Goal: Task Accomplishment & Management: Use online tool/utility

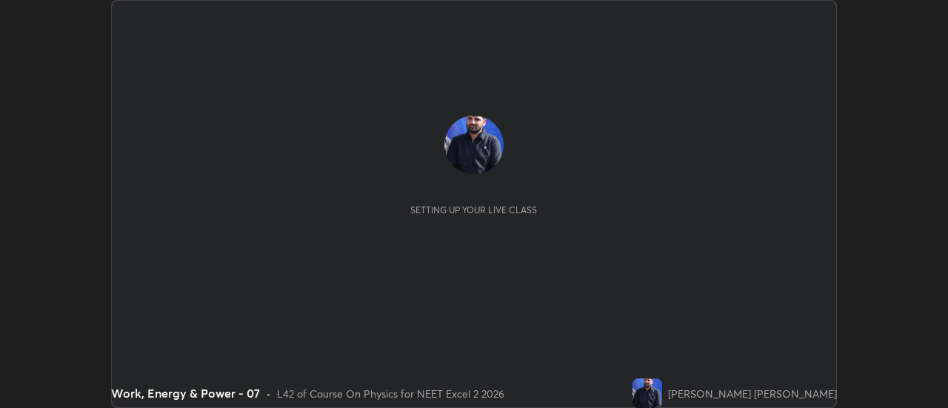
scroll to position [408, 948]
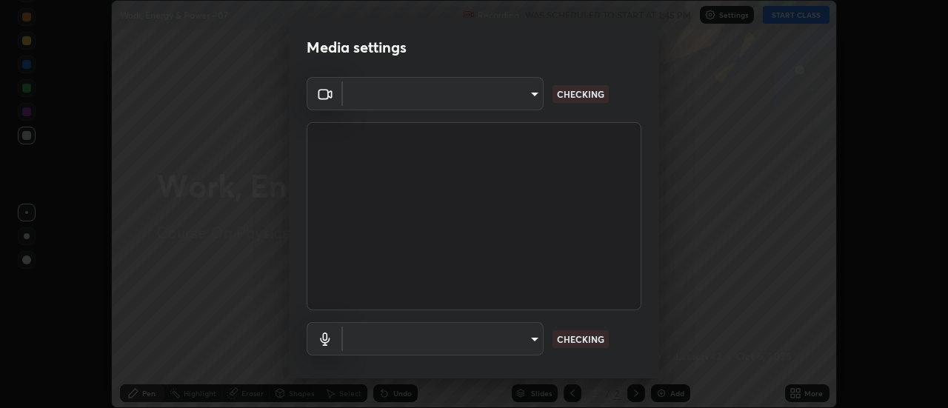
type input "6d54e68051fee1c7441f451b6915ff4754937bfa7ea99880422b8e0d5c675701"
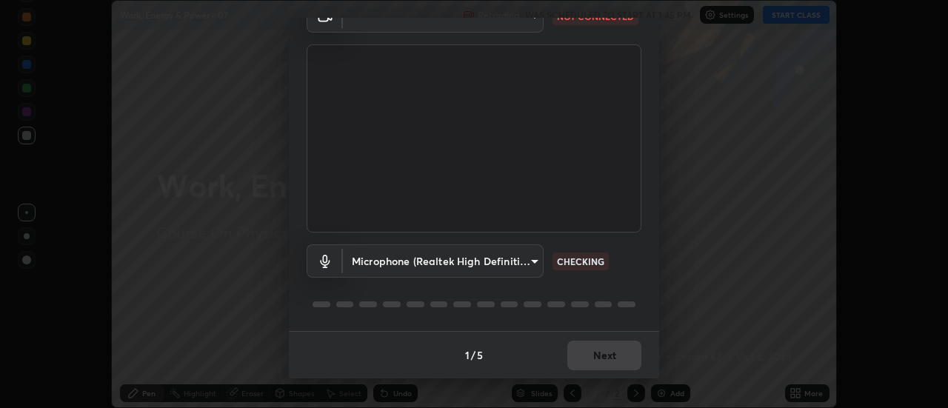
click at [525, 270] on body "Erase all Work, Energy & Power - 07 Recording WAS SCHEDULED TO START AT 1:45 PM…" at bounding box center [474, 204] width 948 height 408
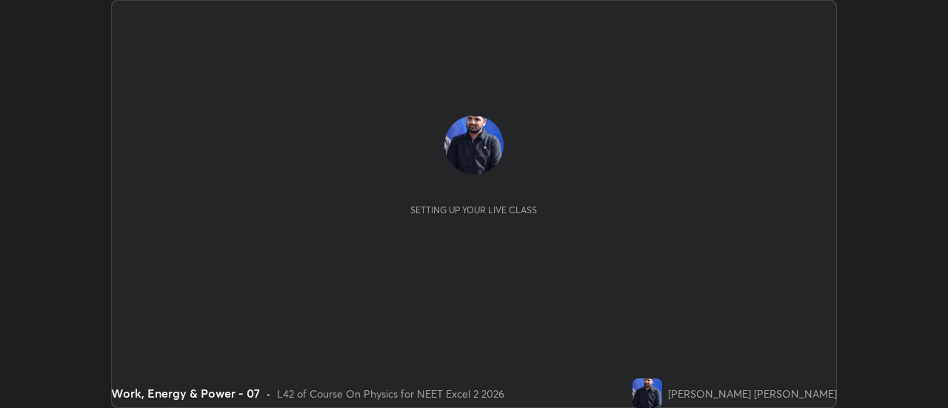
scroll to position [408, 948]
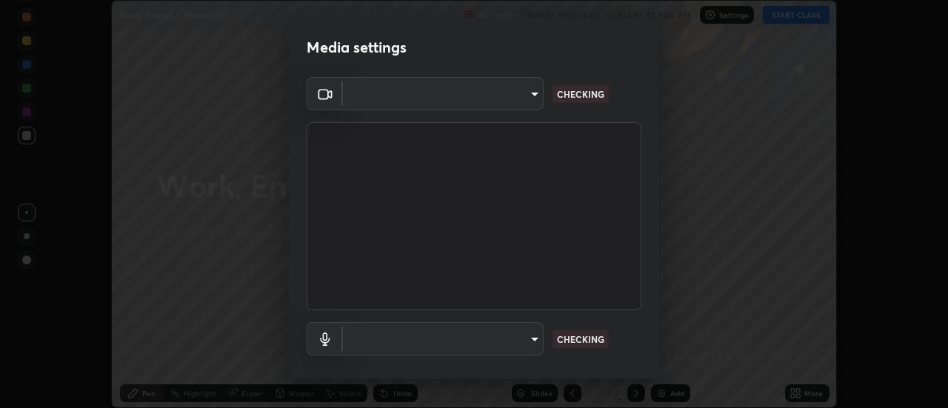
type input "a5cdc83613c3bae9a0318ea4cc03bb6affda8ba727544137782433a3cbd06d6b"
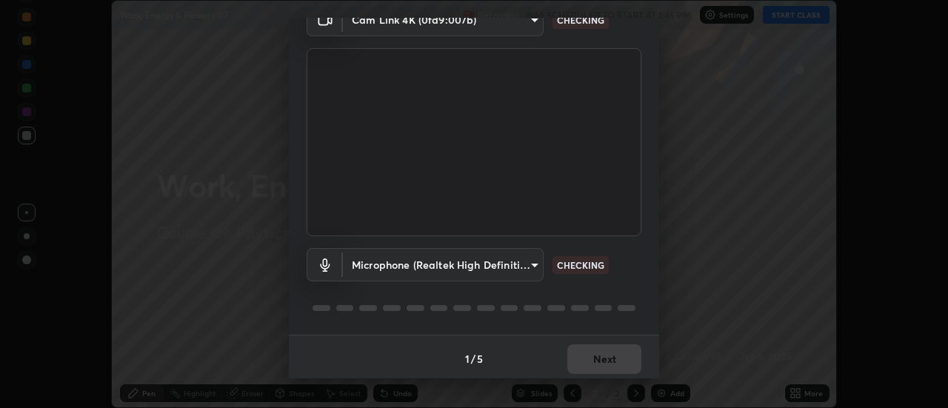
scroll to position [78, 0]
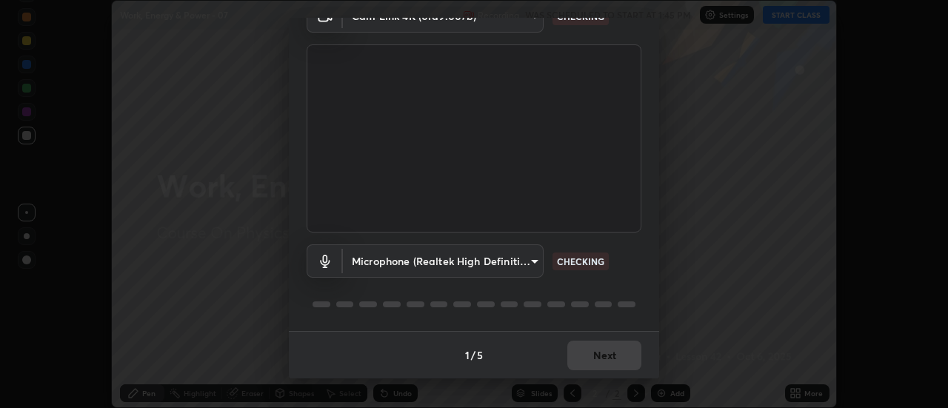
click at [517, 265] on body "Erase all Work, Energy & Power - 07 Recording WAS SCHEDULED TO START AT 1:45 PM…" at bounding box center [474, 204] width 948 height 408
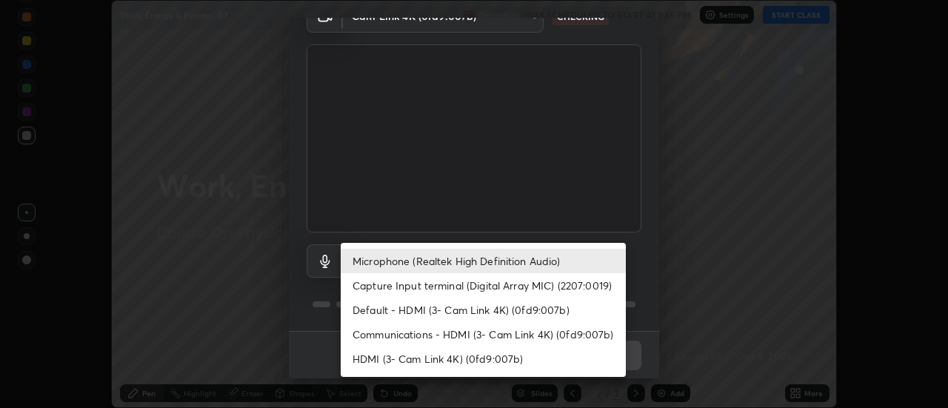
click at [498, 366] on li "HDMI (3- Cam Link 4K) (0fd9:007b)" at bounding box center [483, 359] width 285 height 24
type input "8384a1d6a99fcf74144d8ea7ba8c3edb4114dd800c735b8edc8cf4a437b036f3"
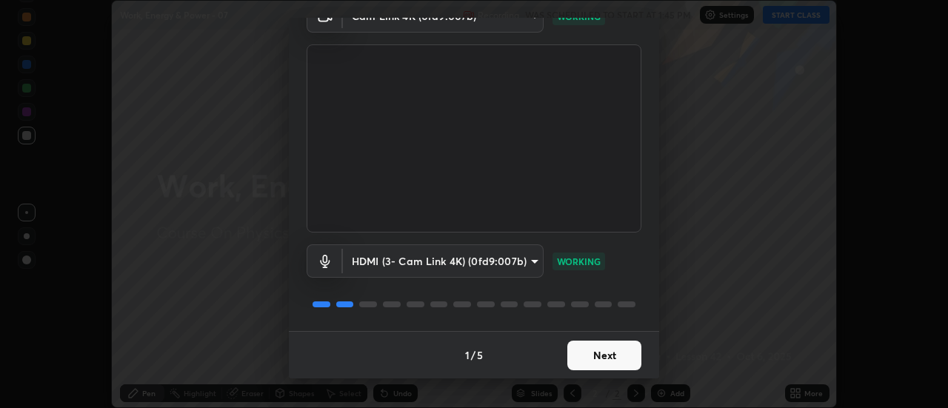
click at [605, 354] on button "Next" at bounding box center [605, 356] width 74 height 30
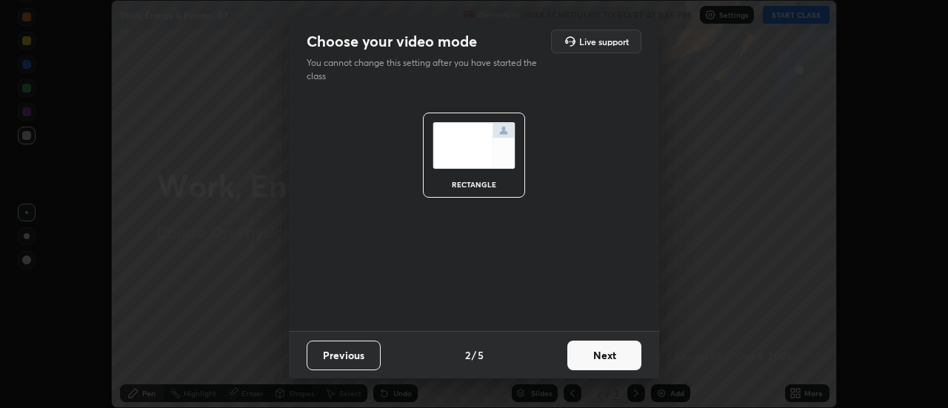
scroll to position [0, 0]
click at [614, 357] on button "Next" at bounding box center [605, 356] width 74 height 30
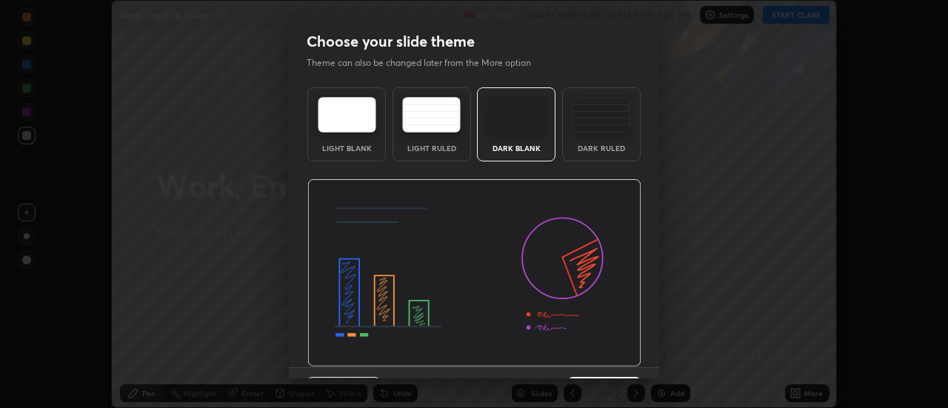
click at [614, 357] on img at bounding box center [474, 273] width 334 height 188
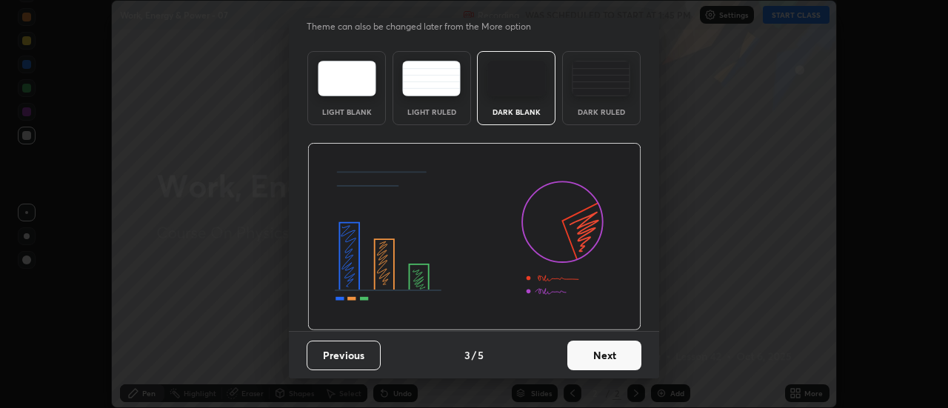
click at [611, 359] on button "Next" at bounding box center [605, 356] width 74 height 30
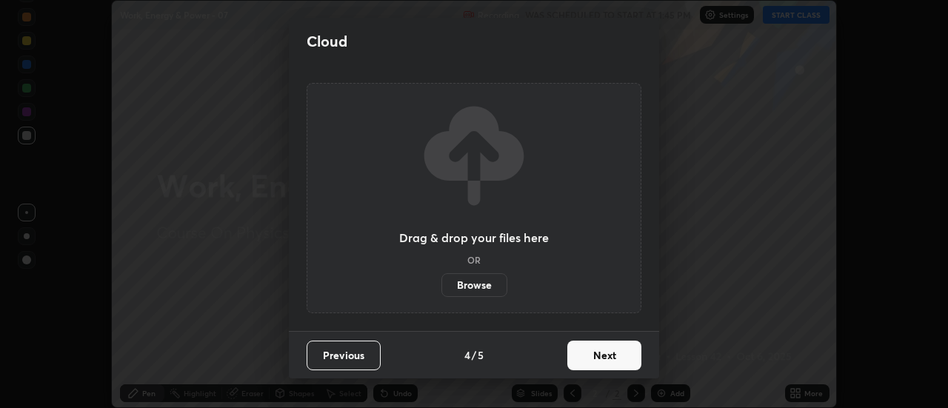
scroll to position [0, 0]
click at [612, 361] on button "Next" at bounding box center [605, 356] width 74 height 30
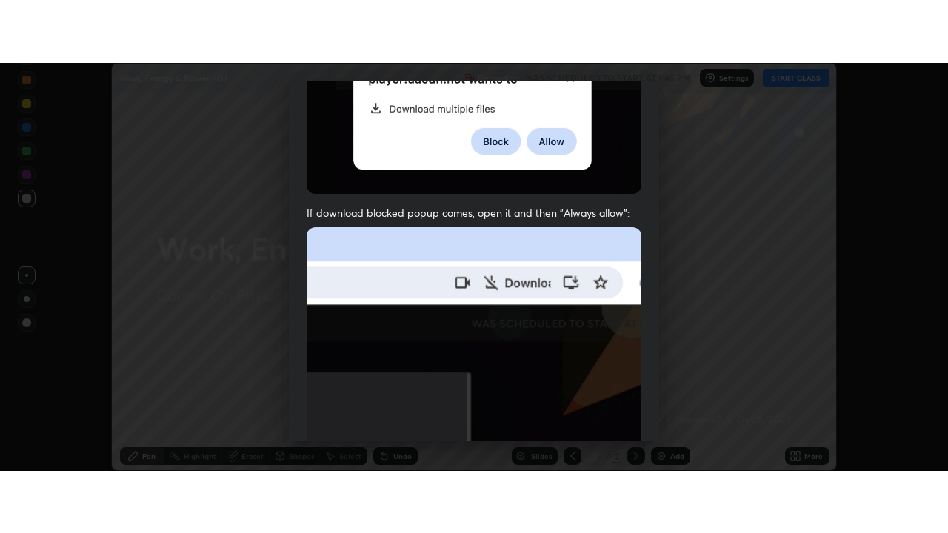
scroll to position [380, 0]
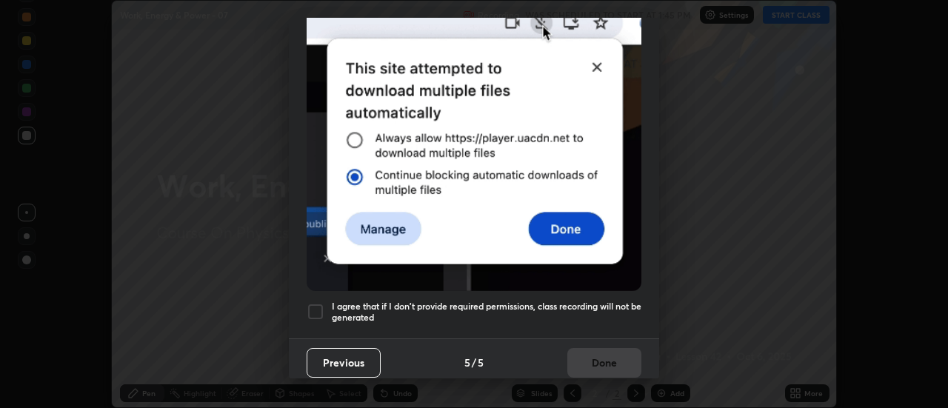
click at [599, 358] on div "Previous 5 / 5 Done" at bounding box center [474, 362] width 370 height 47
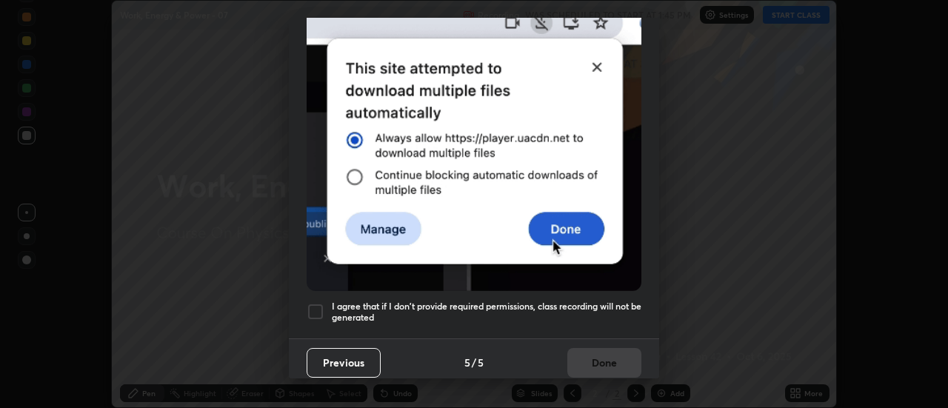
click at [609, 313] on h5 "I agree that if I don't provide required permissions, class recording will not …" at bounding box center [487, 312] width 310 height 23
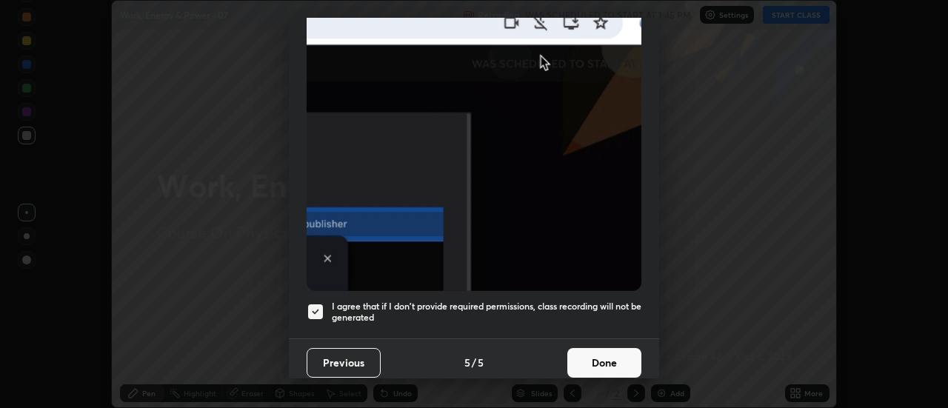
click at [605, 348] on button "Done" at bounding box center [605, 363] width 74 height 30
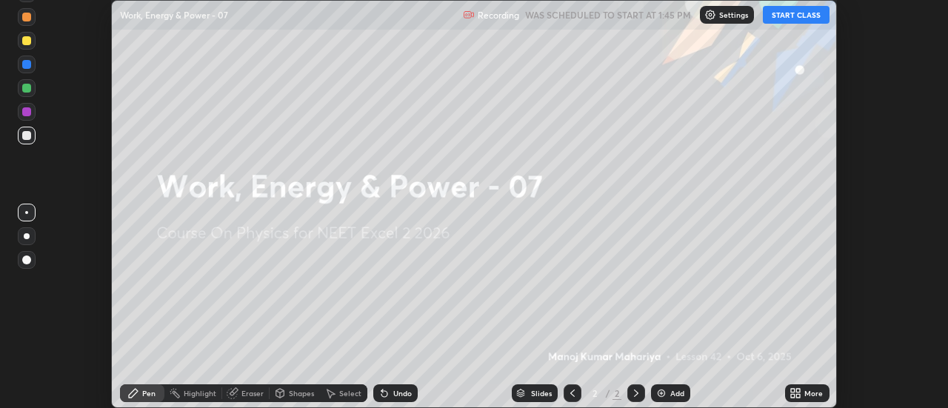
click at [799, 390] on icon at bounding box center [799, 391] width 4 height 4
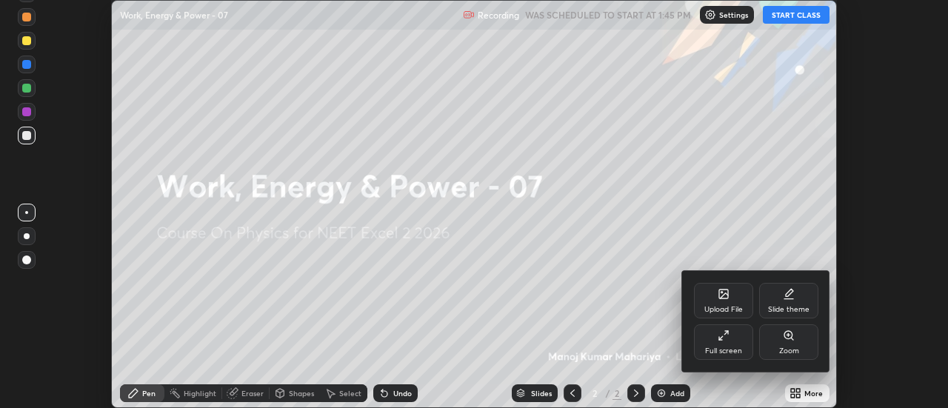
click at [721, 342] on div "Full screen" at bounding box center [723, 343] width 59 height 36
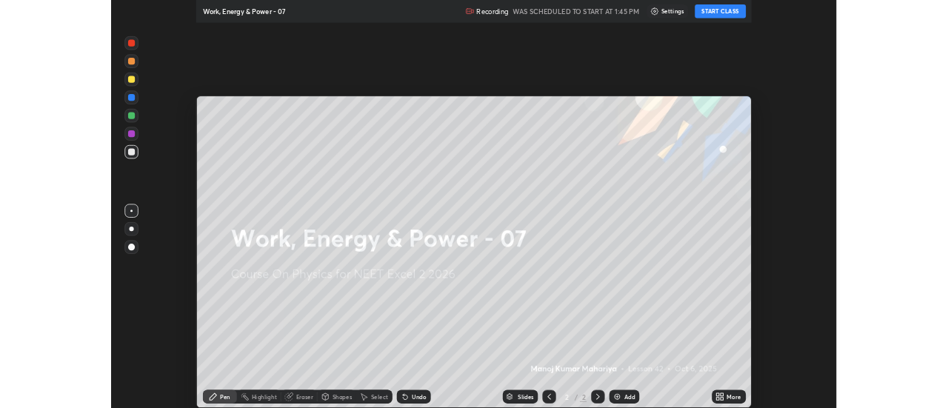
scroll to position [533, 948]
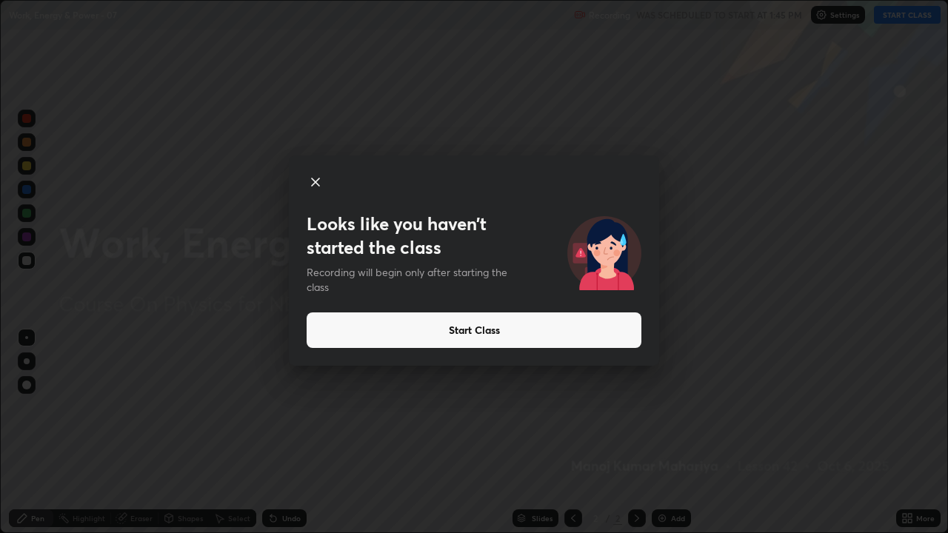
click at [325, 332] on button "Start Class" at bounding box center [474, 331] width 335 height 36
click at [322, 325] on button "Start Class" at bounding box center [474, 331] width 335 height 36
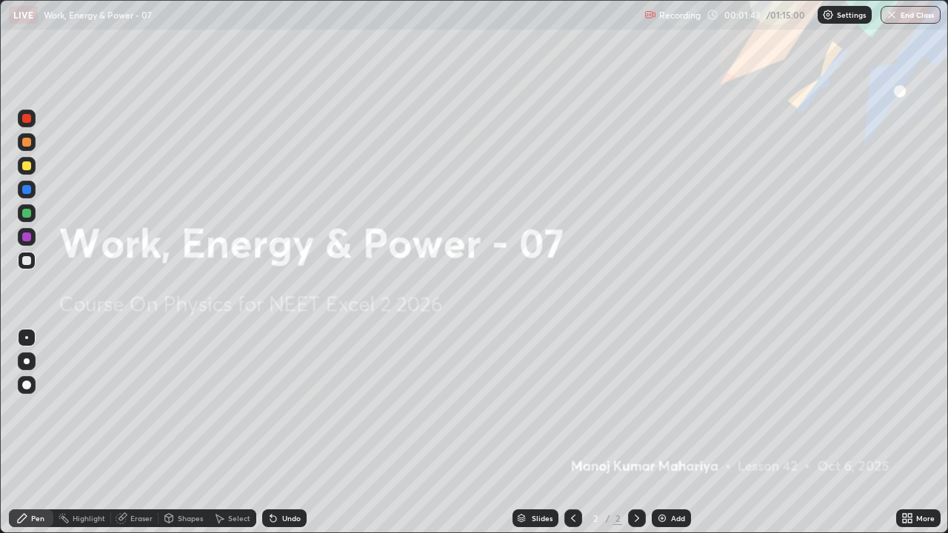
click at [664, 408] on img at bounding box center [662, 519] width 12 height 12
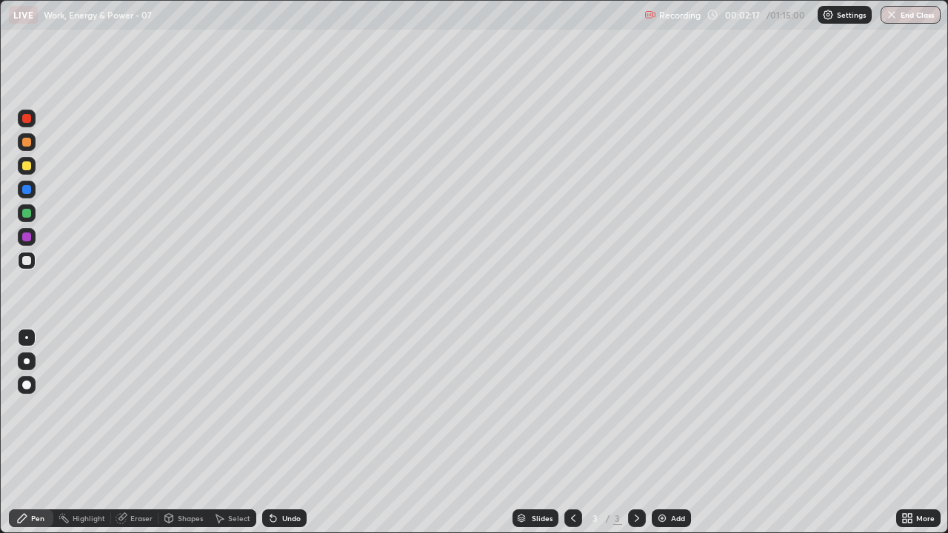
click at [664, 408] on img at bounding box center [662, 519] width 12 height 12
click at [33, 362] on div at bounding box center [27, 362] width 18 height 18
click at [44, 408] on div "Pen" at bounding box center [37, 518] width 13 height 7
click at [30, 262] on div at bounding box center [26, 260] width 9 height 9
click at [27, 362] on div at bounding box center [27, 362] width 6 height 6
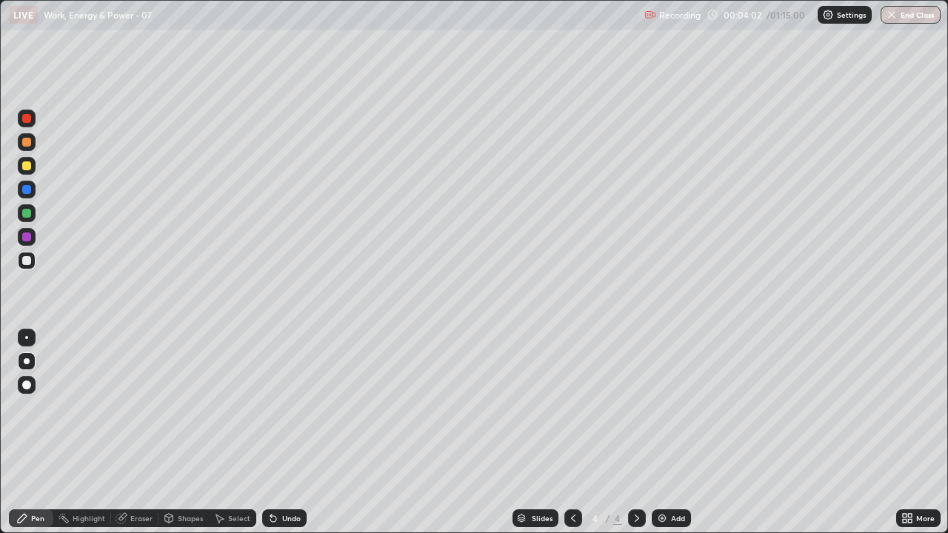
click at [275, 408] on div "Undo" at bounding box center [284, 519] width 44 height 18
click at [271, 408] on icon at bounding box center [273, 519] width 6 height 6
click at [273, 408] on div "Undo" at bounding box center [284, 519] width 44 height 18
click at [271, 408] on icon at bounding box center [273, 519] width 6 height 6
click at [660, 408] on img at bounding box center [662, 519] width 12 height 12
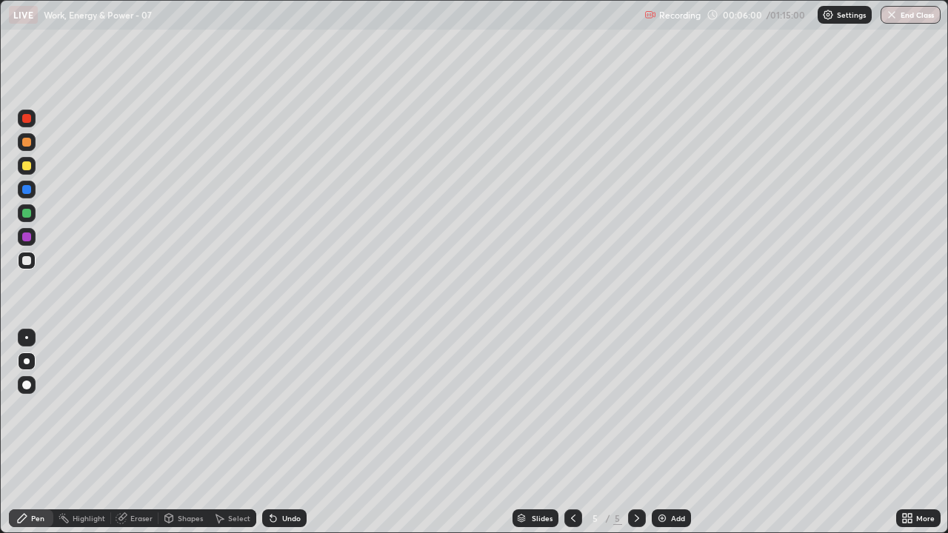
click at [30, 267] on div at bounding box center [27, 261] width 18 height 18
click at [26, 174] on div at bounding box center [27, 166] width 18 height 18
click at [572, 408] on icon at bounding box center [574, 519] width 12 height 12
click at [653, 408] on div "Add" at bounding box center [671, 519] width 39 height 18
click at [573, 408] on icon at bounding box center [574, 519] width 12 height 12
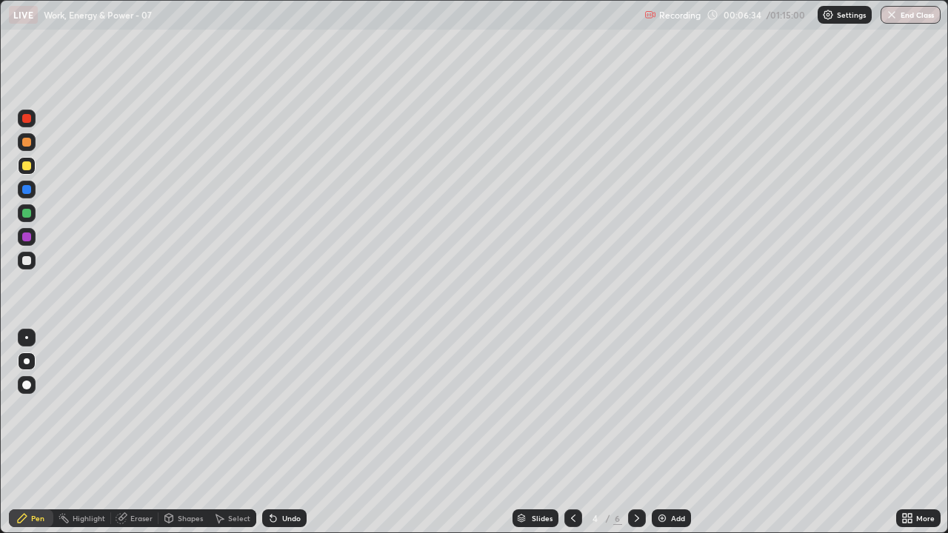
click at [636, 408] on icon at bounding box center [637, 518] width 4 height 7
click at [24, 263] on div at bounding box center [26, 260] width 9 height 9
click at [270, 408] on icon at bounding box center [270, 515] width 1 height 1
click at [269, 408] on icon at bounding box center [273, 519] width 12 height 12
click at [570, 408] on icon at bounding box center [574, 519] width 12 height 12
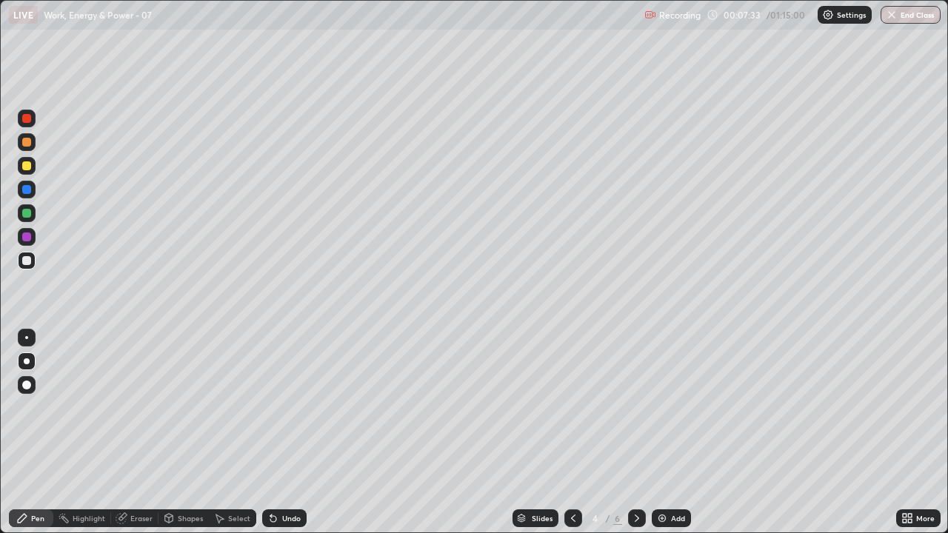
click at [637, 408] on div at bounding box center [637, 519] width 18 height 18
click at [572, 408] on icon at bounding box center [574, 519] width 12 height 12
click at [143, 408] on div "Eraser" at bounding box center [141, 518] width 22 height 7
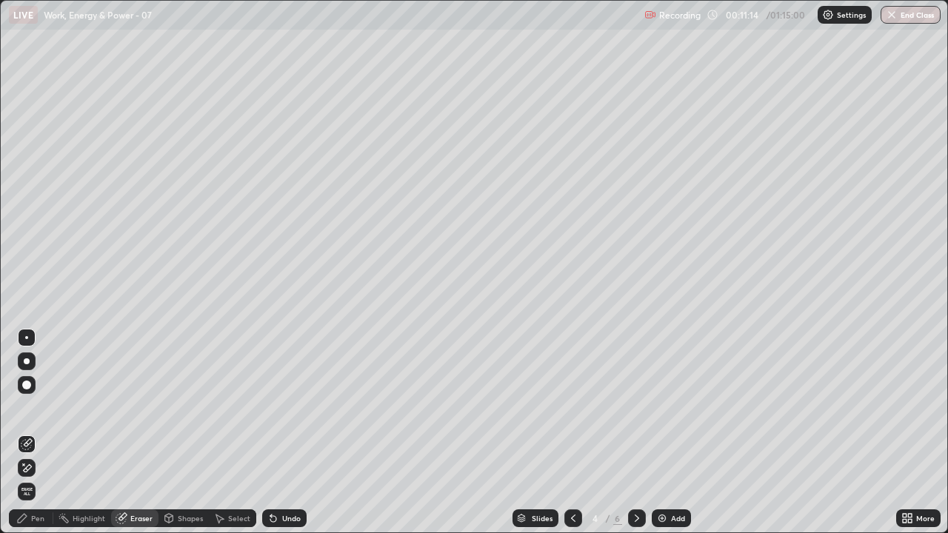
click at [46, 408] on div "Pen" at bounding box center [31, 519] width 44 height 18
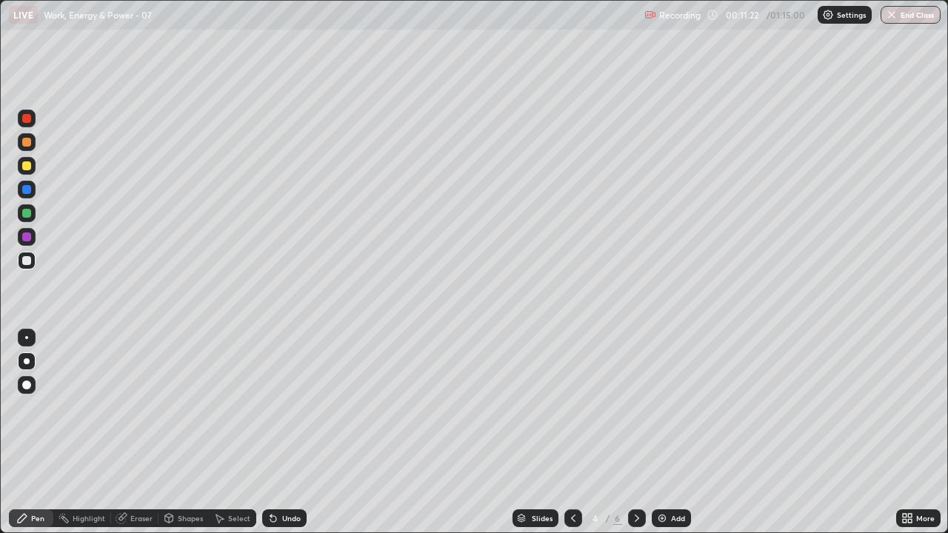
click at [639, 408] on icon at bounding box center [637, 519] width 12 height 12
click at [636, 408] on icon at bounding box center [637, 519] width 12 height 12
click at [274, 408] on icon at bounding box center [273, 519] width 12 height 12
click at [273, 408] on icon at bounding box center [273, 519] width 6 height 6
click at [280, 408] on div "Undo" at bounding box center [284, 519] width 44 height 18
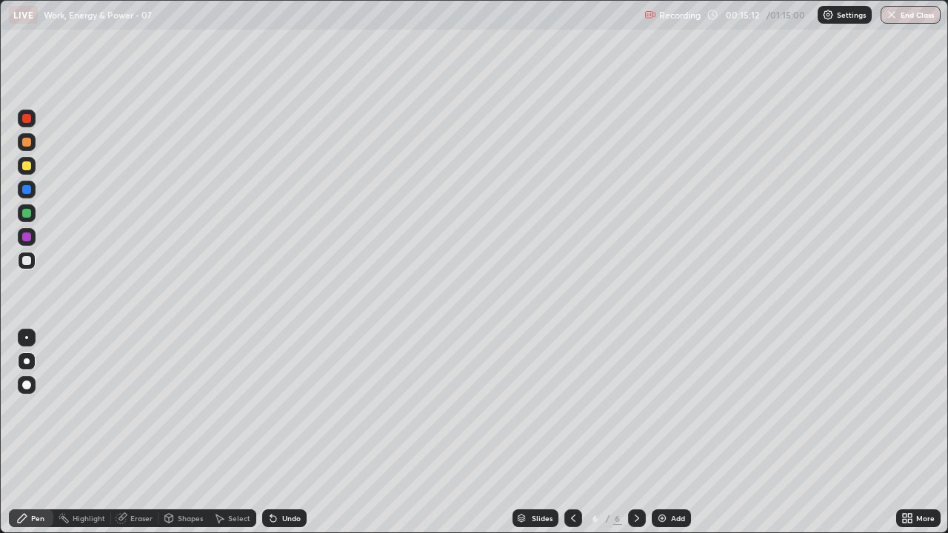
click at [660, 408] on img at bounding box center [662, 519] width 12 height 12
click at [28, 256] on div at bounding box center [26, 260] width 9 height 9
click at [271, 408] on icon at bounding box center [273, 519] width 6 height 6
click at [270, 408] on icon at bounding box center [273, 519] width 12 height 12
click at [272, 408] on icon at bounding box center [273, 519] width 12 height 12
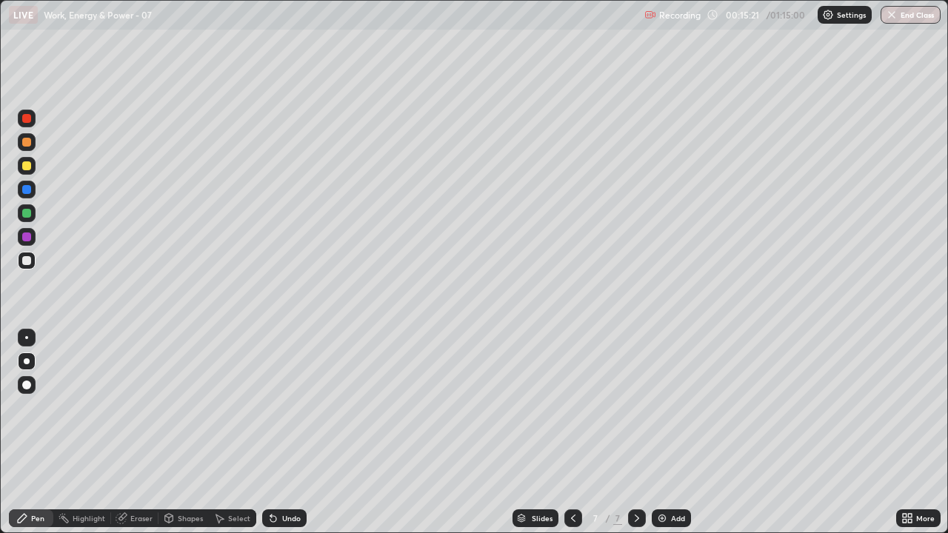
click at [267, 408] on div "Undo" at bounding box center [284, 519] width 44 height 18
click at [641, 408] on icon at bounding box center [637, 519] width 12 height 12
click at [665, 408] on img at bounding box center [662, 519] width 12 height 12
click at [24, 260] on div at bounding box center [26, 260] width 9 height 9
click at [26, 164] on div at bounding box center [26, 166] width 9 height 9
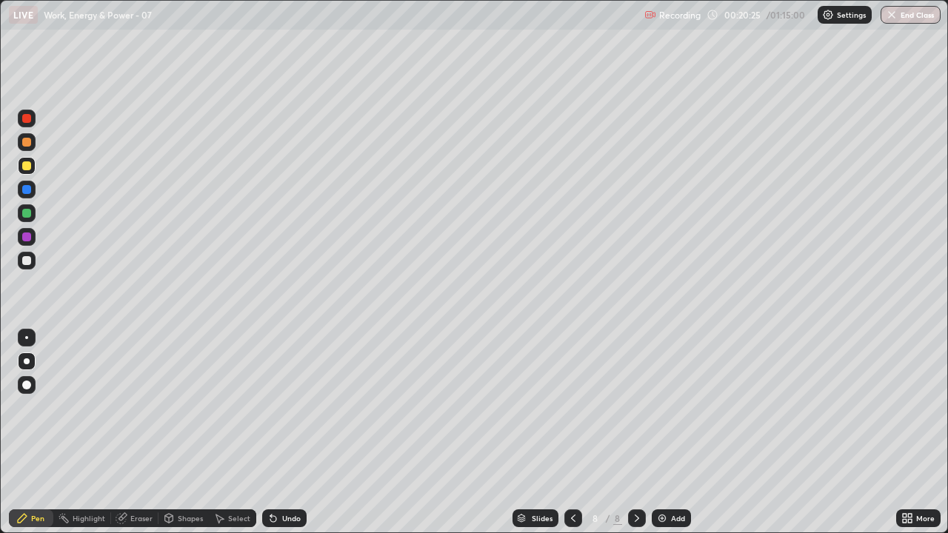
click at [570, 408] on icon at bounding box center [574, 519] width 12 height 12
click at [571, 408] on icon at bounding box center [573, 518] width 4 height 7
click at [570, 408] on icon at bounding box center [574, 519] width 12 height 12
click at [572, 408] on icon at bounding box center [574, 519] width 12 height 12
click at [636, 408] on icon at bounding box center [637, 518] width 4 height 7
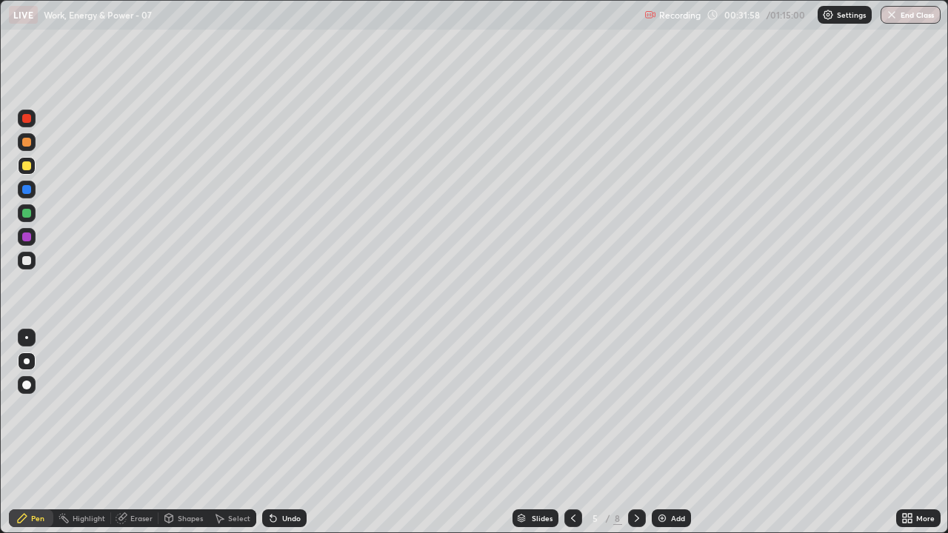
click at [635, 408] on div at bounding box center [637, 519] width 18 height 18
click at [33, 362] on div at bounding box center [27, 362] width 18 height 18
click at [28, 388] on div at bounding box center [26, 385] width 9 height 9
click at [27, 266] on div at bounding box center [27, 261] width 18 height 18
click at [27, 362] on div at bounding box center [27, 362] width 6 height 6
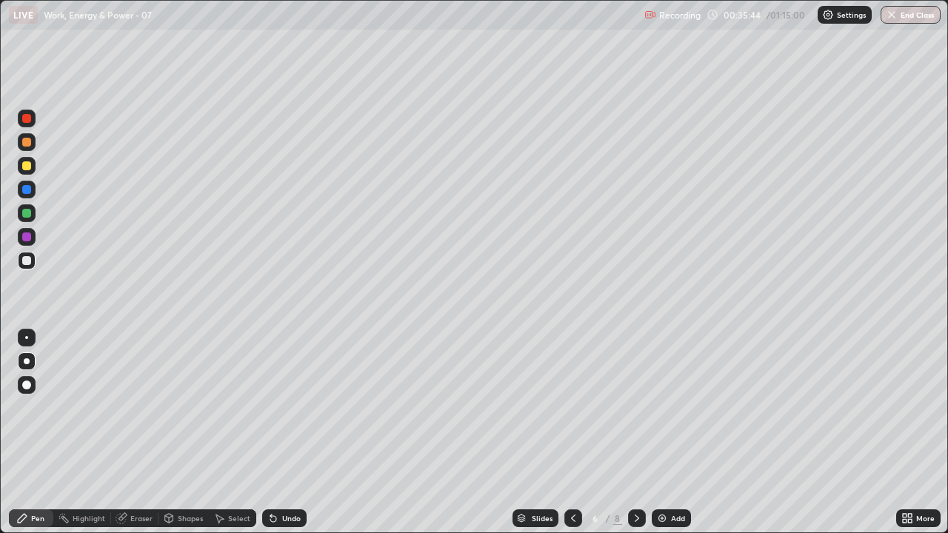
click at [635, 408] on icon at bounding box center [637, 519] width 12 height 12
click at [628, 408] on div at bounding box center [637, 519] width 18 height 18
click at [671, 408] on div "Add" at bounding box center [671, 519] width 39 height 18
click at [30, 257] on div at bounding box center [26, 260] width 9 height 9
click at [271, 408] on icon at bounding box center [273, 519] width 6 height 6
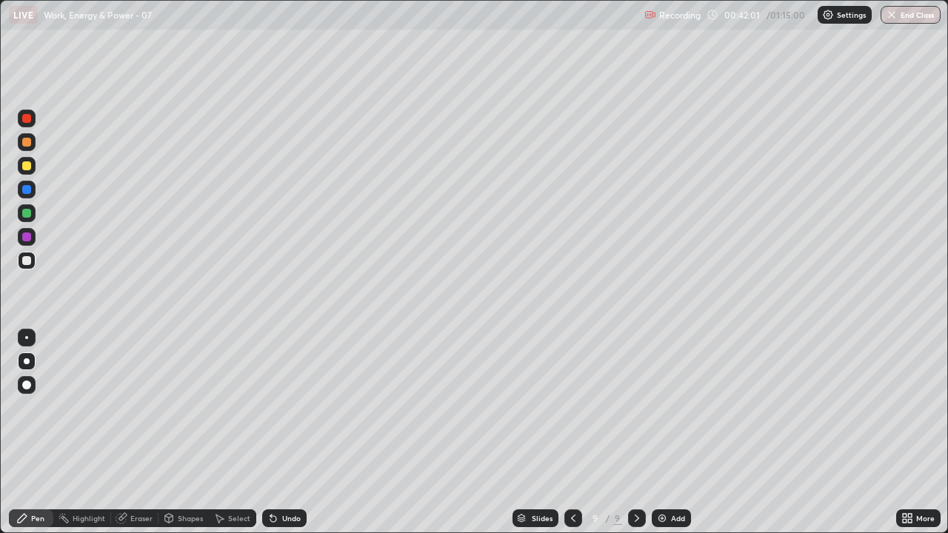
click at [271, 408] on icon at bounding box center [273, 519] width 6 height 6
click at [270, 408] on icon at bounding box center [273, 519] width 6 height 6
click at [667, 408] on div "Add" at bounding box center [671, 519] width 39 height 18
click at [35, 262] on div at bounding box center [27, 261] width 18 height 18
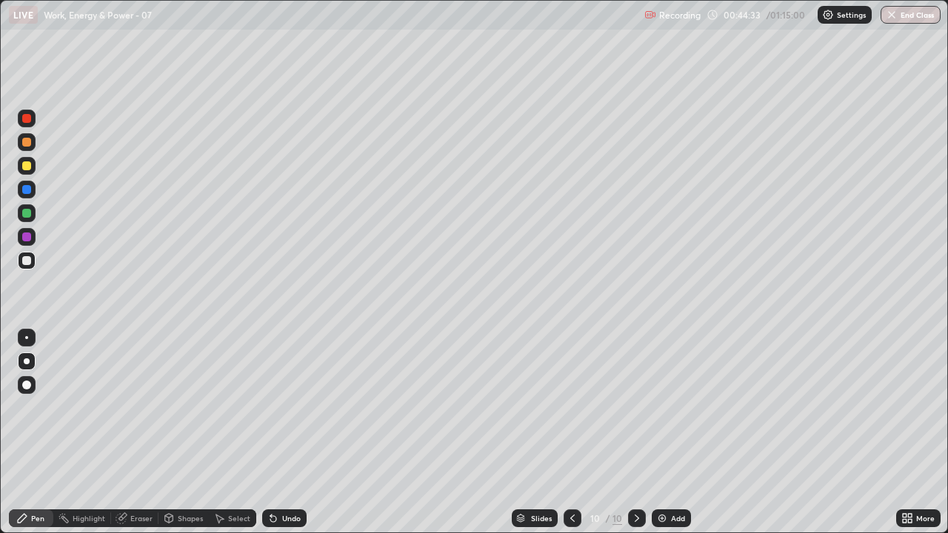
click at [27, 262] on div at bounding box center [26, 260] width 9 height 9
click at [186, 408] on div "Shapes" at bounding box center [184, 519] width 50 height 18
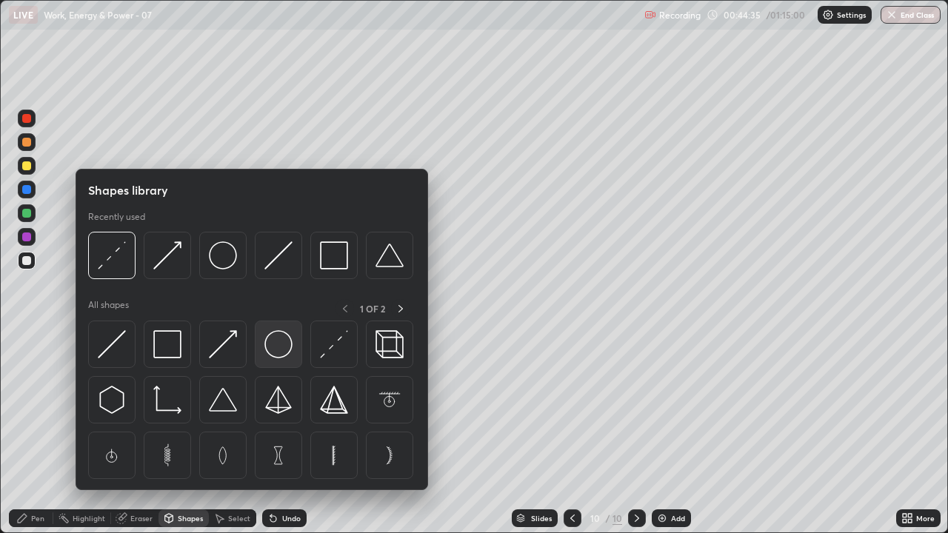
click at [272, 351] on img at bounding box center [279, 344] width 28 height 28
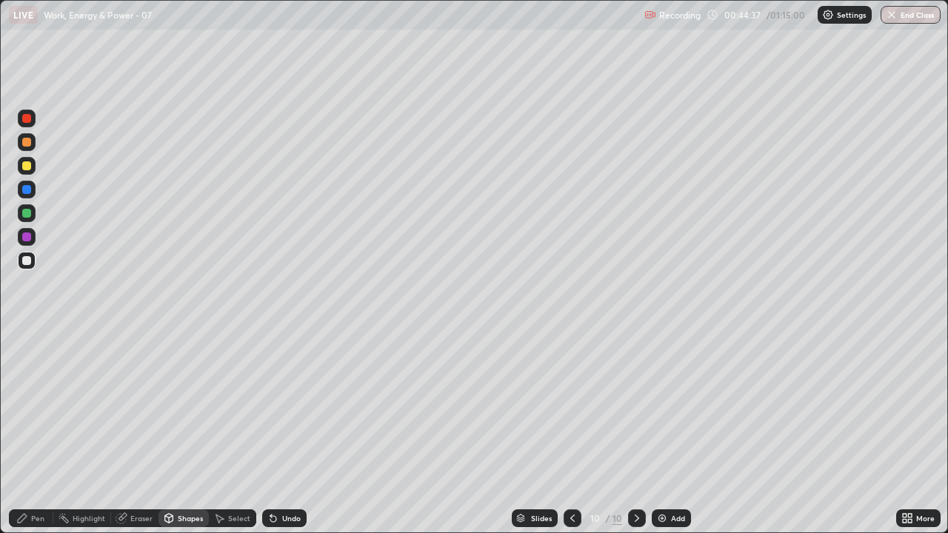
click at [182, 408] on div "Shapes" at bounding box center [190, 518] width 25 height 7
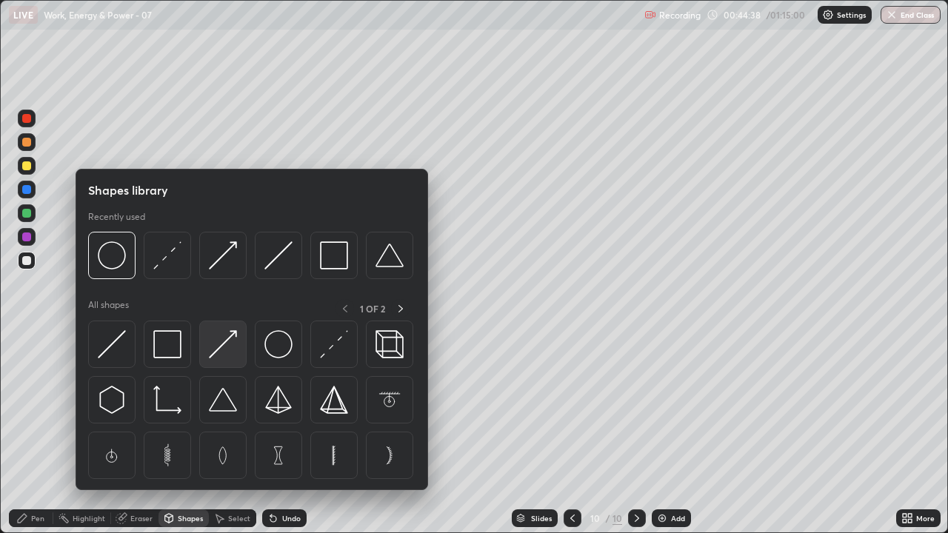
click at [219, 341] on img at bounding box center [223, 344] width 28 height 28
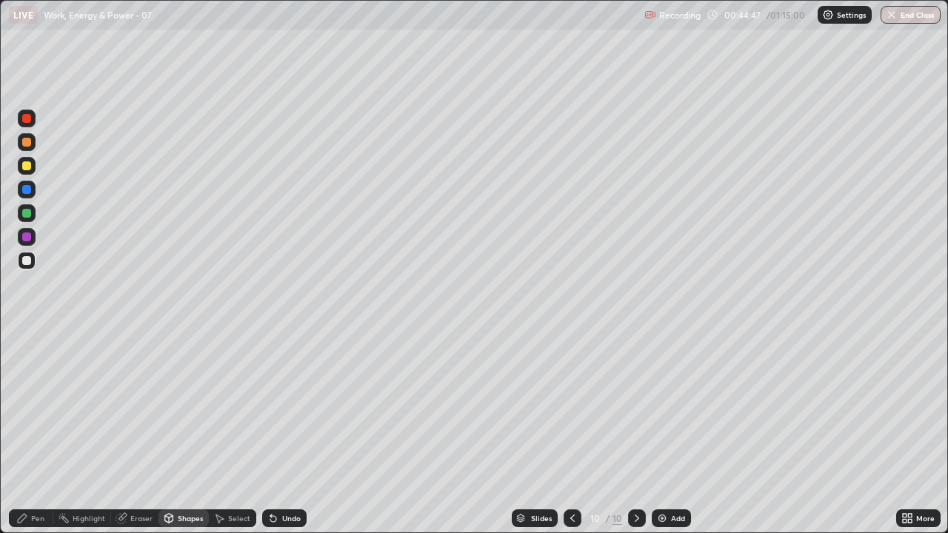
click at [33, 408] on div "Pen" at bounding box center [37, 518] width 13 height 7
click at [271, 408] on icon at bounding box center [273, 519] width 6 height 6
click at [274, 408] on icon at bounding box center [273, 519] width 12 height 12
click at [279, 408] on div "Undo" at bounding box center [284, 519] width 44 height 18
click at [663, 408] on img at bounding box center [662, 519] width 12 height 12
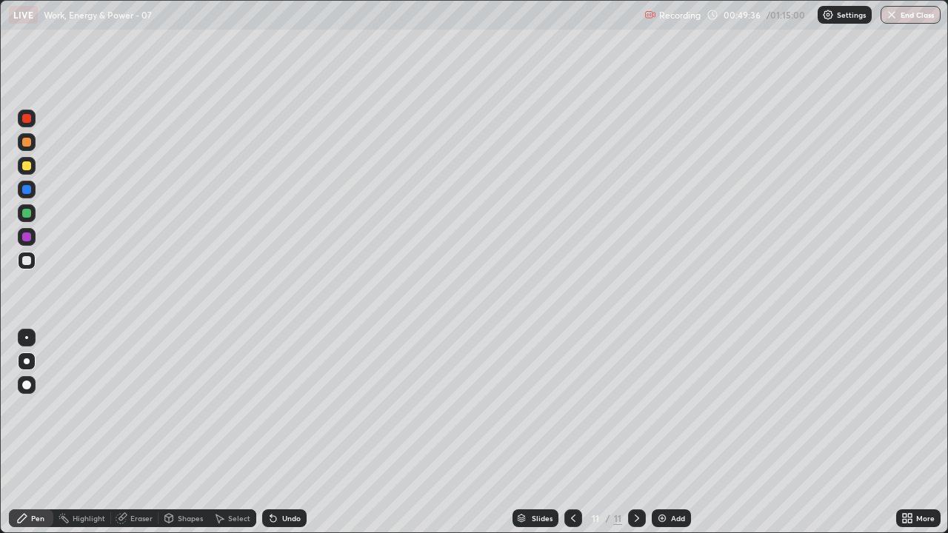
click at [659, 408] on img at bounding box center [662, 519] width 12 height 12
click at [24, 268] on div at bounding box center [27, 261] width 18 height 18
click at [29, 166] on div at bounding box center [26, 166] width 9 height 9
click at [142, 408] on div "Eraser" at bounding box center [134, 519] width 47 height 18
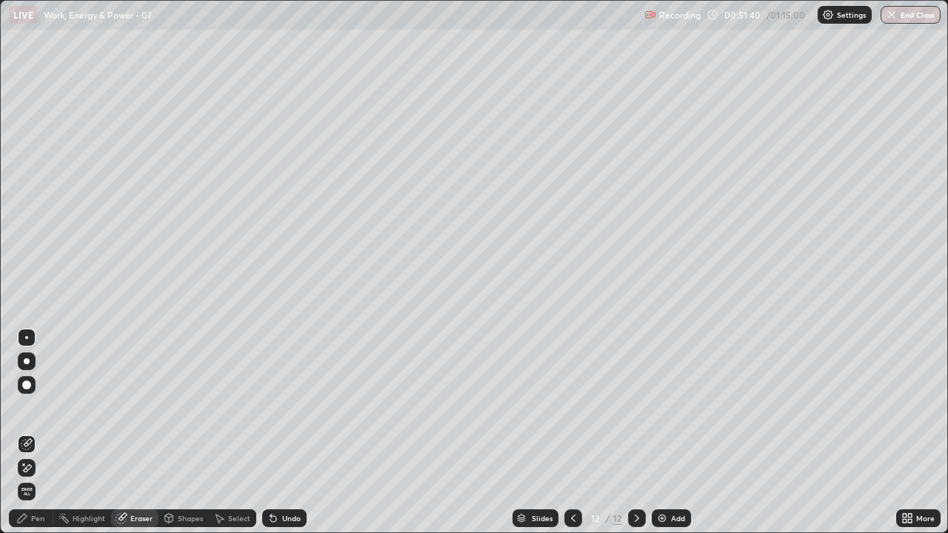
click at [25, 408] on icon at bounding box center [22, 518] width 9 height 9
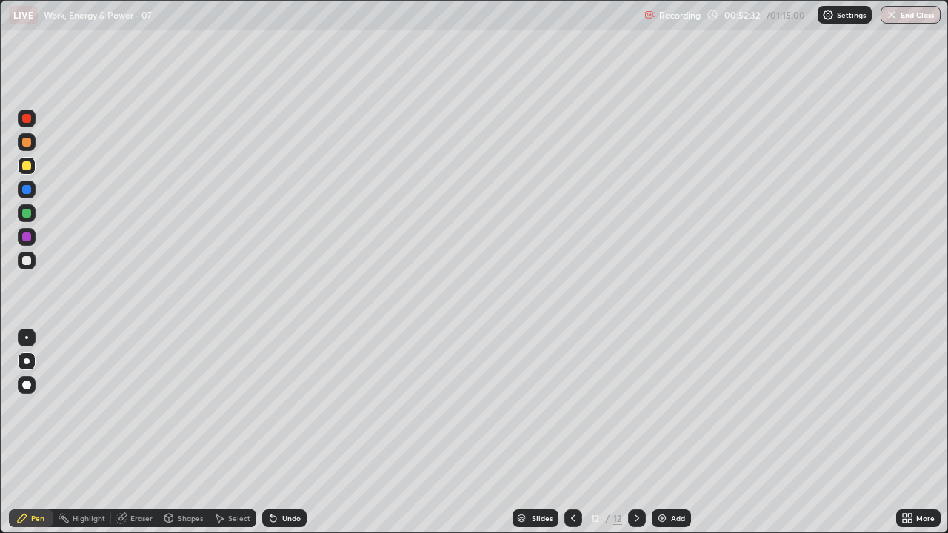
click at [271, 408] on icon at bounding box center [273, 519] width 6 height 6
click at [270, 408] on icon at bounding box center [273, 519] width 6 height 6
click at [572, 408] on icon at bounding box center [574, 519] width 12 height 12
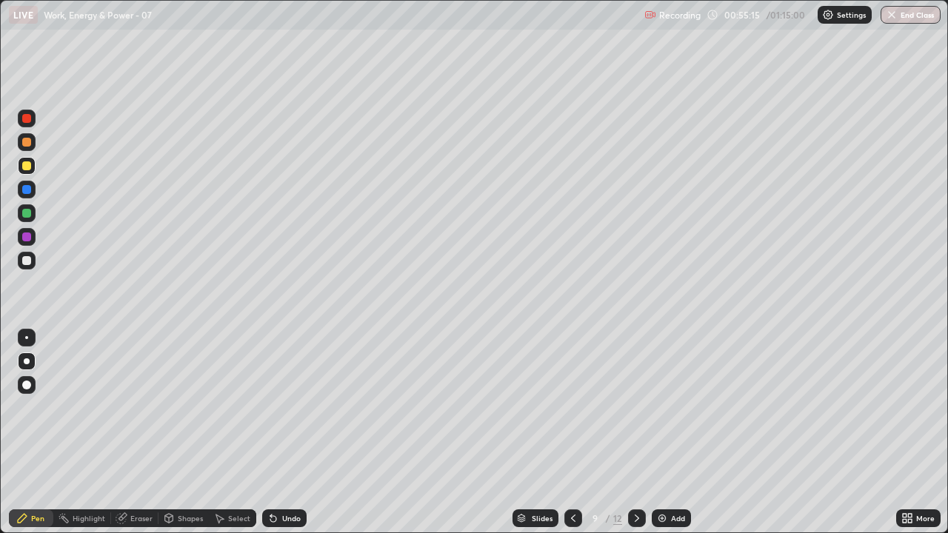
click at [29, 240] on div at bounding box center [26, 237] width 9 height 9
click at [636, 408] on icon at bounding box center [637, 519] width 12 height 12
click at [642, 408] on icon at bounding box center [637, 519] width 12 height 12
click at [636, 408] on icon at bounding box center [637, 519] width 12 height 12
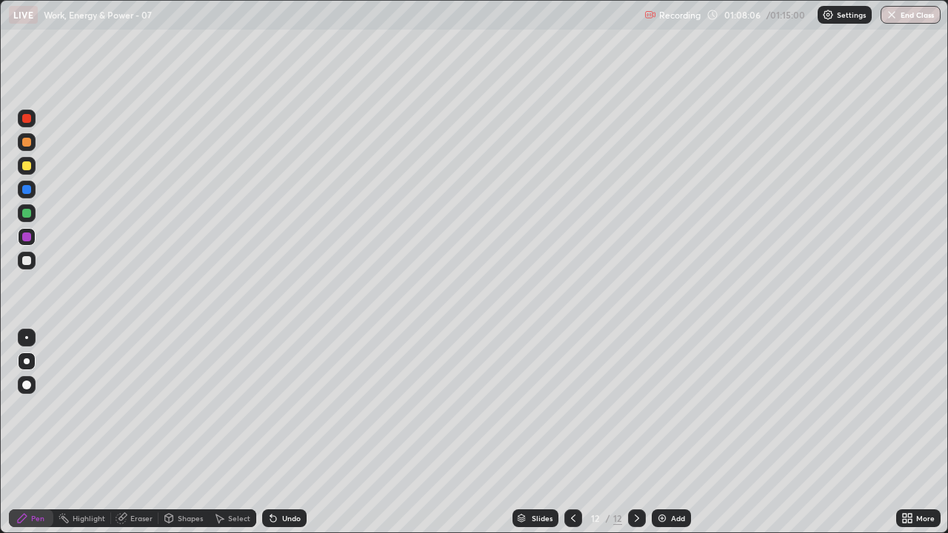
click at [659, 408] on img at bounding box center [662, 519] width 12 height 12
click at [565, 408] on div at bounding box center [574, 519] width 18 height 18
click at [636, 408] on icon at bounding box center [637, 519] width 12 height 12
click at [27, 266] on div at bounding box center [27, 261] width 18 height 18
click at [27, 362] on div at bounding box center [27, 362] width 6 height 6
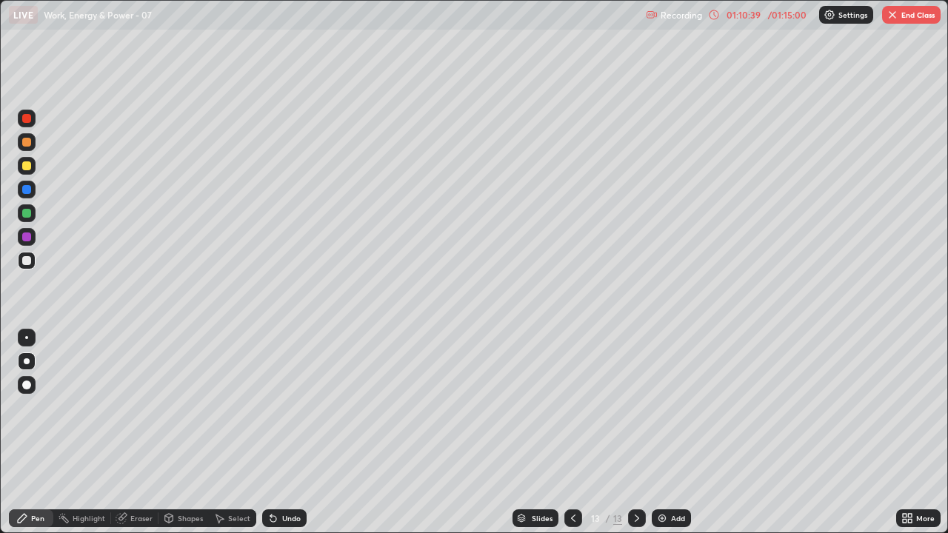
click at [22, 262] on div at bounding box center [26, 260] width 9 height 9
click at [270, 408] on icon at bounding box center [270, 515] width 1 height 1
click at [270, 408] on icon at bounding box center [273, 519] width 6 height 6
click at [271, 408] on icon at bounding box center [273, 519] width 6 height 6
click at [267, 408] on icon at bounding box center [273, 519] width 12 height 12
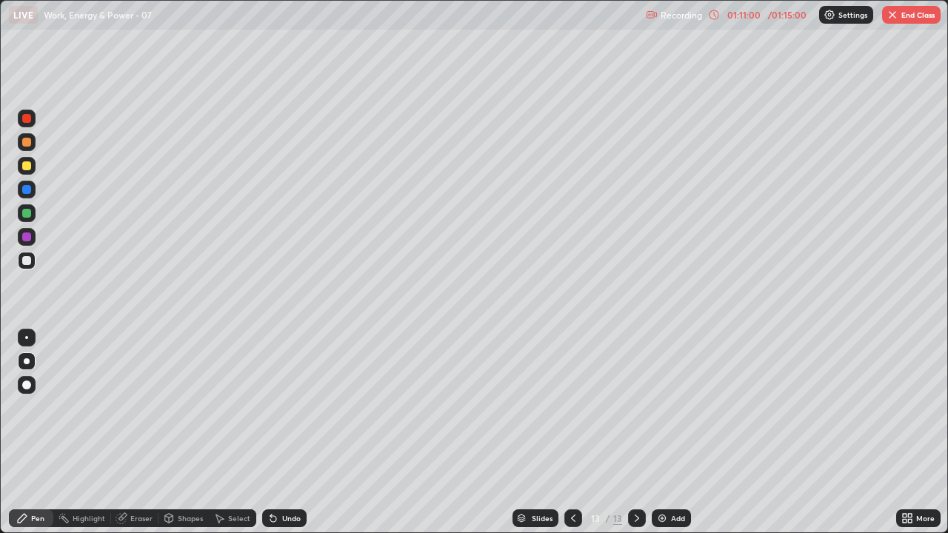
click at [270, 408] on icon at bounding box center [273, 519] width 6 height 6
click at [270, 408] on icon at bounding box center [270, 515] width 1 height 1
click at [277, 408] on icon at bounding box center [273, 519] width 12 height 12
click at [270, 408] on icon at bounding box center [270, 515] width 1 height 1
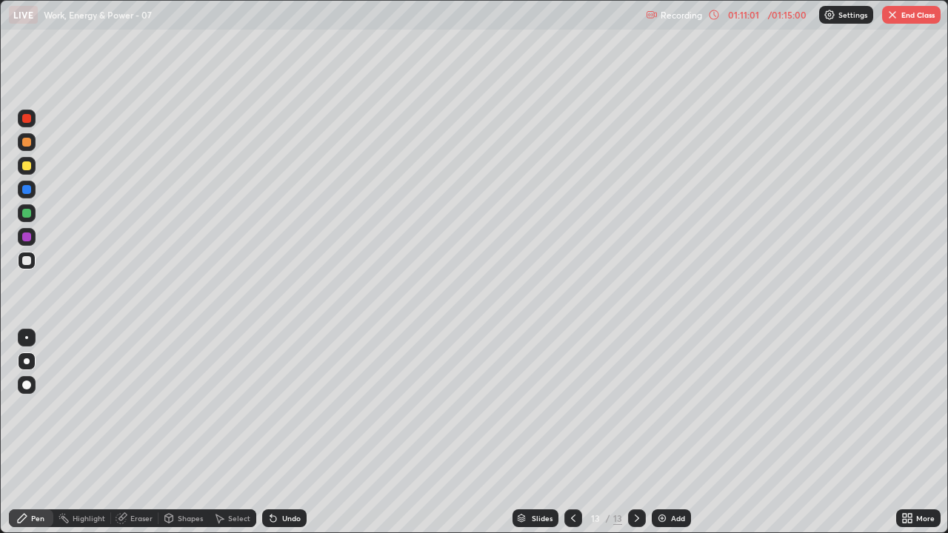
click at [270, 408] on icon at bounding box center [270, 515] width 1 height 1
click at [890, 21] on button "End Class" at bounding box center [911, 15] width 59 height 18
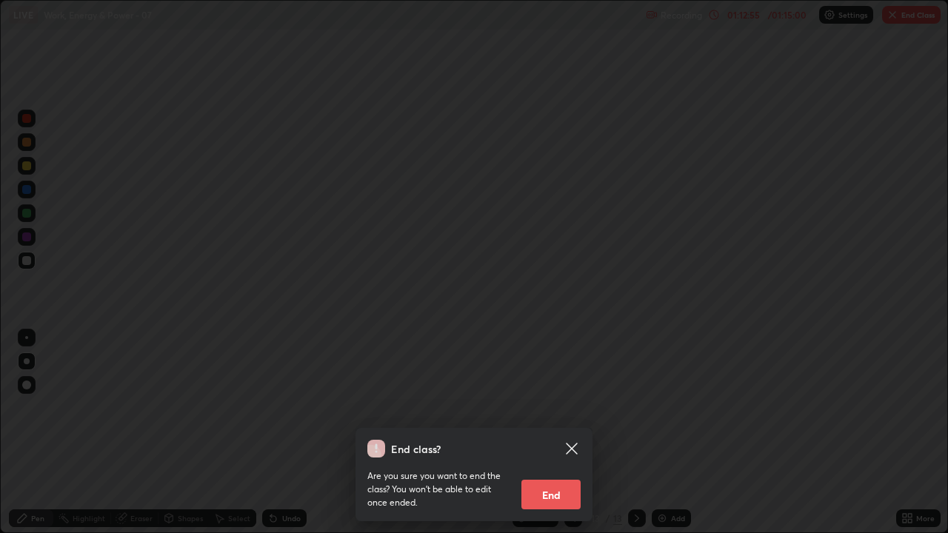
click at [570, 408] on button "End" at bounding box center [551, 495] width 59 height 30
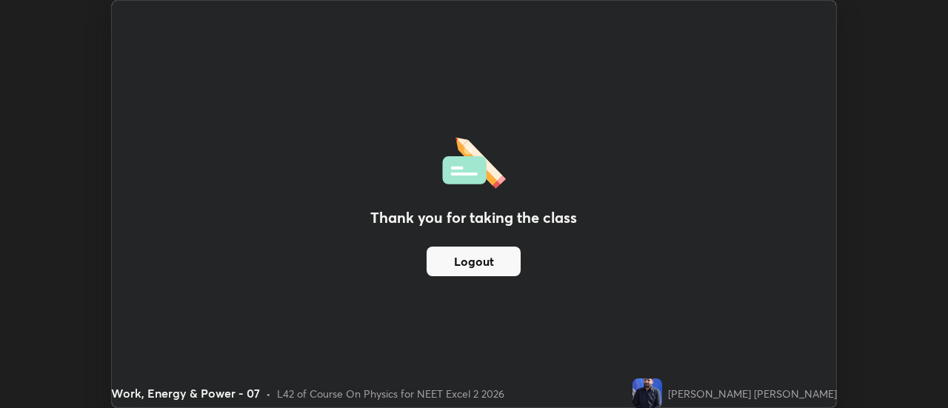
scroll to position [73685, 73145]
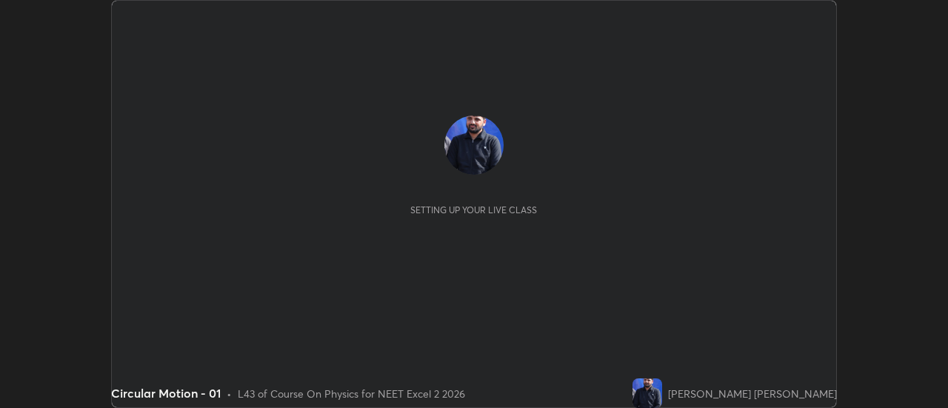
scroll to position [408, 948]
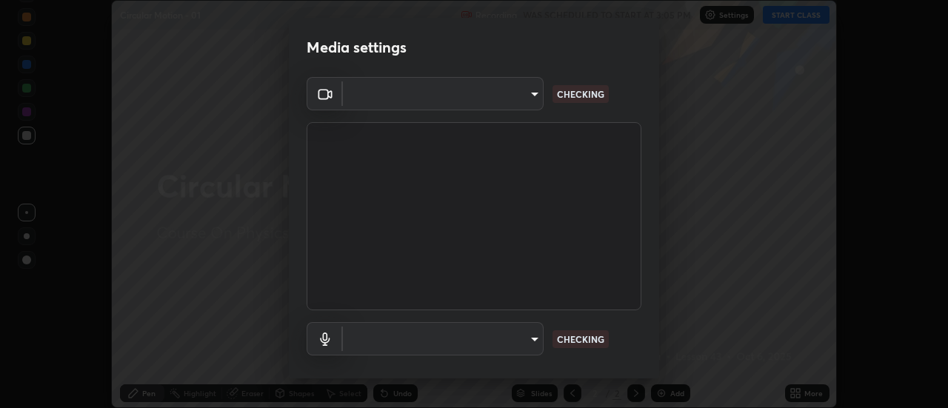
type input "a5cdc83613c3bae9a0318ea4cc03bb6affda8ba727544137782433a3cbd06d6b"
type input "8384a1d6a99fcf74144d8ea7ba8c3edb4114dd800c735b8edc8cf4a437b036f3"
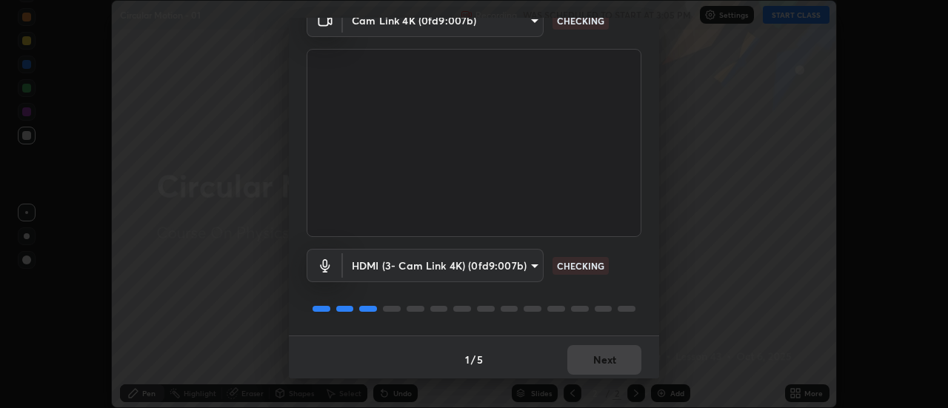
scroll to position [78, 0]
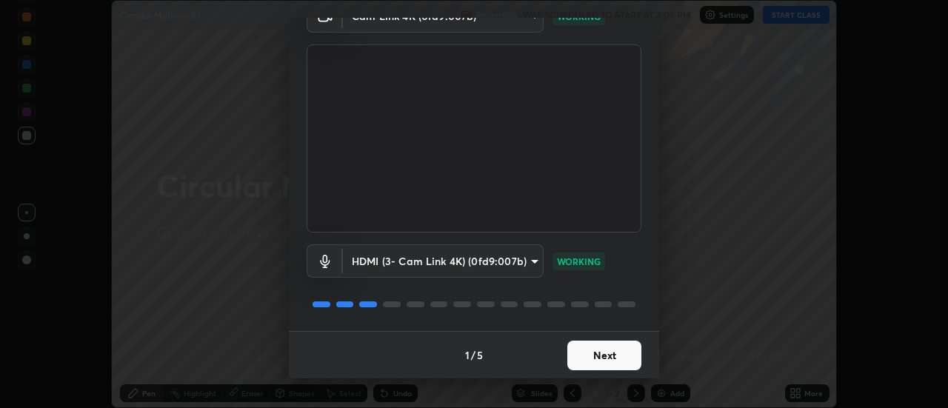
click at [602, 353] on button "Next" at bounding box center [605, 356] width 74 height 30
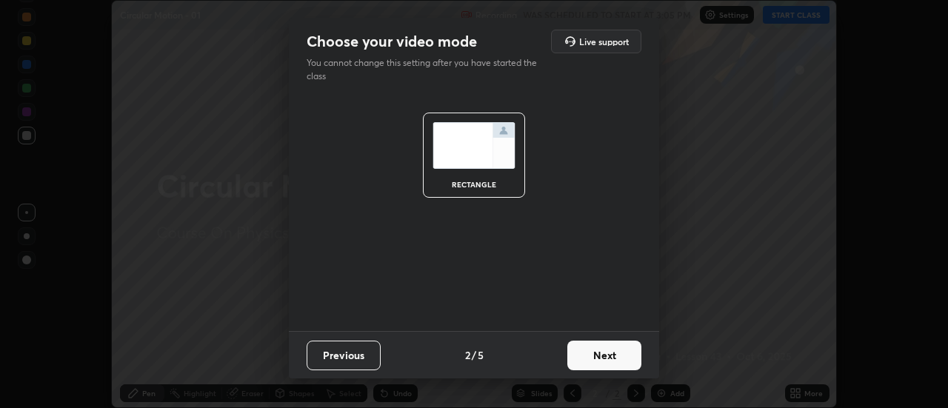
click at [602, 351] on button "Next" at bounding box center [605, 356] width 74 height 30
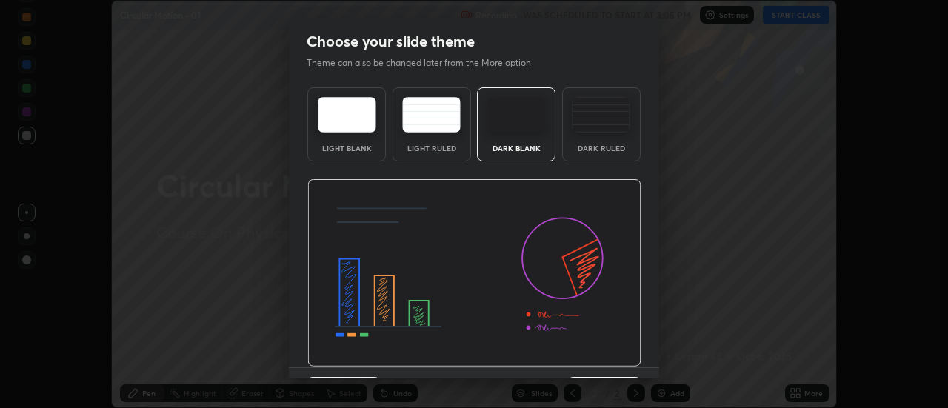
click at [606, 363] on img at bounding box center [474, 273] width 334 height 188
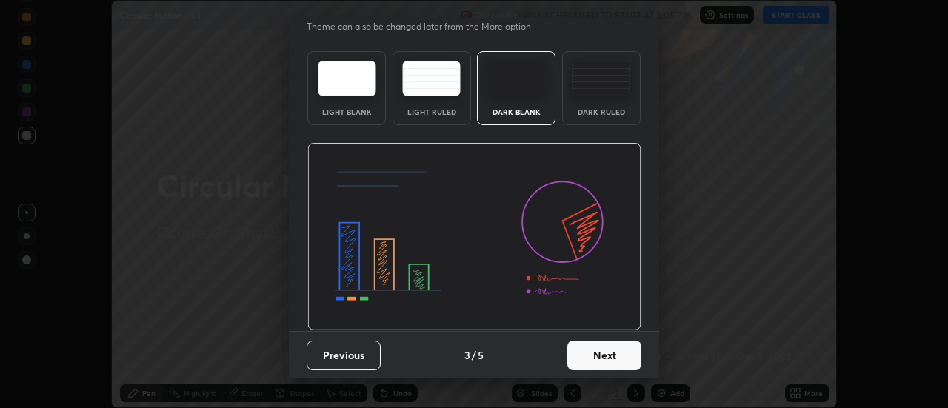
click at [608, 359] on button "Next" at bounding box center [605, 356] width 74 height 30
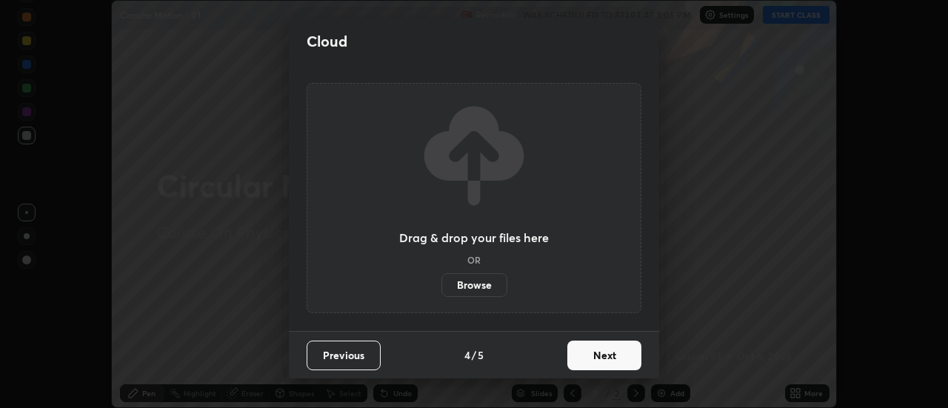
click at [609, 359] on button "Next" at bounding box center [605, 356] width 74 height 30
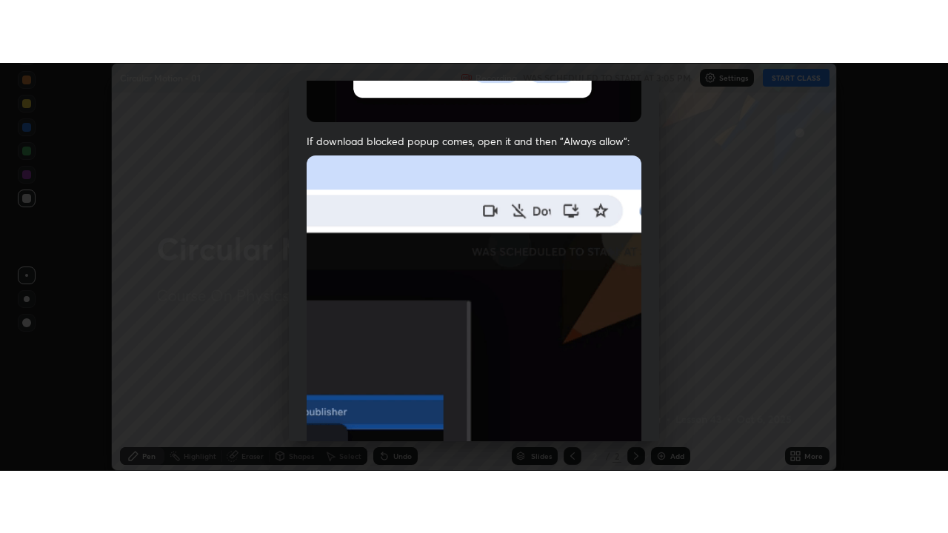
scroll to position [380, 0]
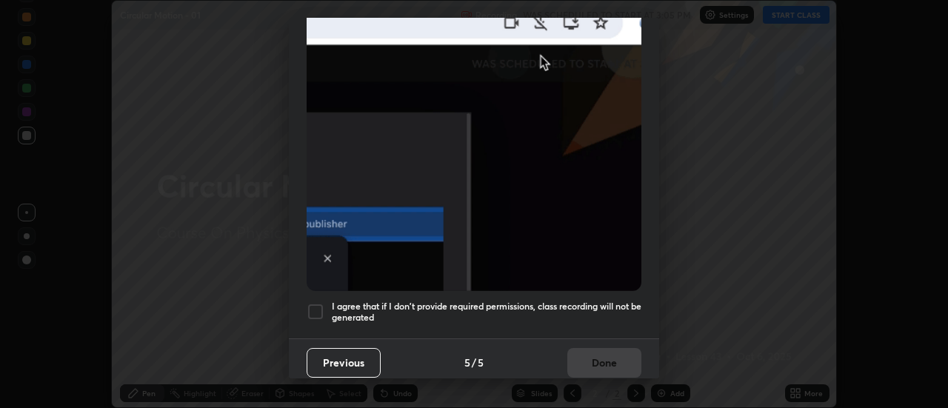
click at [593, 312] on h5 "I agree that if I don't provide required permissions, class recording will not …" at bounding box center [487, 312] width 310 height 23
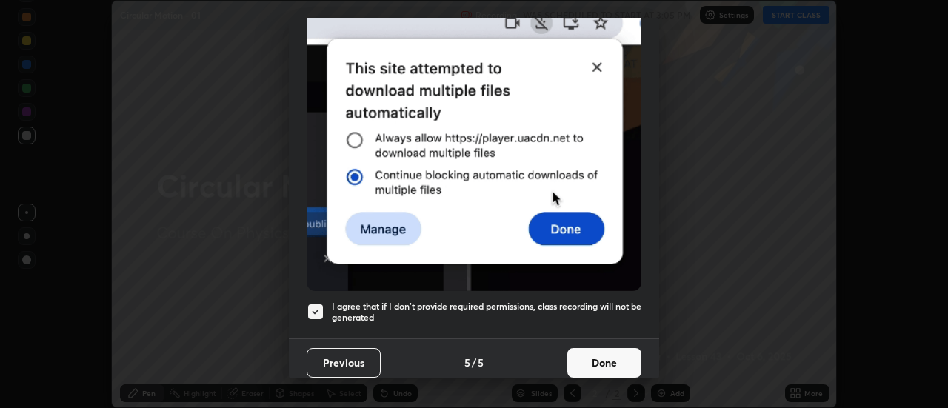
click at [601, 354] on button "Done" at bounding box center [605, 363] width 74 height 30
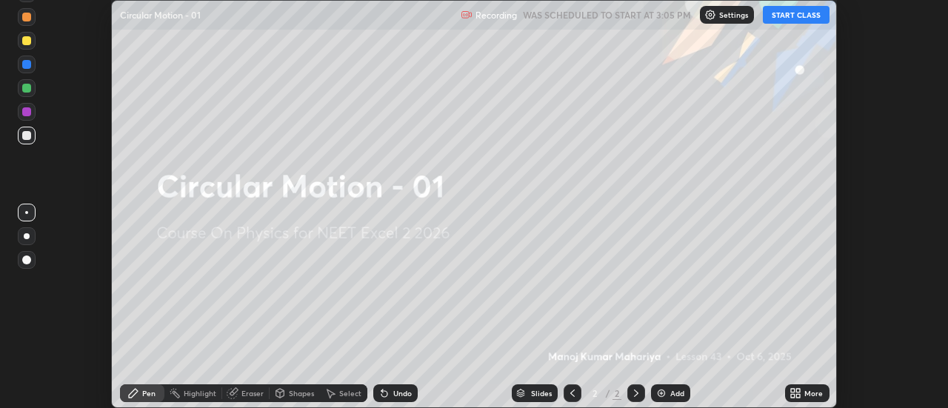
click at [805, 390] on div "More" at bounding box center [814, 393] width 19 height 7
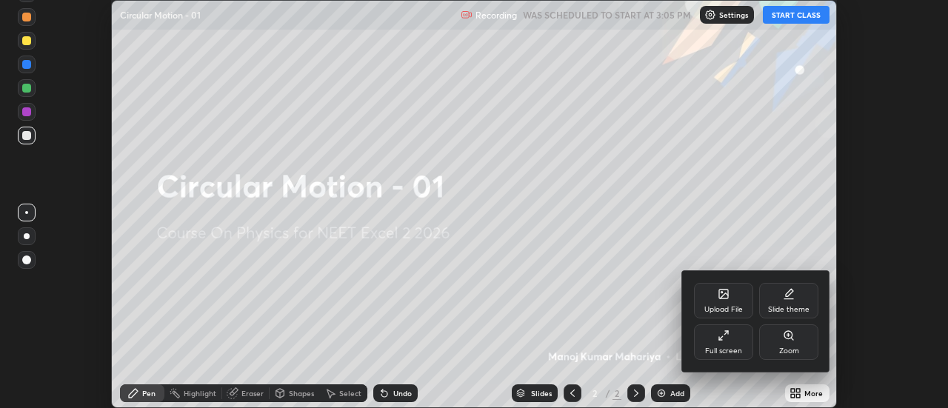
click at [716, 345] on div "Full screen" at bounding box center [723, 343] width 59 height 36
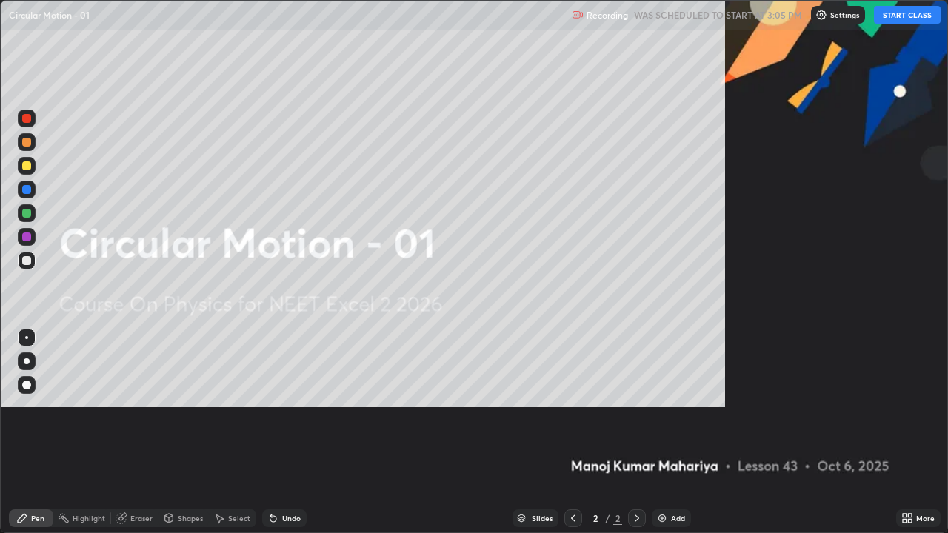
scroll to position [533, 948]
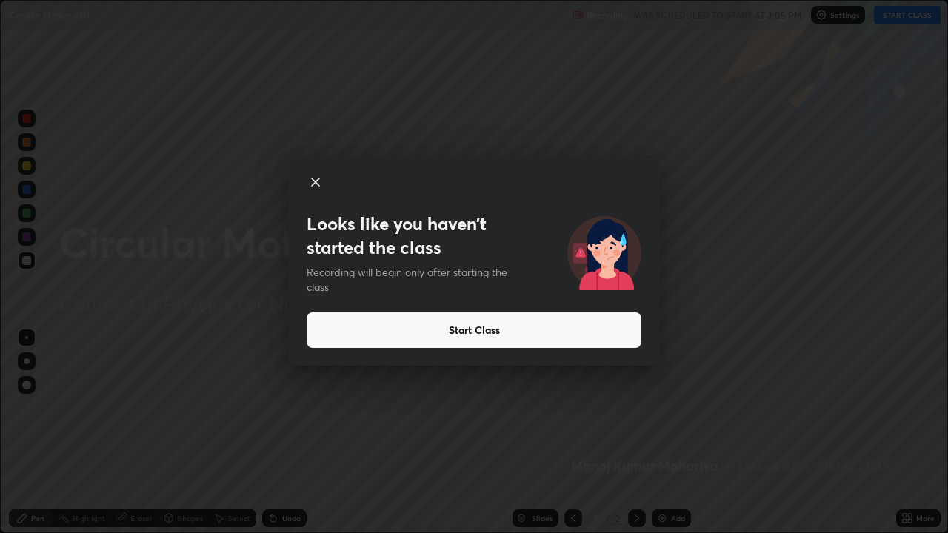
click at [322, 336] on button "Start Class" at bounding box center [474, 331] width 335 height 36
click at [323, 333] on button "Start Class" at bounding box center [474, 331] width 335 height 36
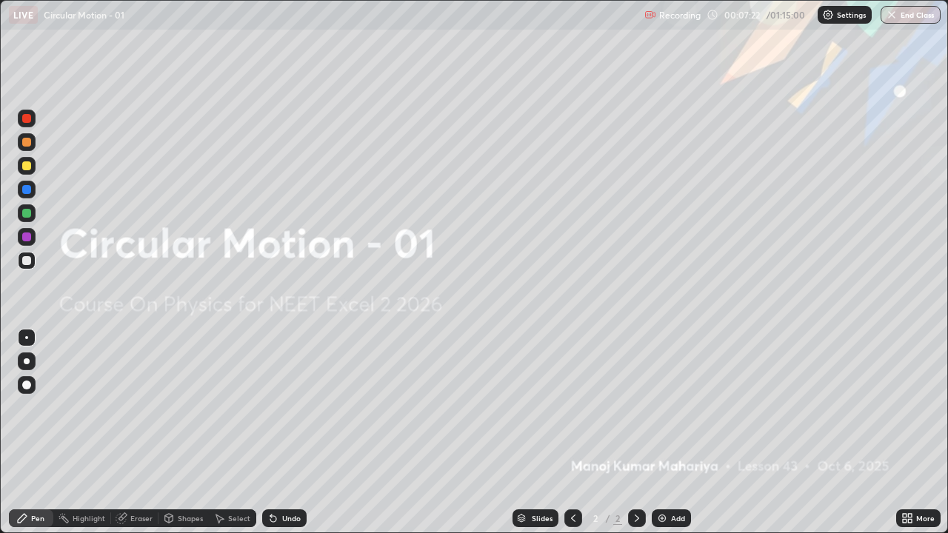
click at [659, 408] on div "Add" at bounding box center [671, 519] width 39 height 18
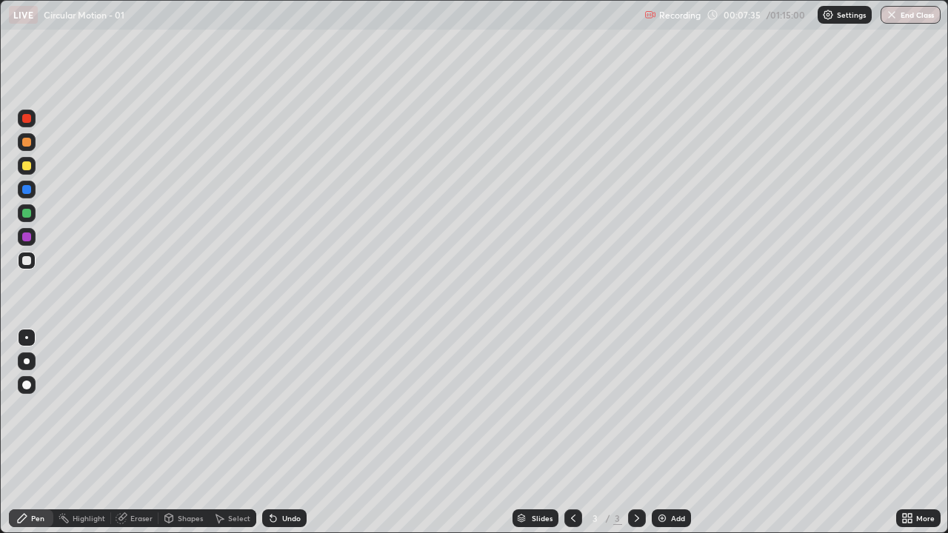
click at [27, 264] on div at bounding box center [26, 260] width 9 height 9
click at [26, 258] on div at bounding box center [26, 260] width 9 height 9
click at [28, 361] on div at bounding box center [27, 362] width 6 height 6
click at [187, 408] on div "Shapes" at bounding box center [190, 518] width 25 height 7
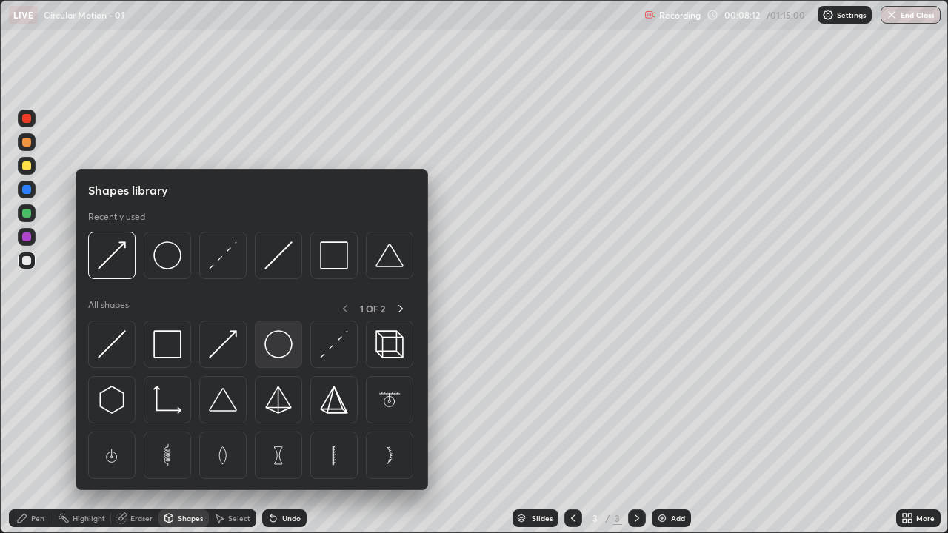
click at [267, 353] on img at bounding box center [279, 344] width 28 height 28
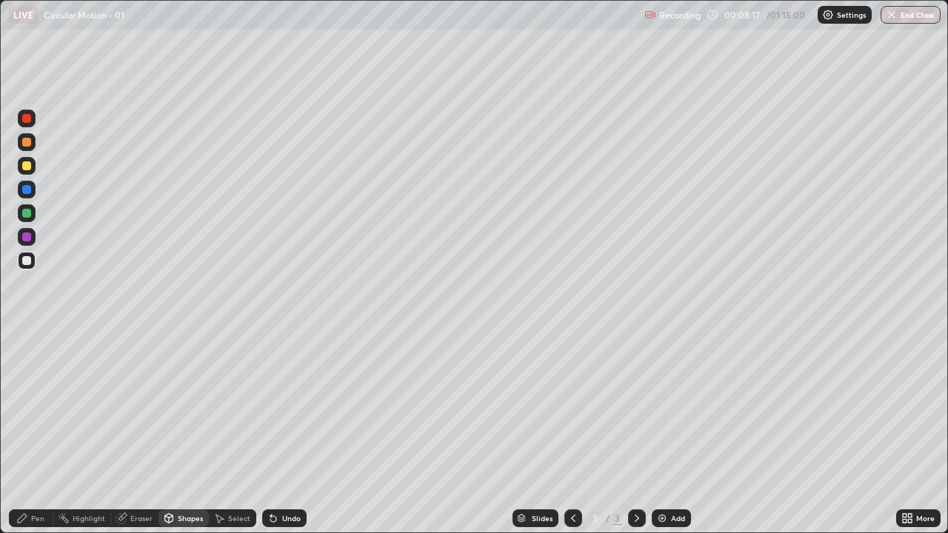
click at [30, 164] on div at bounding box center [26, 166] width 9 height 9
click at [191, 408] on div "Shapes" at bounding box center [190, 518] width 25 height 7
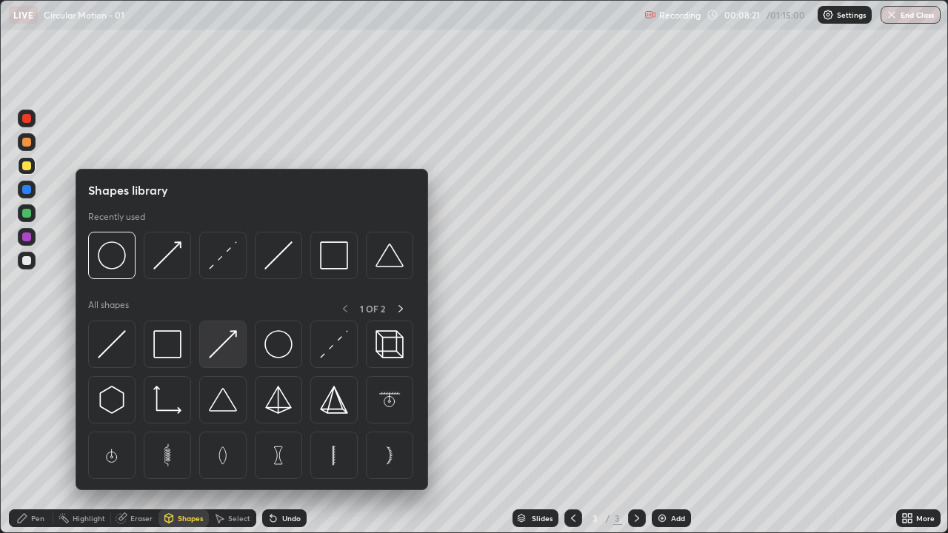
click at [224, 342] on img at bounding box center [223, 344] width 28 height 28
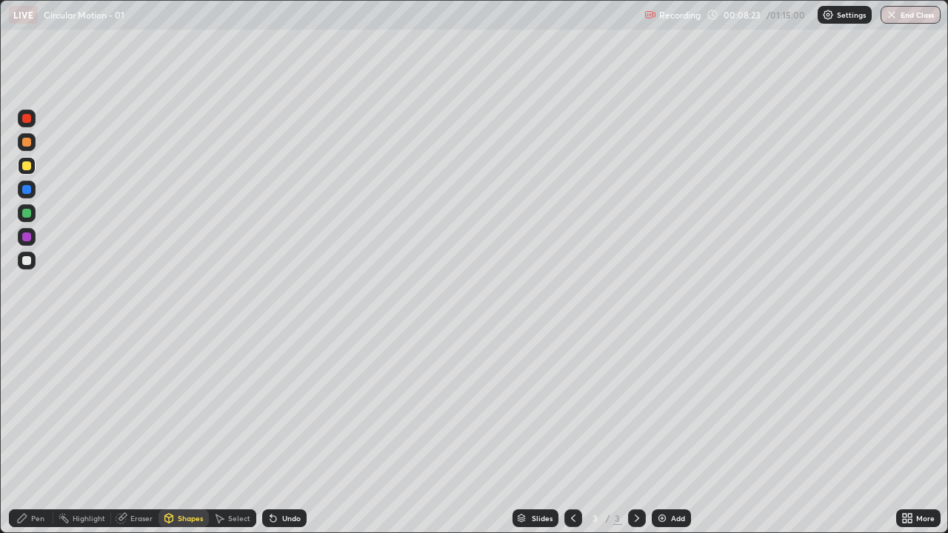
click at [40, 408] on div "Pen" at bounding box center [37, 518] width 13 height 7
click at [25, 259] on div at bounding box center [26, 260] width 9 height 9
click at [270, 408] on icon at bounding box center [273, 519] width 6 height 6
click at [276, 408] on icon at bounding box center [273, 519] width 12 height 12
click at [660, 408] on div "Add" at bounding box center [671, 519] width 39 height 18
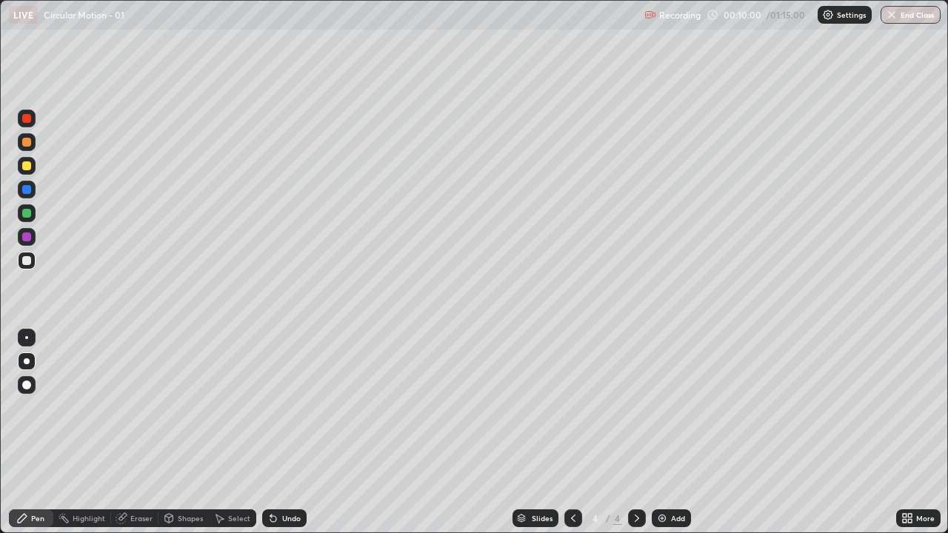
click at [192, 408] on div "Shapes" at bounding box center [190, 518] width 25 height 7
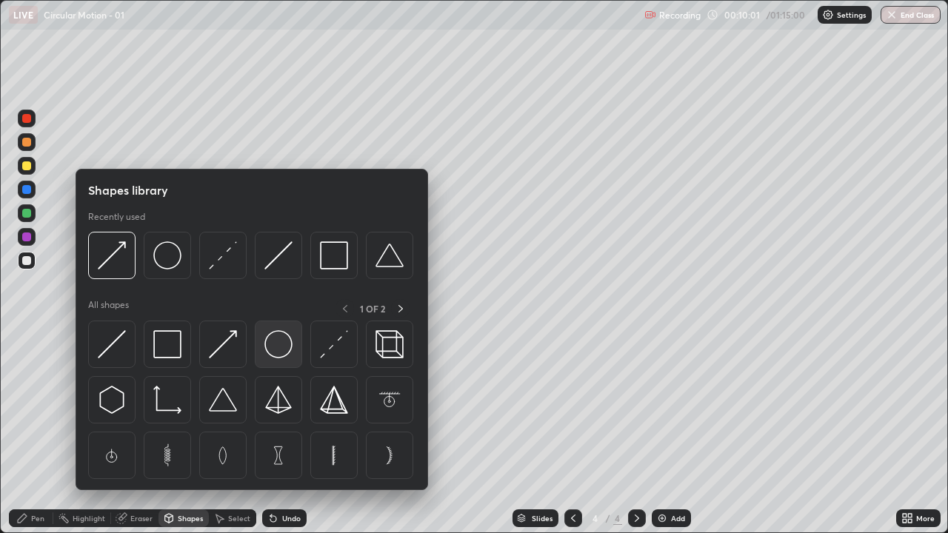
click at [278, 342] on img at bounding box center [279, 344] width 28 height 28
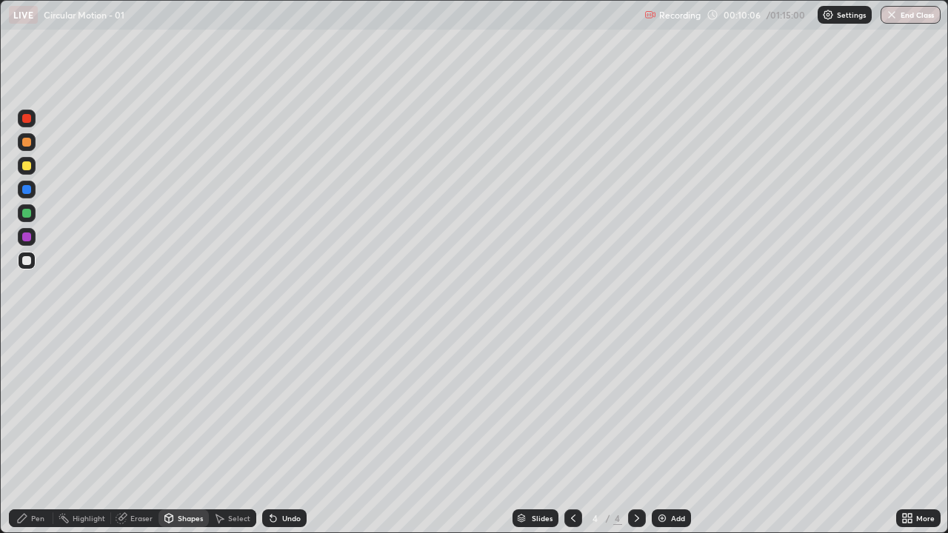
click at [39, 408] on div "Pen" at bounding box center [37, 518] width 13 height 7
click at [27, 168] on div at bounding box center [26, 166] width 9 height 9
click at [27, 117] on div at bounding box center [26, 118] width 9 height 9
click at [268, 408] on icon at bounding box center [273, 519] width 12 height 12
click at [270, 408] on icon at bounding box center [270, 515] width 1 height 1
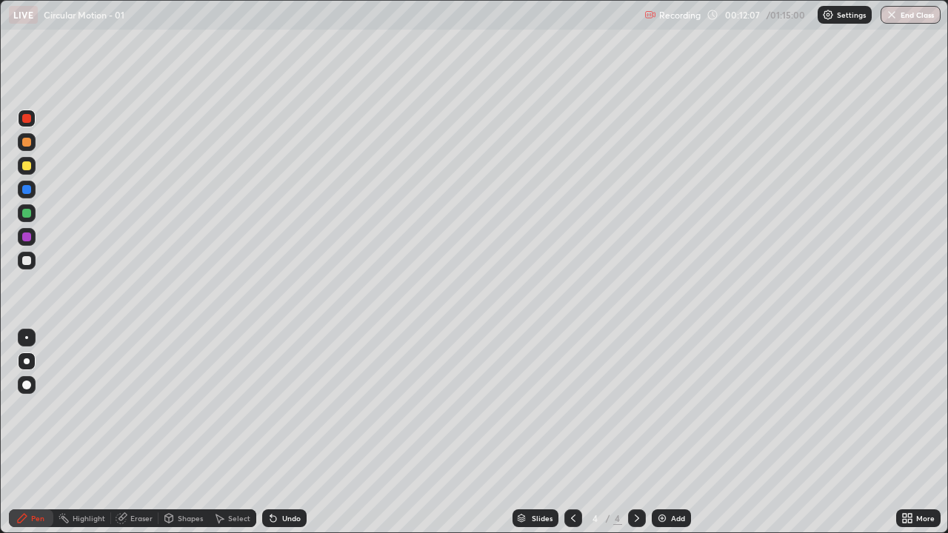
click at [270, 408] on icon at bounding box center [270, 515] width 1 height 1
click at [270, 408] on icon at bounding box center [273, 519] width 6 height 6
click at [654, 408] on div "Add" at bounding box center [671, 519] width 39 height 18
click at [28, 262] on div at bounding box center [26, 260] width 9 height 9
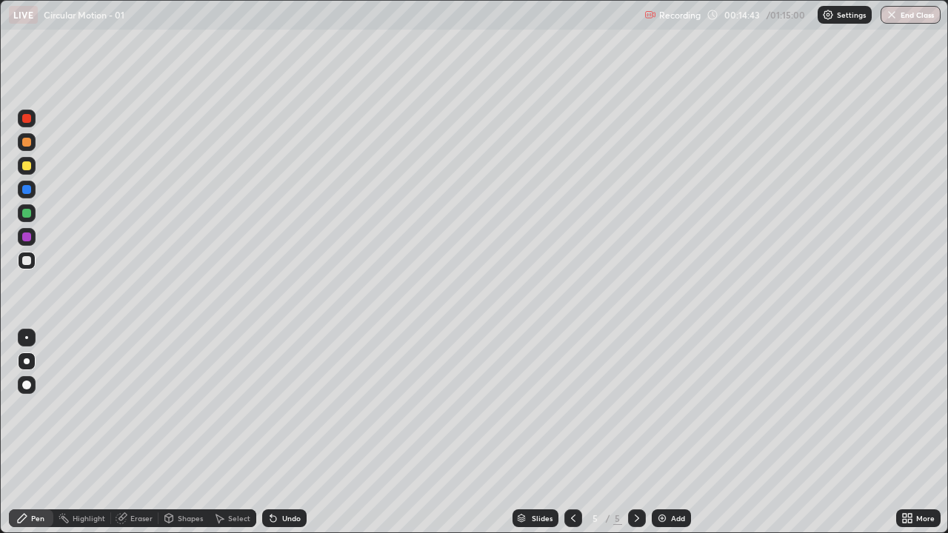
click at [24, 167] on div at bounding box center [26, 166] width 9 height 9
click at [273, 408] on icon at bounding box center [273, 519] width 6 height 6
click at [270, 408] on icon at bounding box center [270, 515] width 1 height 1
click at [270, 408] on icon at bounding box center [273, 519] width 6 height 6
click at [27, 119] on div at bounding box center [26, 118] width 9 height 9
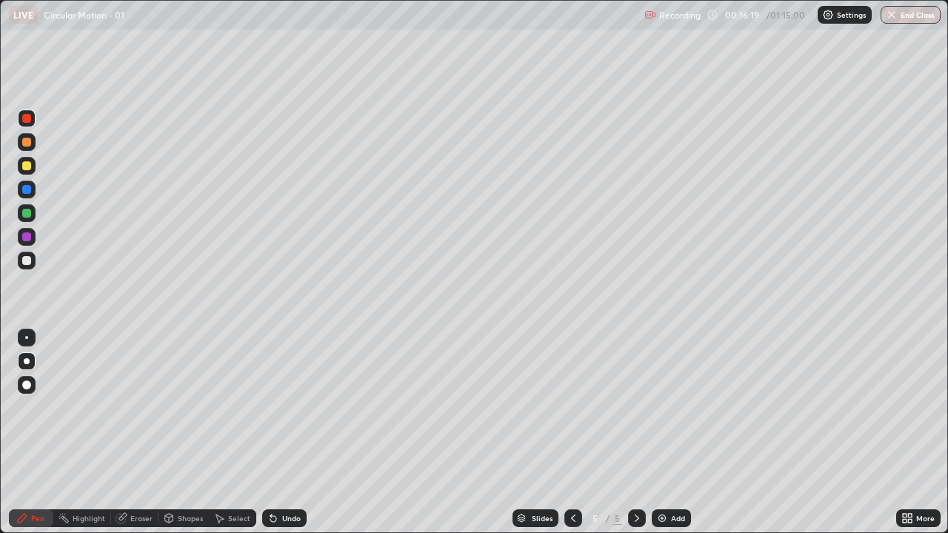
click at [25, 259] on div at bounding box center [26, 260] width 9 height 9
click at [667, 408] on div "Add" at bounding box center [671, 519] width 39 height 18
click at [27, 166] on div at bounding box center [26, 166] width 9 height 9
click at [267, 408] on icon at bounding box center [273, 519] width 12 height 12
click at [268, 408] on icon at bounding box center [273, 519] width 12 height 12
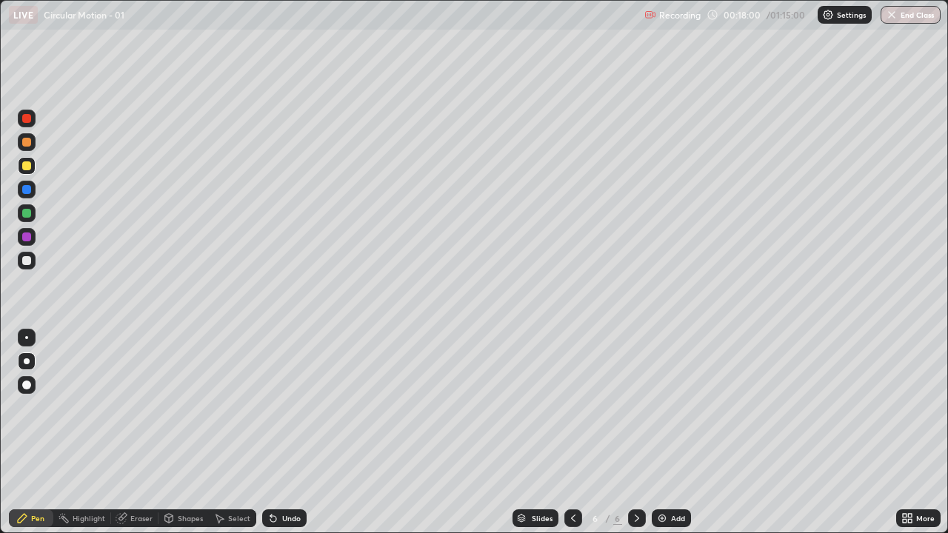
click at [270, 408] on icon at bounding box center [270, 515] width 1 height 1
click at [268, 408] on icon at bounding box center [273, 519] width 12 height 12
click at [270, 408] on icon at bounding box center [270, 515] width 1 height 1
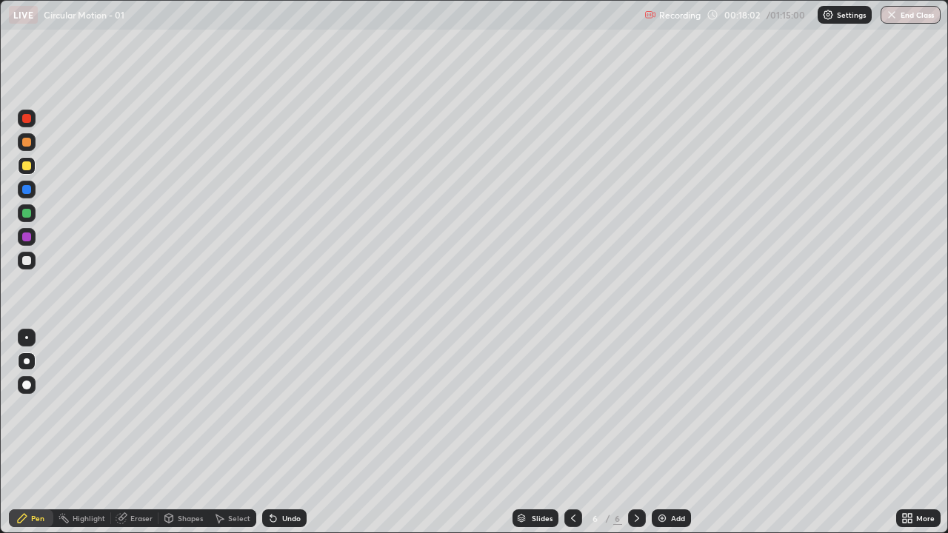
click at [270, 408] on icon at bounding box center [270, 515] width 1 height 1
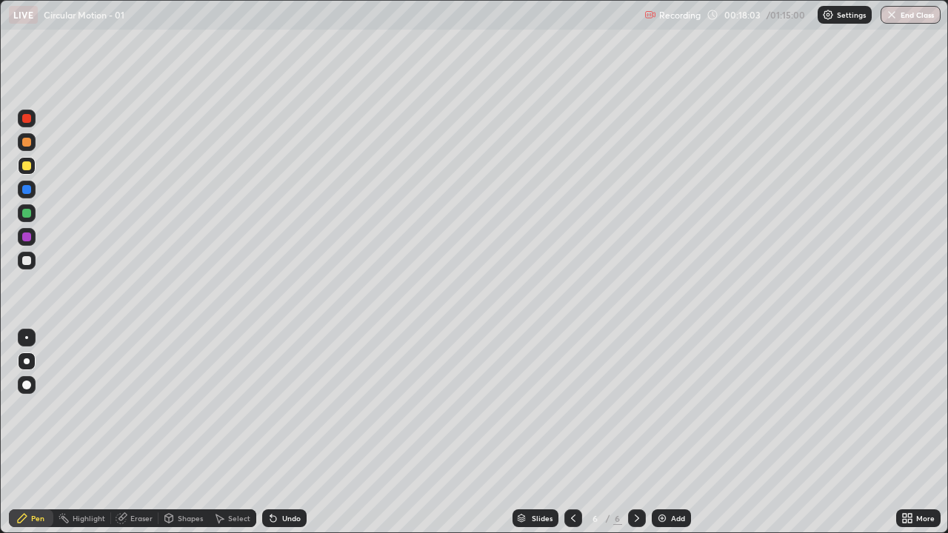
click at [270, 408] on icon at bounding box center [270, 515] width 1 height 1
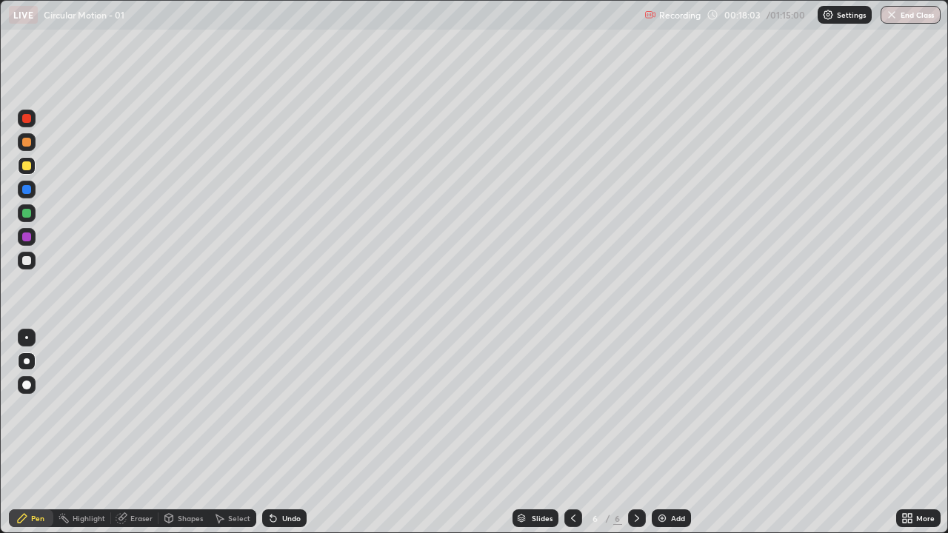
click at [270, 408] on icon at bounding box center [270, 515] width 1 height 1
click at [27, 119] on div at bounding box center [26, 118] width 9 height 9
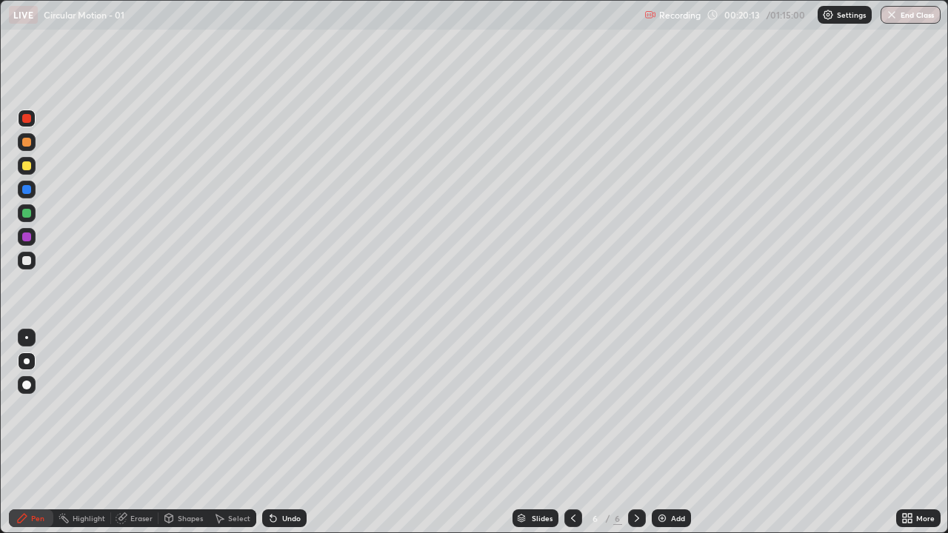
click at [27, 262] on div at bounding box center [26, 260] width 9 height 9
click at [659, 408] on img at bounding box center [662, 519] width 12 height 12
click at [27, 262] on div at bounding box center [26, 260] width 9 height 9
click at [28, 164] on div at bounding box center [26, 166] width 9 height 9
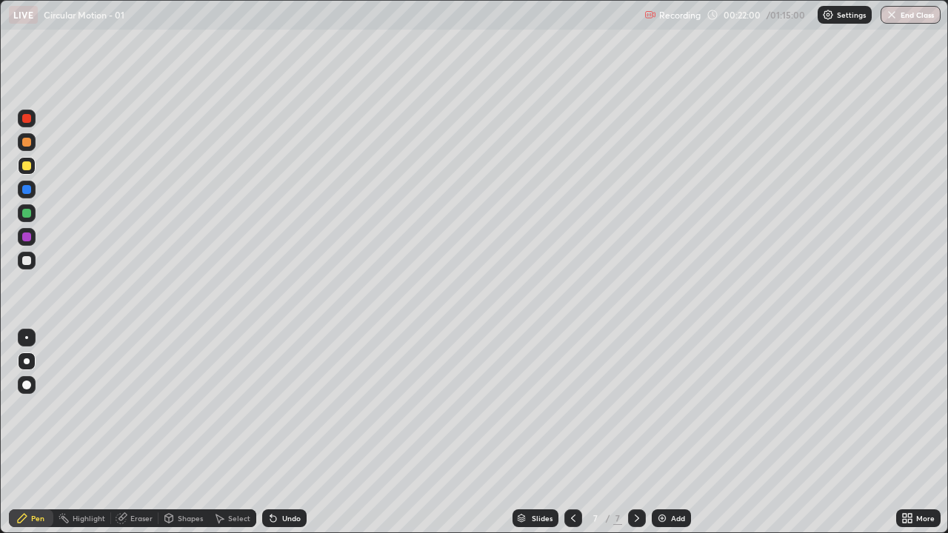
click at [271, 408] on icon at bounding box center [273, 519] width 6 height 6
click at [267, 408] on icon at bounding box center [273, 519] width 12 height 12
click at [265, 408] on div "Undo" at bounding box center [284, 519] width 44 height 18
click at [264, 408] on div "Undo" at bounding box center [284, 519] width 44 height 18
click at [270, 408] on icon at bounding box center [270, 515] width 1 height 1
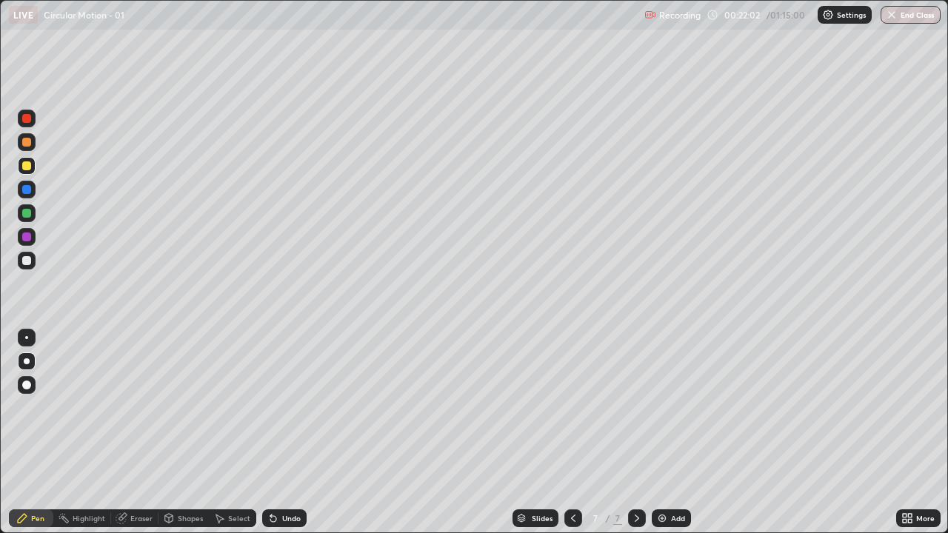
click at [270, 408] on icon at bounding box center [273, 519] width 6 height 6
click at [263, 408] on div "Undo" at bounding box center [284, 519] width 44 height 18
click at [264, 408] on div "Undo" at bounding box center [284, 519] width 44 height 18
click at [262, 408] on div "Undo" at bounding box center [284, 519] width 44 height 18
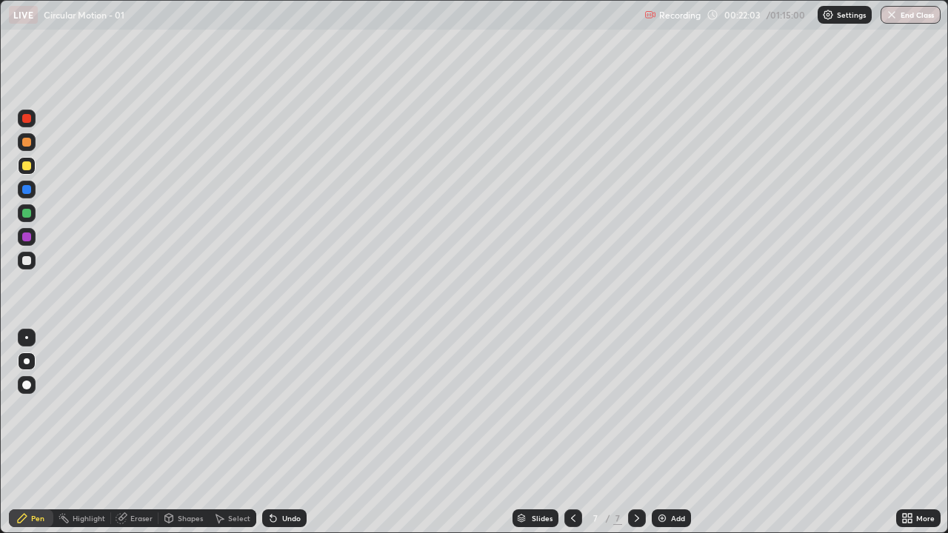
click at [262, 408] on div "Undo" at bounding box center [284, 519] width 44 height 18
click at [264, 408] on div "Undo" at bounding box center [284, 519] width 44 height 18
click at [262, 408] on div "Undo" at bounding box center [284, 519] width 44 height 18
click at [263, 408] on div "Undo" at bounding box center [284, 519] width 44 height 18
click at [262, 408] on div "Undo" at bounding box center [284, 519] width 44 height 18
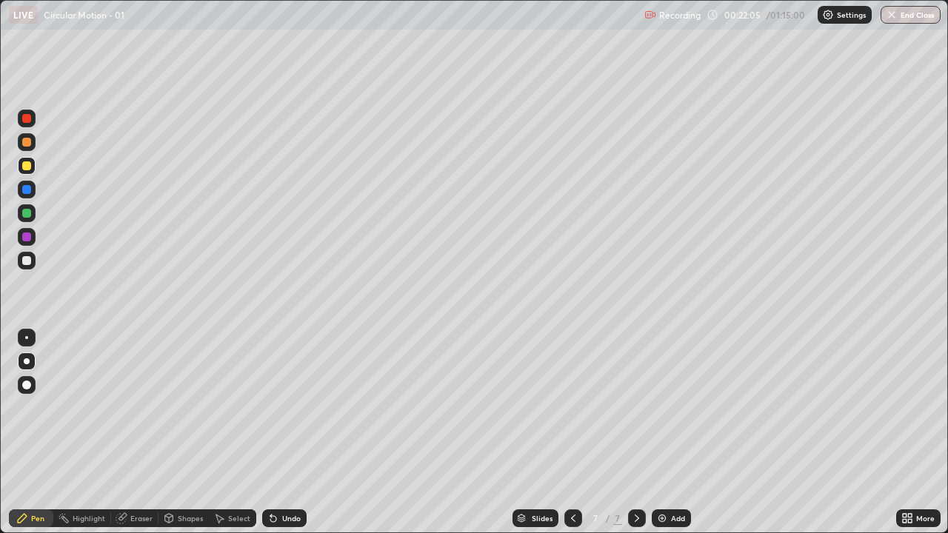
click at [264, 408] on div "Undo" at bounding box center [284, 519] width 44 height 18
click at [263, 408] on div "Undo" at bounding box center [284, 519] width 44 height 18
click at [262, 408] on div "Undo" at bounding box center [284, 519] width 44 height 18
click at [264, 408] on div "Undo" at bounding box center [284, 519] width 44 height 18
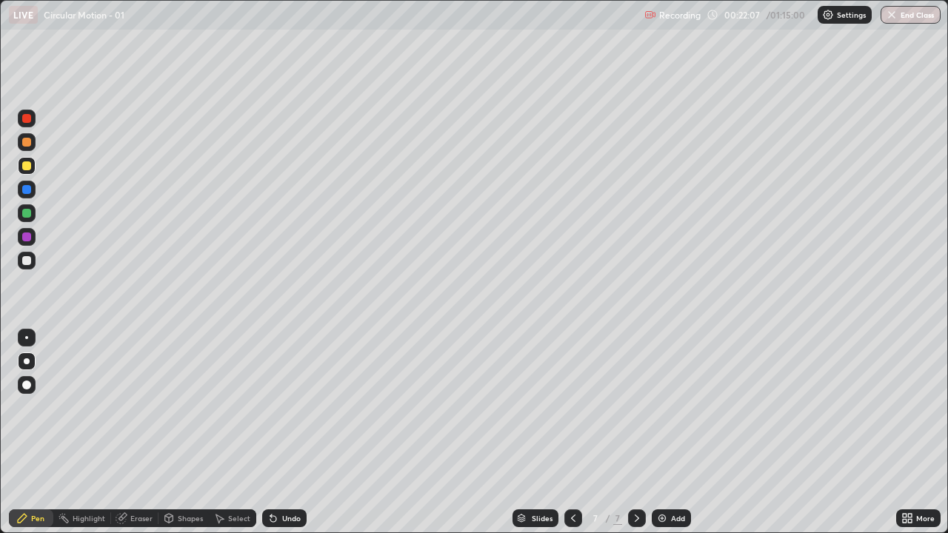
click at [270, 408] on icon at bounding box center [270, 515] width 1 height 1
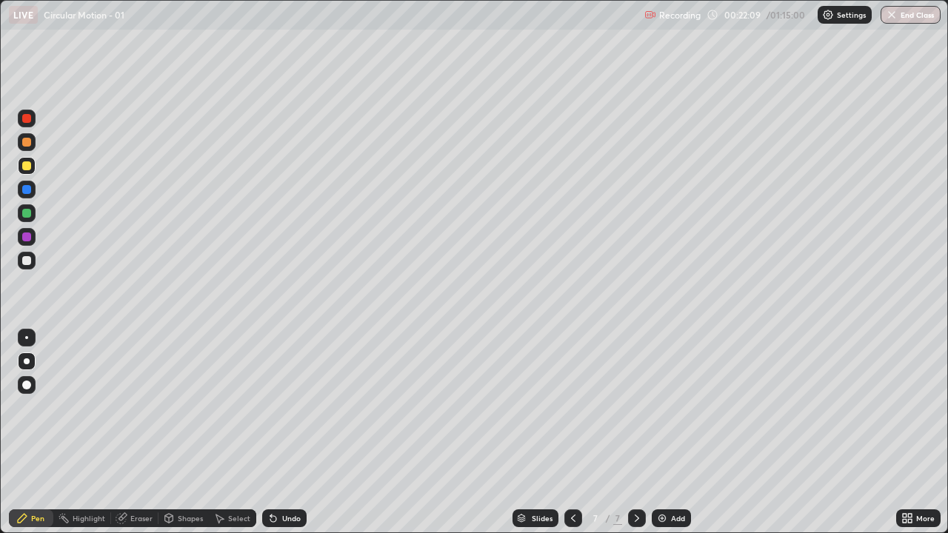
click at [270, 408] on icon at bounding box center [270, 515] width 1 height 1
click at [268, 408] on div "Undo" at bounding box center [284, 519] width 44 height 18
click at [270, 408] on div "Undo" at bounding box center [284, 519] width 44 height 18
click at [270, 408] on icon at bounding box center [270, 515] width 1 height 1
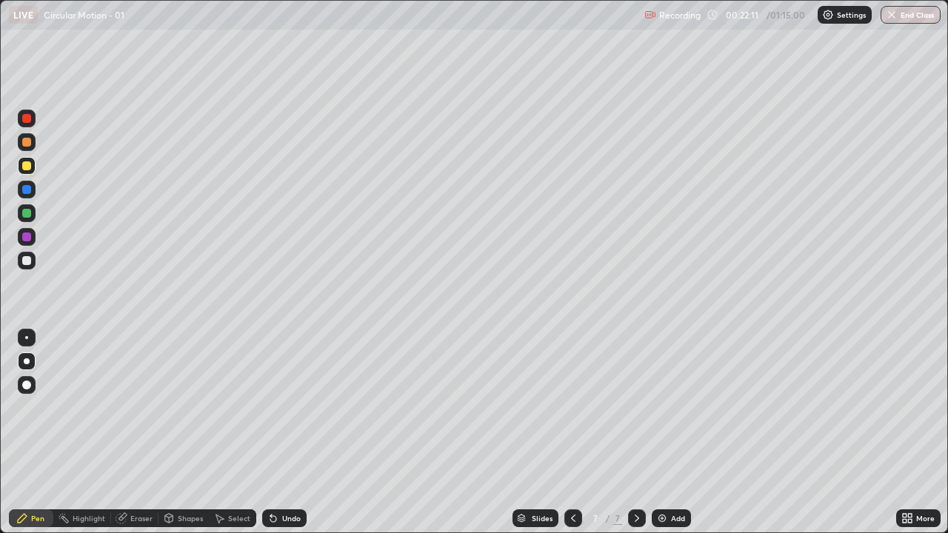
click at [270, 408] on icon at bounding box center [270, 515] width 1 height 1
click at [271, 408] on icon at bounding box center [273, 519] width 6 height 6
click at [268, 408] on icon at bounding box center [273, 519] width 12 height 12
click at [270, 408] on icon at bounding box center [273, 519] width 6 height 6
click at [270, 408] on icon at bounding box center [270, 515] width 1 height 1
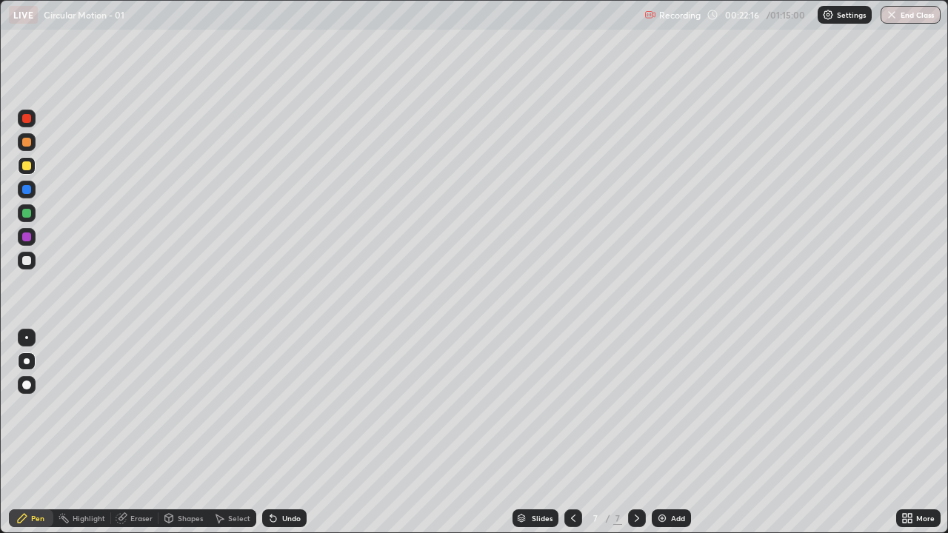
click at [271, 408] on icon at bounding box center [273, 519] width 6 height 6
click at [184, 408] on div "Shapes" at bounding box center [190, 518] width 25 height 7
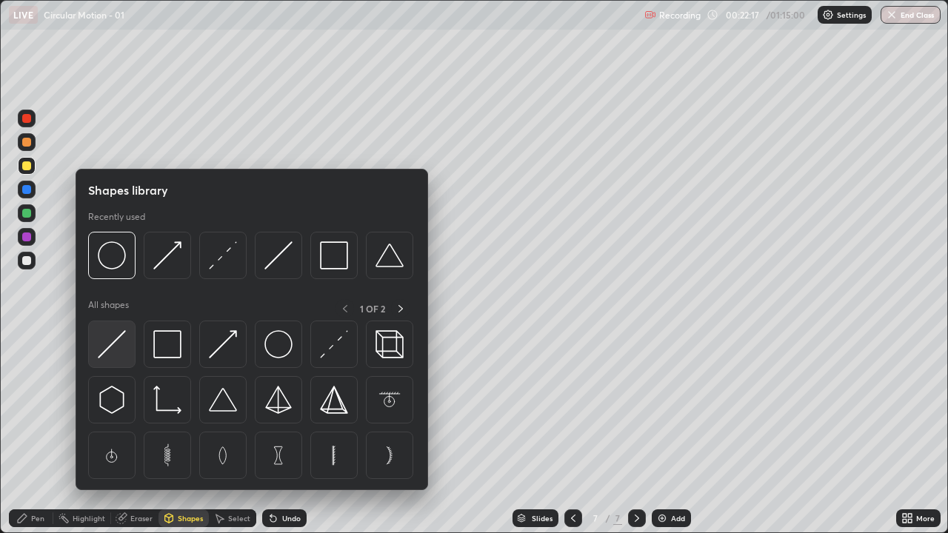
click at [120, 347] on img at bounding box center [112, 344] width 28 height 28
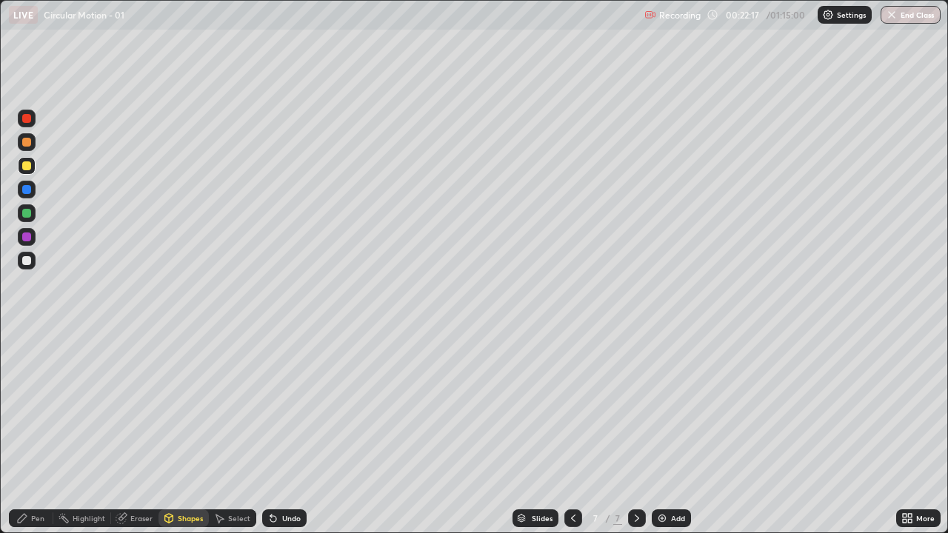
click at [27, 262] on div at bounding box center [26, 260] width 9 height 9
click at [34, 408] on div "Pen" at bounding box center [37, 518] width 13 height 7
click at [27, 165] on div at bounding box center [26, 166] width 9 height 9
click at [188, 408] on div "Shapes" at bounding box center [184, 519] width 50 height 18
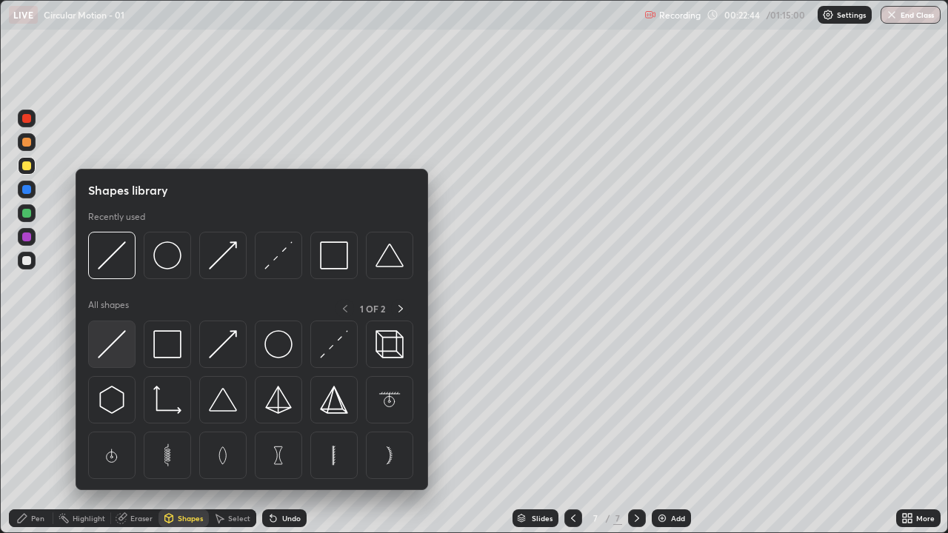
click at [116, 347] on img at bounding box center [112, 344] width 28 height 28
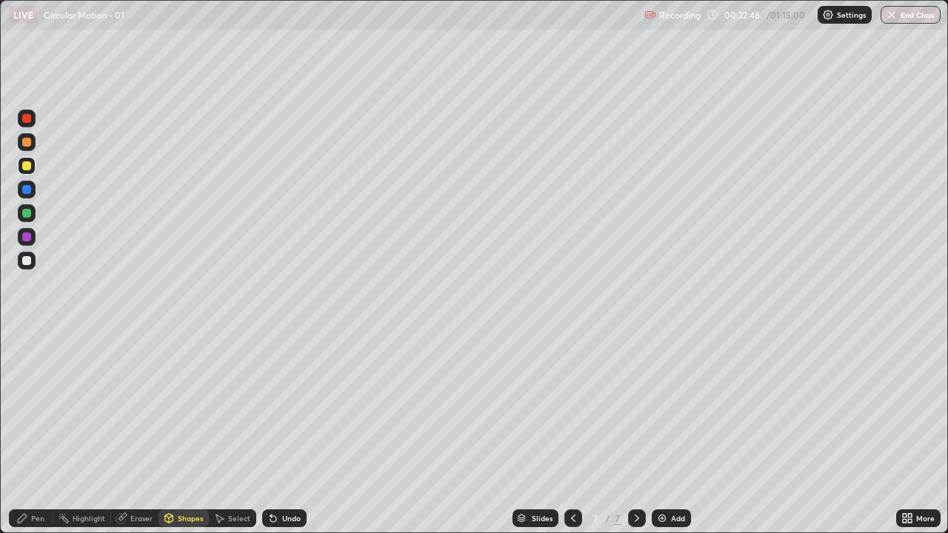
click at [187, 408] on div "Shapes" at bounding box center [190, 518] width 25 height 7
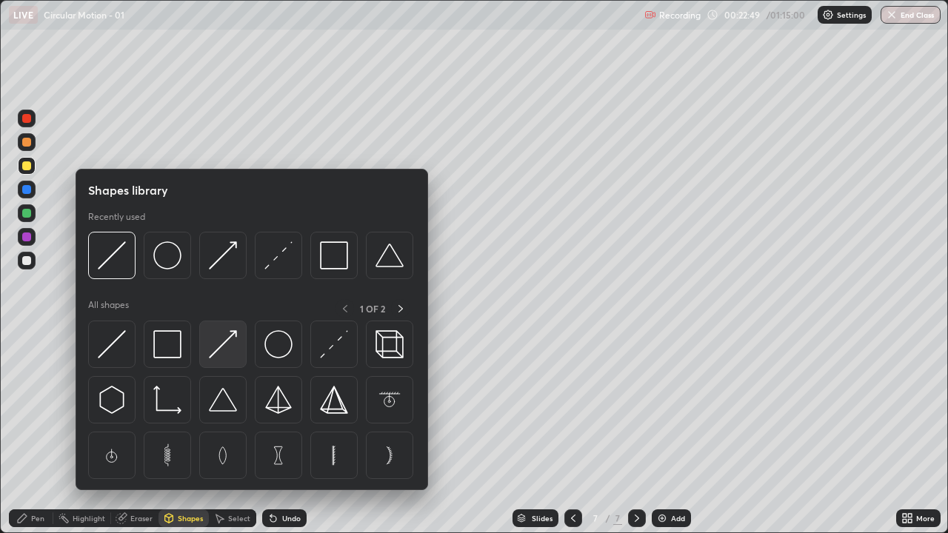
click at [226, 342] on img at bounding box center [223, 344] width 28 height 28
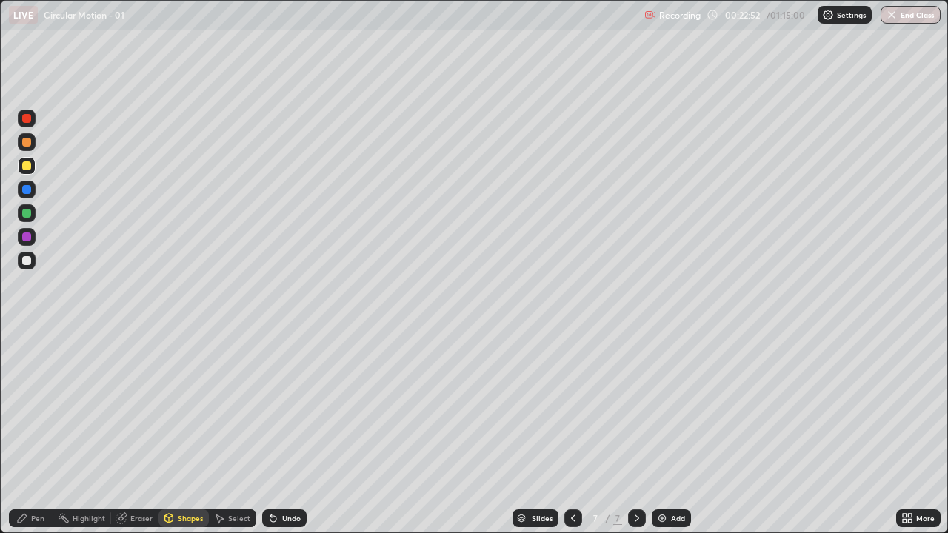
click at [33, 408] on div "Pen" at bounding box center [37, 518] width 13 height 7
click at [274, 408] on icon at bounding box center [273, 519] width 6 height 6
click at [275, 408] on icon at bounding box center [273, 519] width 12 height 12
click at [273, 408] on icon at bounding box center [273, 519] width 6 height 6
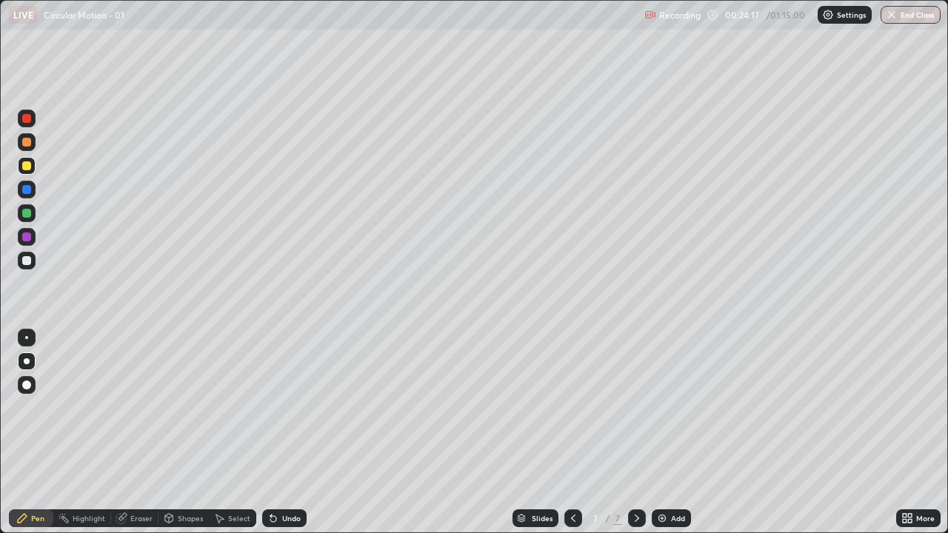
click at [271, 408] on icon at bounding box center [273, 519] width 6 height 6
click at [273, 408] on icon at bounding box center [273, 519] width 12 height 12
click at [270, 408] on icon at bounding box center [270, 515] width 1 height 1
click at [28, 256] on div at bounding box center [26, 260] width 9 height 9
click at [656, 408] on img at bounding box center [662, 519] width 12 height 12
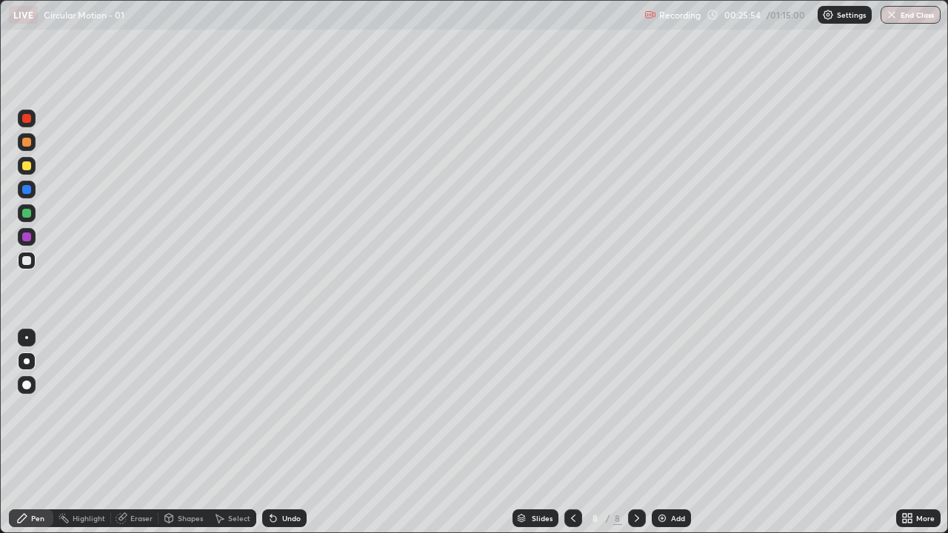
click at [186, 408] on div "Shapes" at bounding box center [184, 519] width 50 height 18
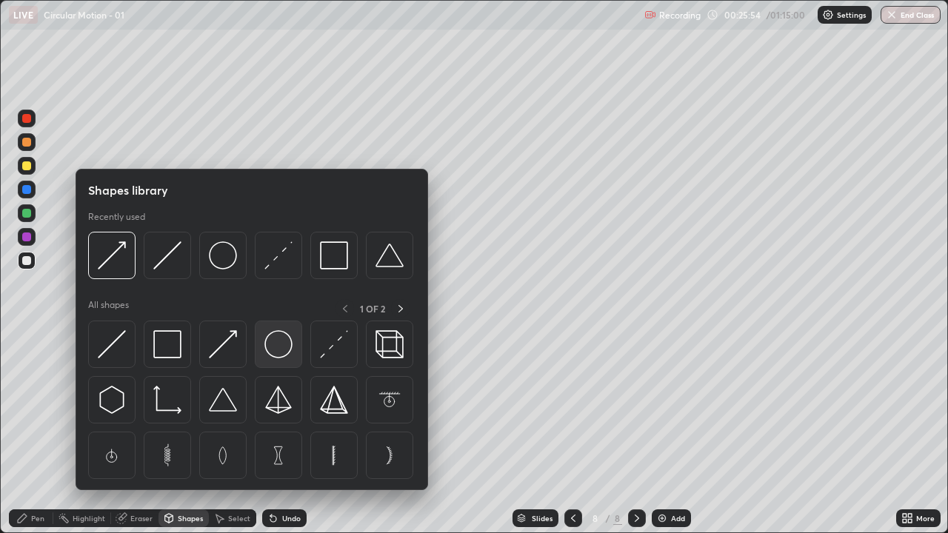
click at [267, 348] on img at bounding box center [279, 344] width 28 height 28
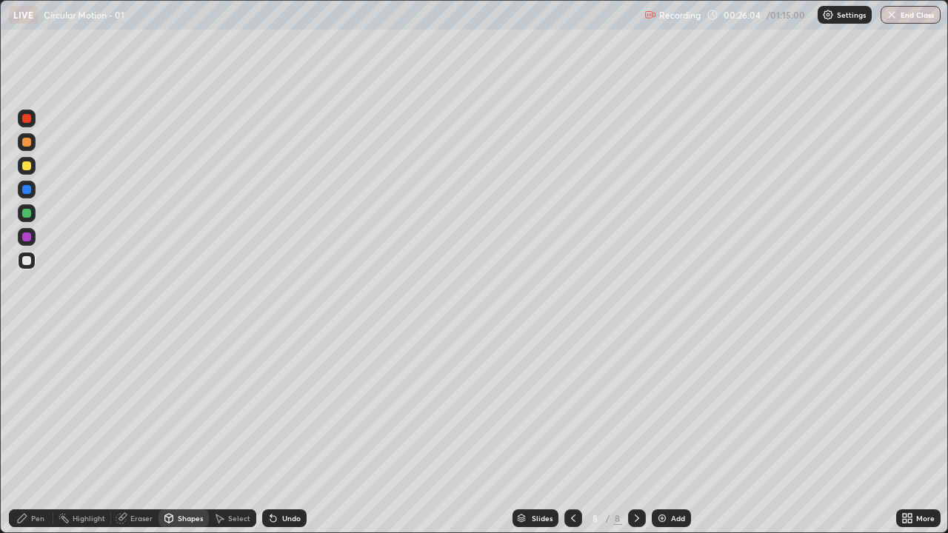
click at [36, 408] on div "Pen" at bounding box center [37, 518] width 13 height 7
click at [30, 167] on div at bounding box center [26, 166] width 9 height 9
click at [41, 408] on div "Pen" at bounding box center [37, 518] width 13 height 7
click at [27, 361] on div at bounding box center [27, 362] width 6 height 6
click at [27, 386] on div at bounding box center [26, 385] width 9 height 9
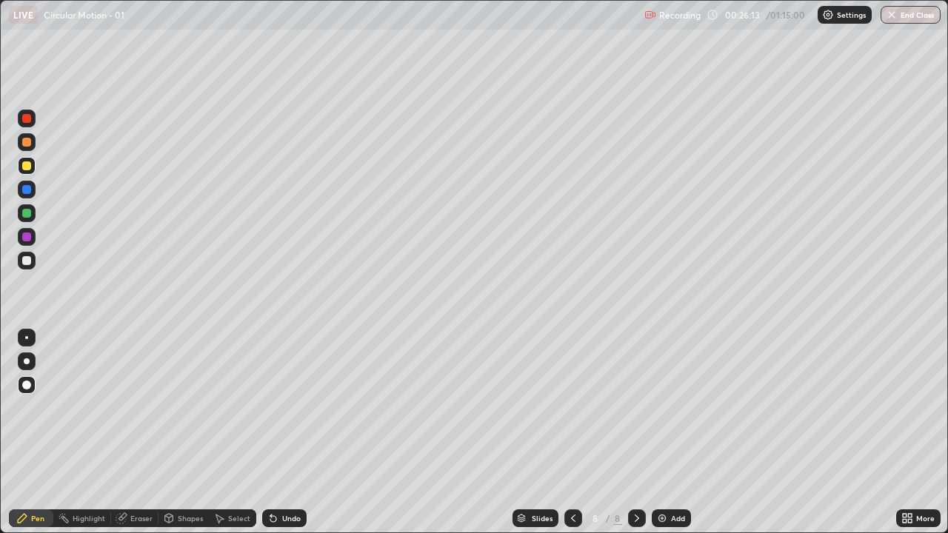
click at [26, 354] on div at bounding box center [27, 362] width 18 height 18
click at [23, 260] on div at bounding box center [26, 260] width 9 height 9
click at [267, 408] on icon at bounding box center [273, 519] width 12 height 12
click at [27, 213] on div at bounding box center [26, 213] width 9 height 9
click at [665, 408] on img at bounding box center [662, 519] width 12 height 12
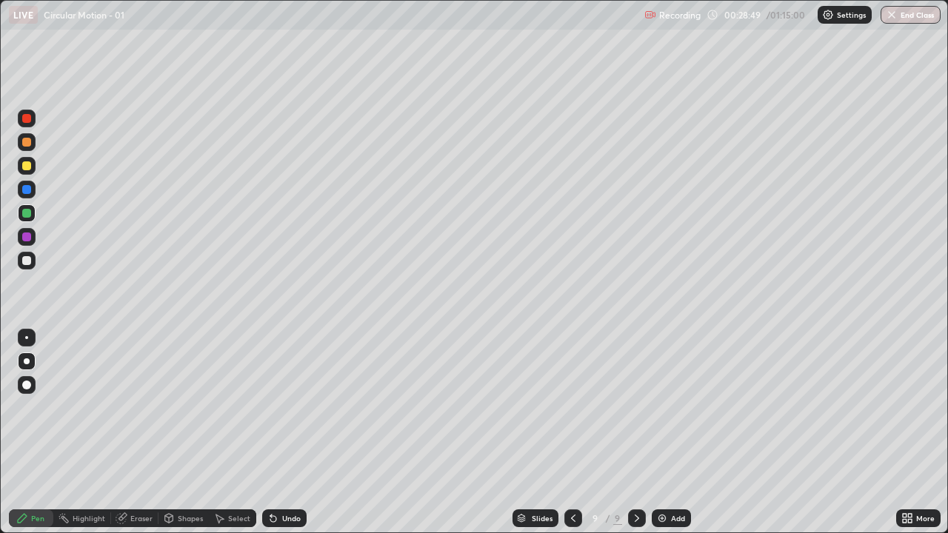
click at [41, 408] on div "Pen" at bounding box center [31, 519] width 44 height 18
click at [192, 408] on div "Shapes" at bounding box center [184, 519] width 50 height 18
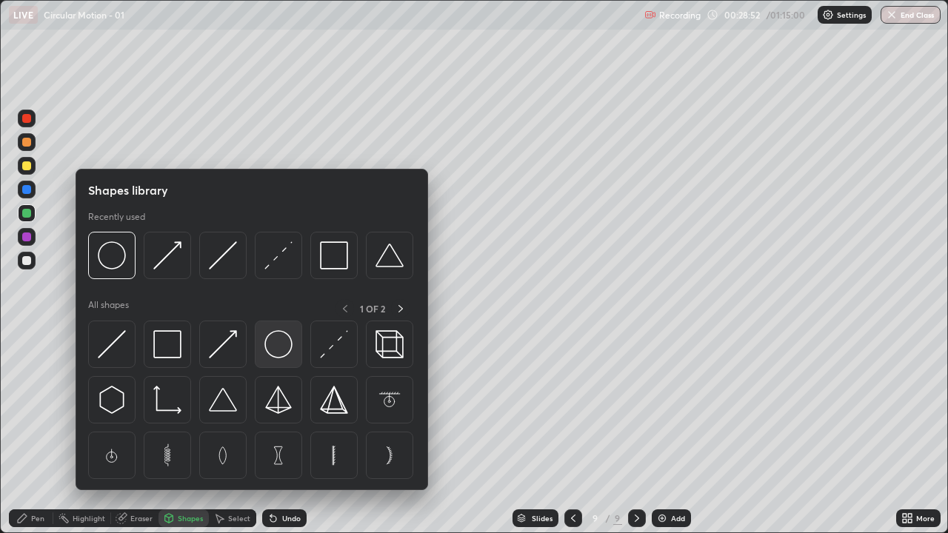
click at [279, 365] on div at bounding box center [278, 344] width 47 height 47
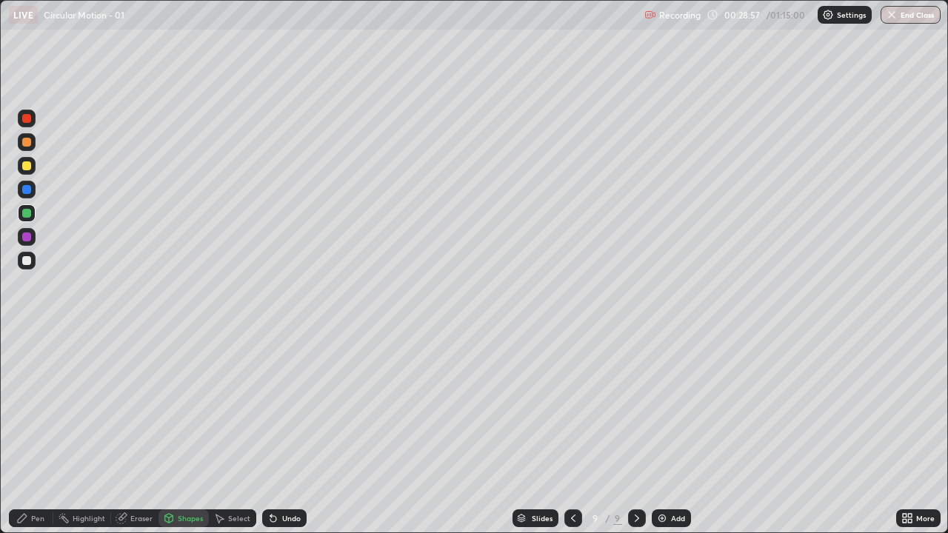
click at [271, 408] on icon at bounding box center [273, 519] width 6 height 6
click at [39, 408] on div "Pen" at bounding box center [31, 519] width 44 height 18
click at [26, 262] on div at bounding box center [26, 260] width 9 height 9
click at [28, 116] on div at bounding box center [26, 118] width 9 height 9
click at [659, 408] on img at bounding box center [662, 519] width 12 height 12
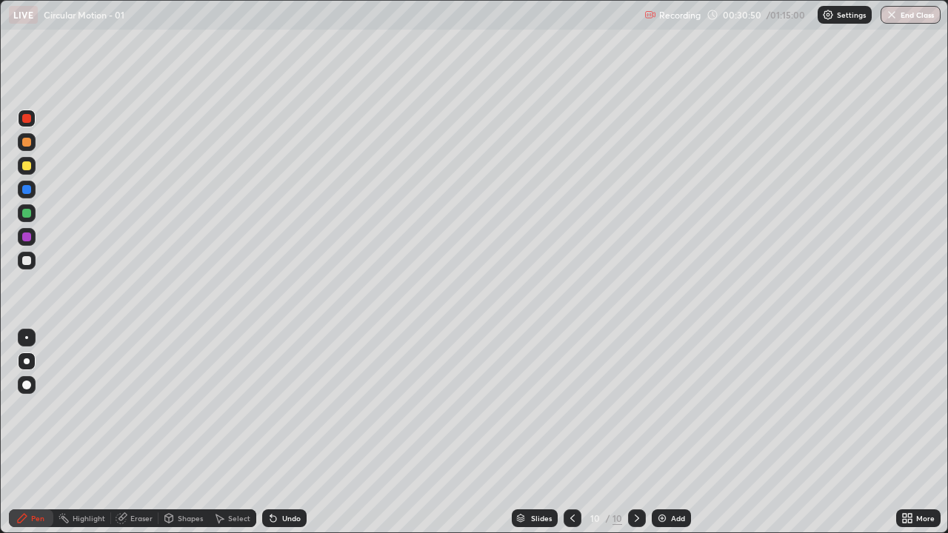
click at [28, 262] on div at bounding box center [26, 260] width 9 height 9
click at [190, 408] on div "Shapes" at bounding box center [190, 518] width 25 height 7
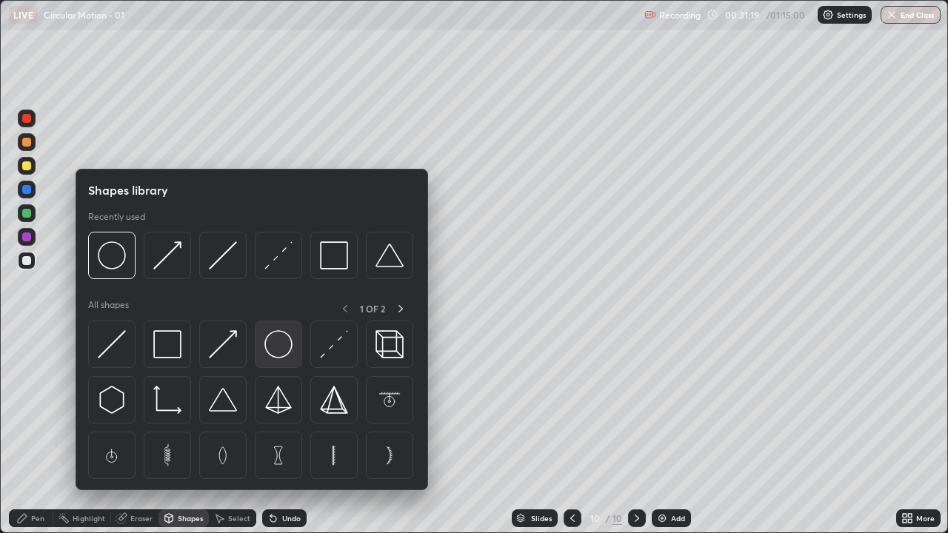
click at [276, 356] on img at bounding box center [279, 344] width 28 height 28
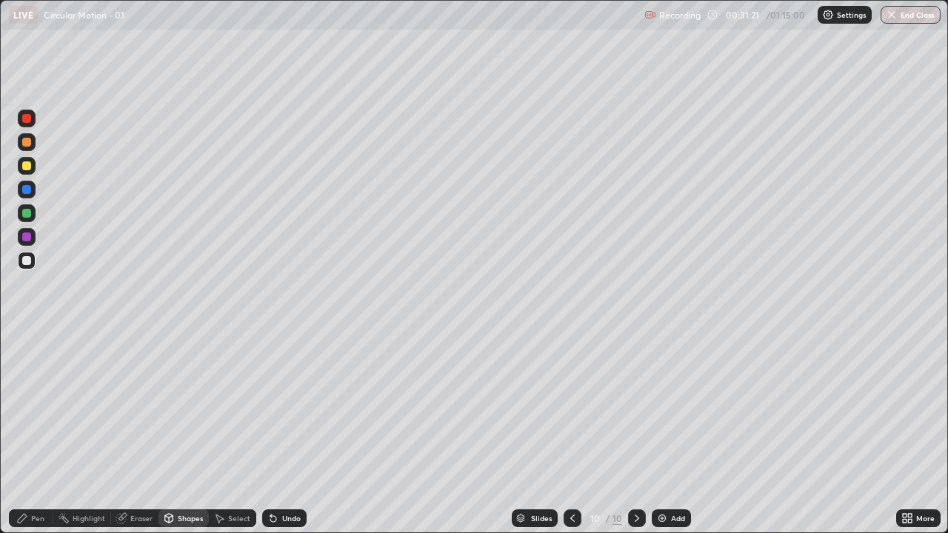
click at [31, 408] on div "Pen" at bounding box center [31, 519] width 44 height 18
click at [272, 408] on icon at bounding box center [273, 519] width 6 height 6
click at [657, 408] on img at bounding box center [662, 519] width 12 height 12
click at [25, 164] on div at bounding box center [26, 166] width 9 height 9
click at [659, 408] on div "Add" at bounding box center [671, 519] width 39 height 18
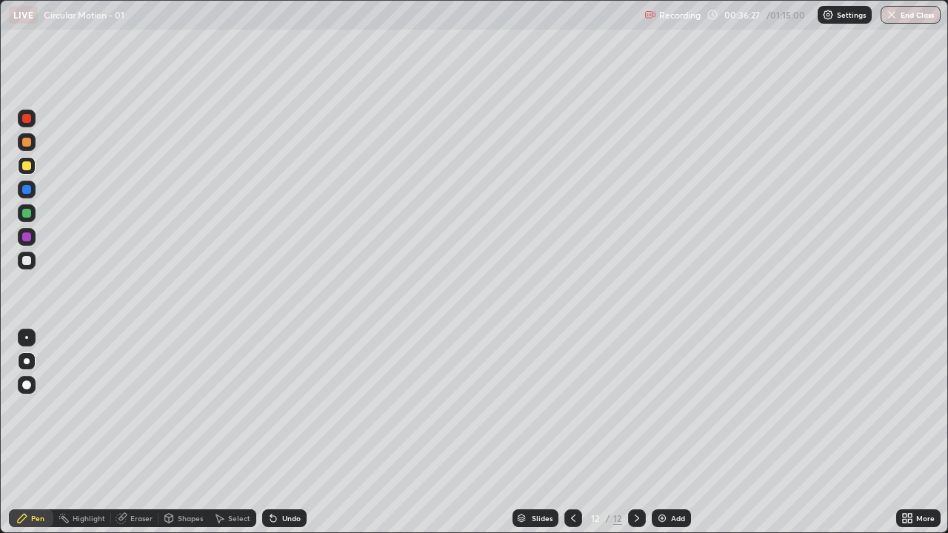
click at [27, 261] on div at bounding box center [26, 260] width 9 height 9
click at [572, 408] on icon at bounding box center [574, 519] width 12 height 12
click at [570, 408] on icon at bounding box center [574, 519] width 12 height 12
click at [636, 408] on icon at bounding box center [637, 518] width 4 height 7
click at [636, 408] on icon at bounding box center [637, 519] width 12 height 12
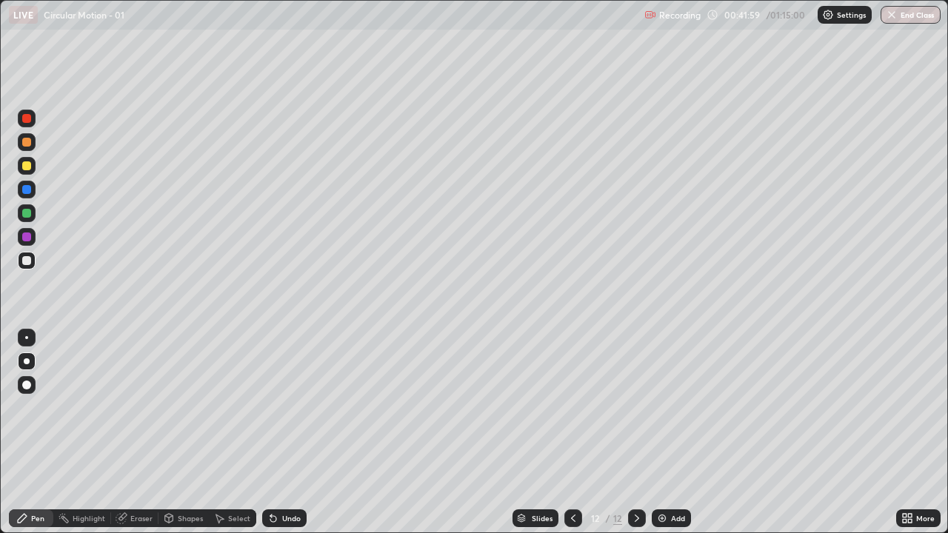
click at [27, 143] on div at bounding box center [26, 142] width 9 height 9
click at [671, 408] on div "Add" at bounding box center [678, 518] width 14 height 7
click at [30, 261] on div at bounding box center [26, 260] width 9 height 9
click at [272, 408] on icon at bounding box center [273, 519] width 6 height 6
click at [270, 408] on icon at bounding box center [273, 519] width 6 height 6
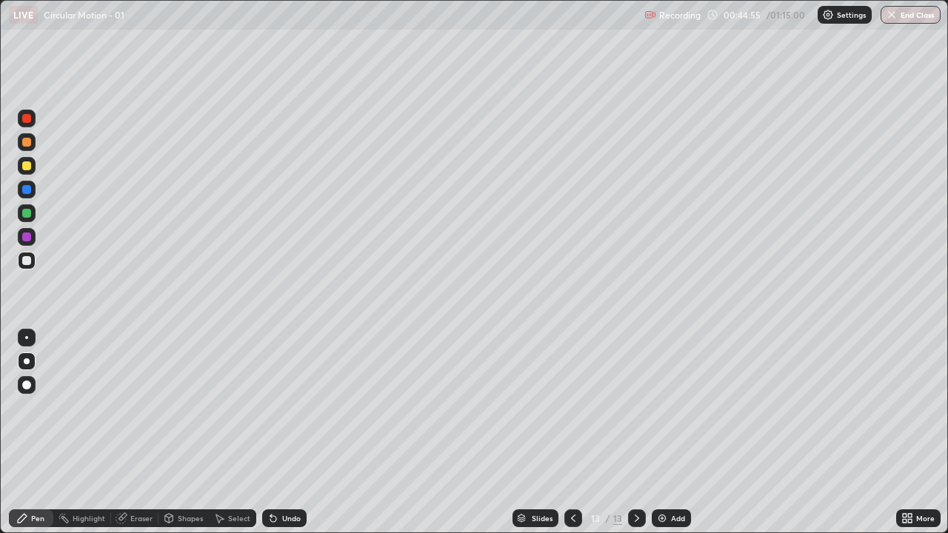
click at [271, 408] on icon at bounding box center [273, 519] width 6 height 6
click at [268, 408] on icon at bounding box center [273, 519] width 12 height 12
click at [26, 119] on div at bounding box center [26, 118] width 9 height 9
click at [658, 408] on img at bounding box center [662, 519] width 12 height 12
click at [191, 408] on div "Shapes" at bounding box center [184, 519] width 50 height 18
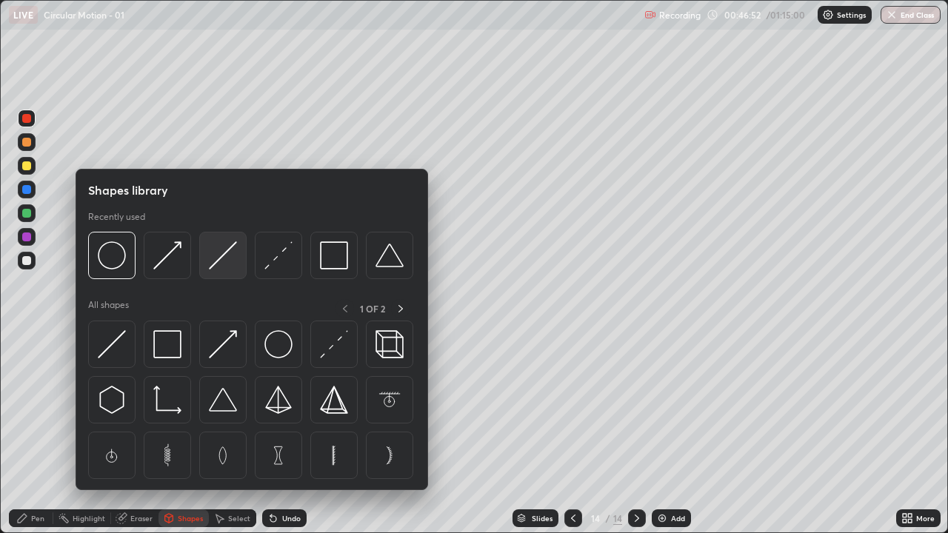
click at [221, 262] on img at bounding box center [223, 256] width 28 height 28
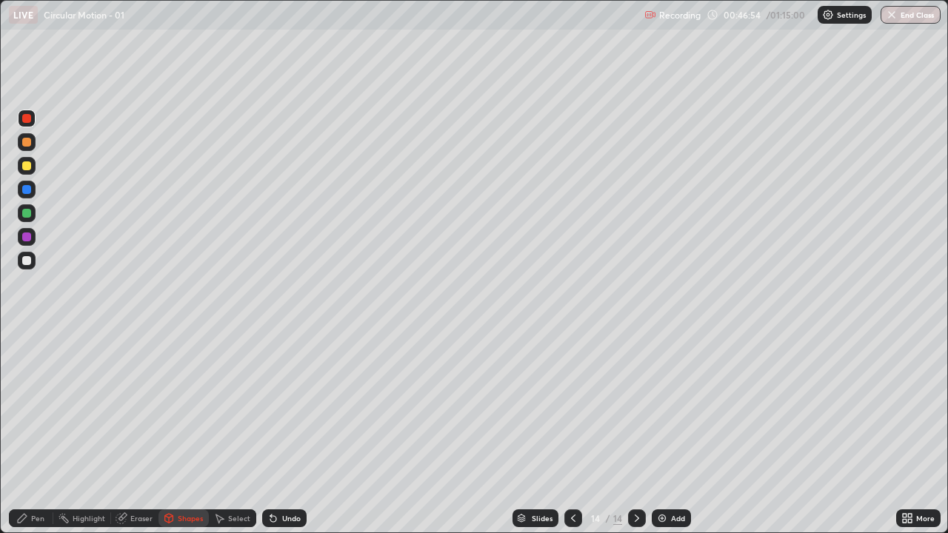
click at [38, 408] on div "Pen" at bounding box center [37, 518] width 13 height 7
click at [30, 260] on div at bounding box center [26, 260] width 9 height 9
click at [26, 120] on div at bounding box center [26, 118] width 9 height 9
click at [568, 408] on div at bounding box center [574, 519] width 18 height 30
click at [26, 257] on div at bounding box center [26, 260] width 9 height 9
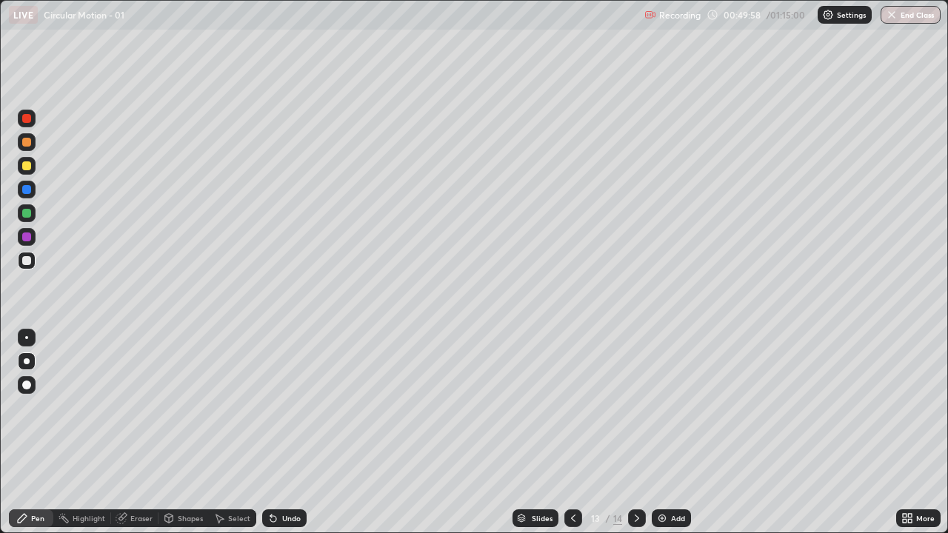
click at [270, 408] on icon at bounding box center [273, 519] width 12 height 12
click at [636, 408] on icon at bounding box center [637, 519] width 12 height 12
click at [273, 408] on icon at bounding box center [273, 519] width 6 height 6
click at [271, 408] on icon at bounding box center [273, 519] width 6 height 6
click at [571, 408] on div at bounding box center [574, 519] width 18 height 18
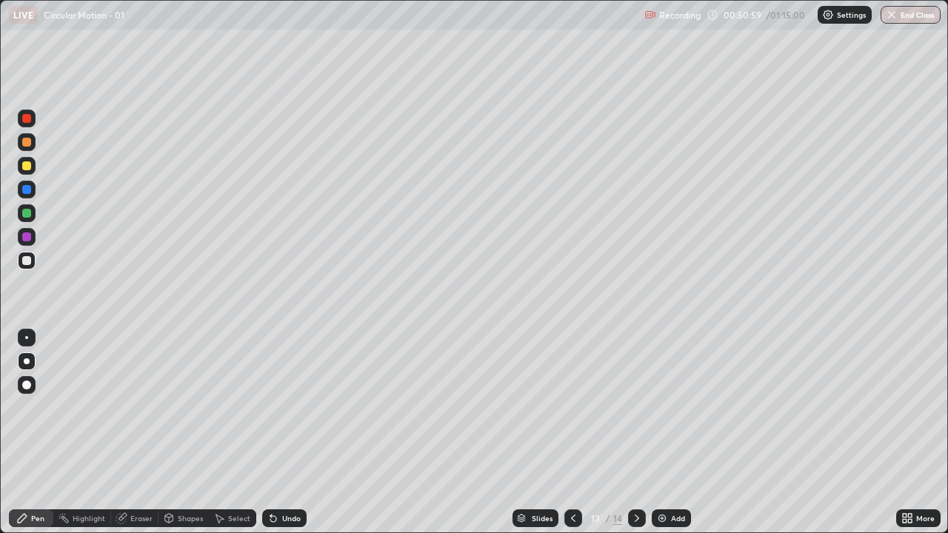
click at [572, 408] on icon at bounding box center [574, 519] width 12 height 12
click at [573, 408] on icon at bounding box center [574, 519] width 12 height 12
click at [574, 408] on div at bounding box center [574, 519] width 18 height 18
click at [576, 408] on div at bounding box center [574, 519] width 18 height 18
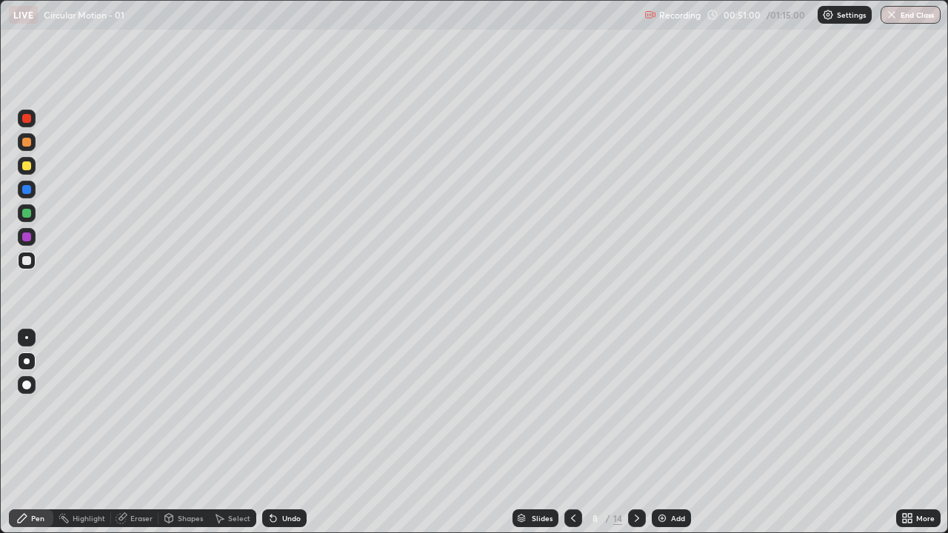
click at [576, 408] on div at bounding box center [574, 519] width 18 height 18
click at [577, 408] on div at bounding box center [574, 519] width 18 height 30
click at [579, 408] on div at bounding box center [574, 519] width 18 height 30
click at [577, 408] on div at bounding box center [574, 519] width 18 height 18
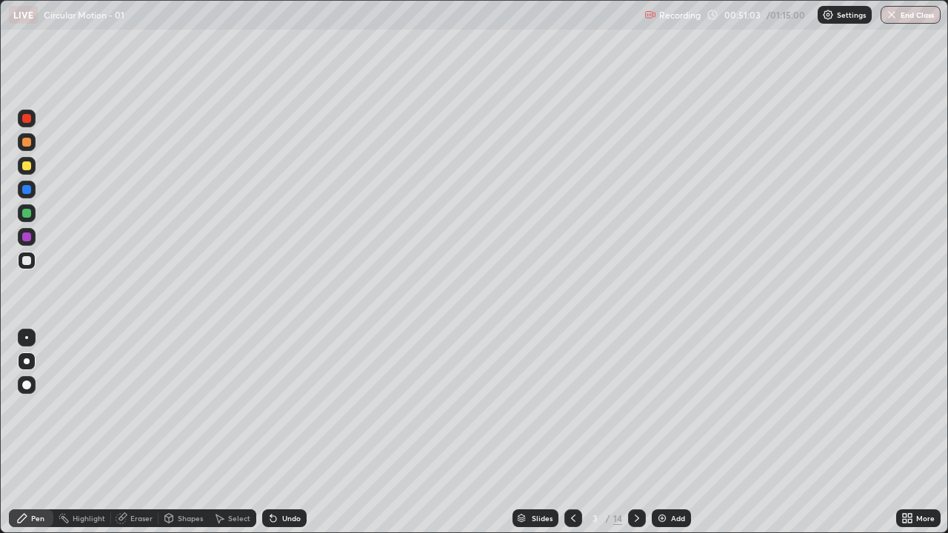
click at [638, 408] on icon at bounding box center [637, 519] width 12 height 12
click at [572, 408] on icon at bounding box center [574, 519] width 12 height 12
click at [636, 408] on icon at bounding box center [637, 519] width 12 height 12
click at [570, 408] on icon at bounding box center [574, 519] width 12 height 12
click at [636, 408] on icon at bounding box center [637, 519] width 12 height 12
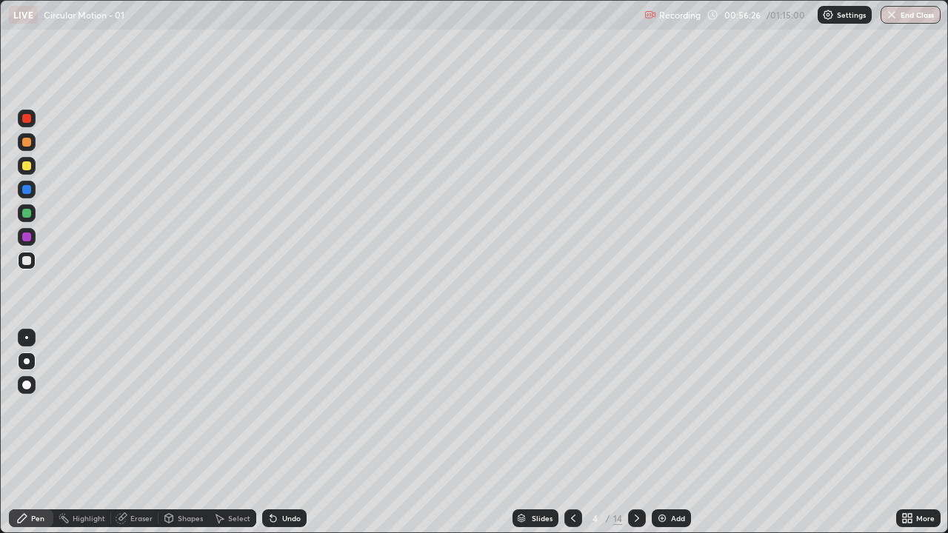
click at [639, 408] on icon at bounding box center [637, 519] width 12 height 12
click at [637, 408] on icon at bounding box center [637, 518] width 4 height 7
click at [636, 408] on icon at bounding box center [637, 519] width 12 height 12
click at [572, 408] on icon at bounding box center [574, 519] width 12 height 12
click at [636, 408] on icon at bounding box center [637, 519] width 12 height 12
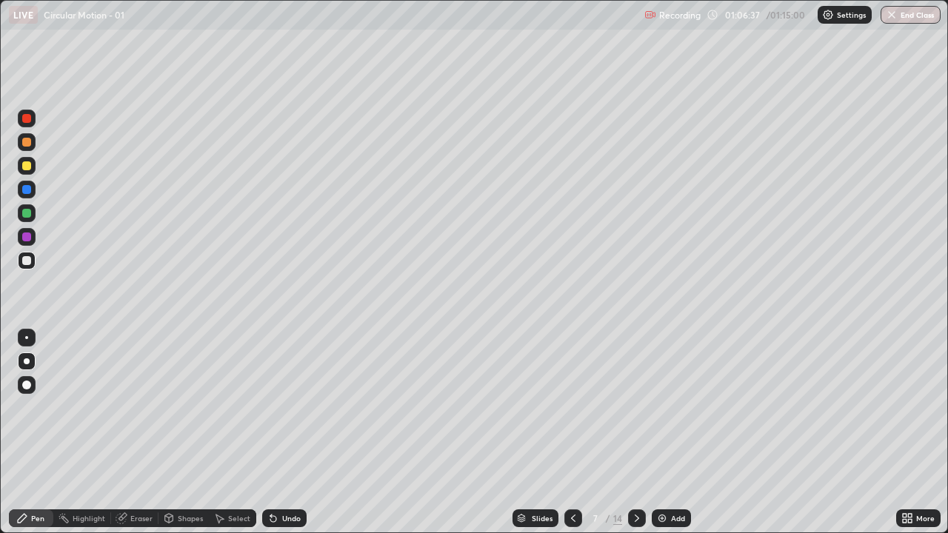
click at [636, 408] on icon at bounding box center [637, 519] width 12 height 12
click at [643, 408] on div at bounding box center [637, 519] width 18 height 18
click at [636, 408] on icon at bounding box center [637, 519] width 12 height 12
click at [642, 408] on div at bounding box center [637, 519] width 18 height 18
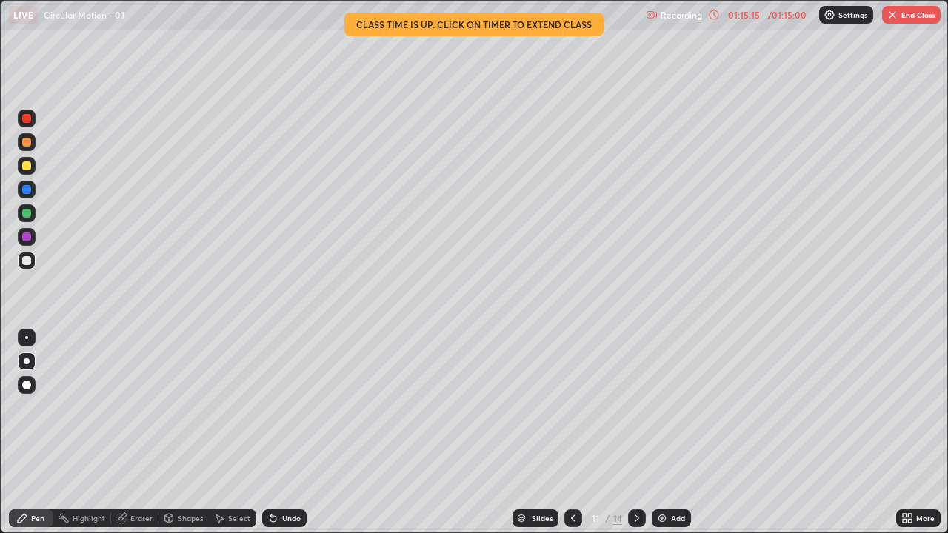
click at [637, 408] on icon at bounding box center [637, 519] width 12 height 12
click at [637, 408] on icon at bounding box center [637, 518] width 4 height 7
click at [617, 408] on div "14" at bounding box center [617, 518] width 9 height 13
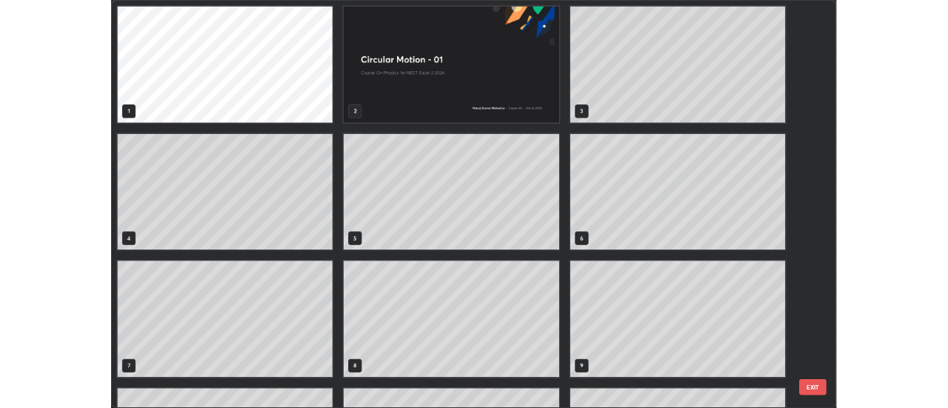
scroll to position [528, 940]
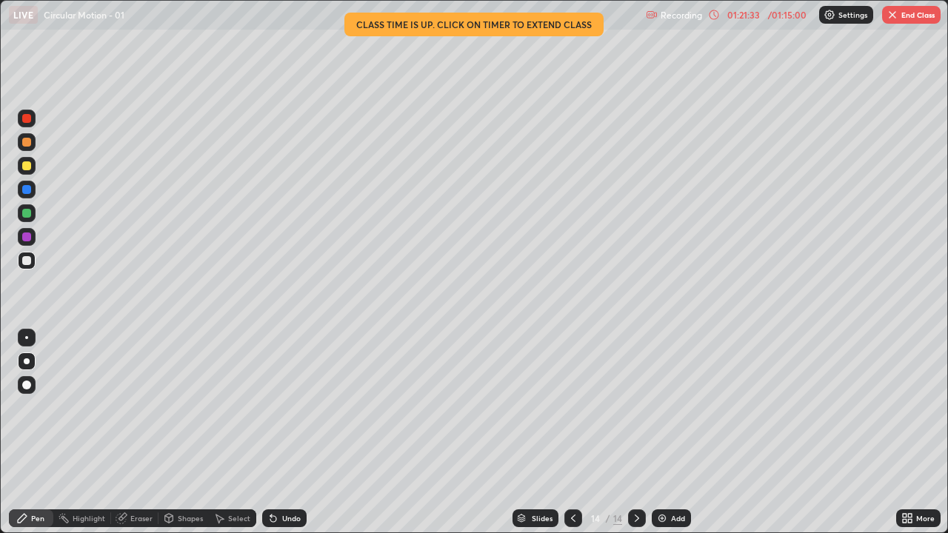
click at [727, 17] on div "01:21:33" at bounding box center [743, 14] width 41 height 9
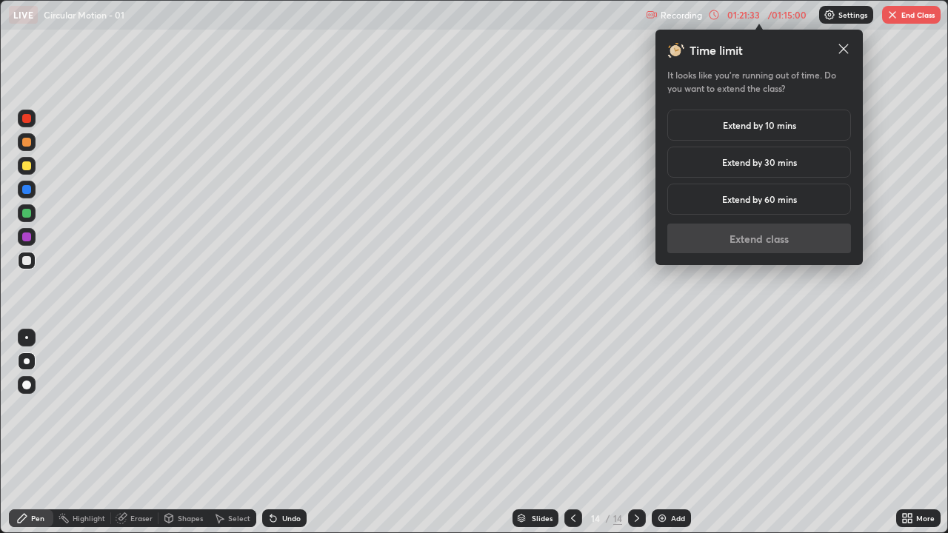
click at [754, 164] on h5 "Extend by 30 mins" at bounding box center [759, 162] width 75 height 13
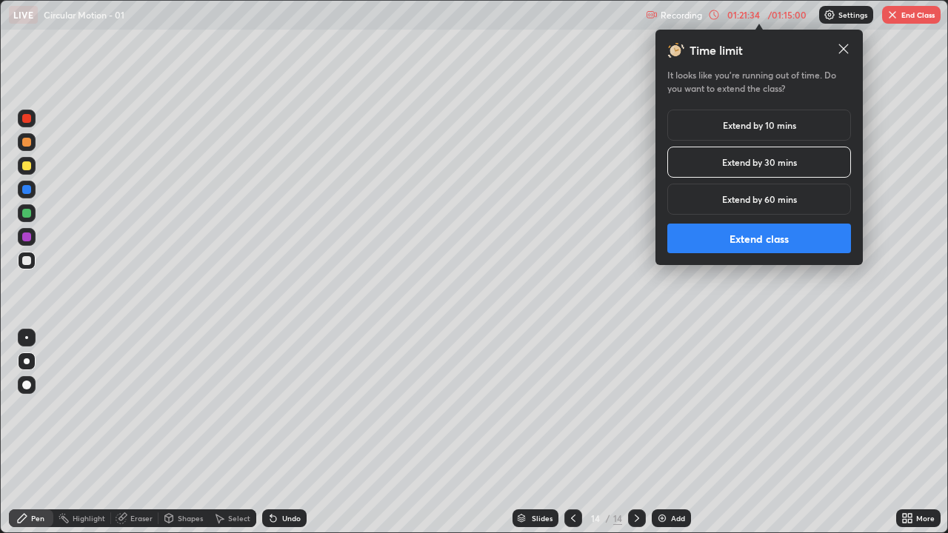
click at [755, 237] on button "Extend class" at bounding box center [760, 239] width 184 height 30
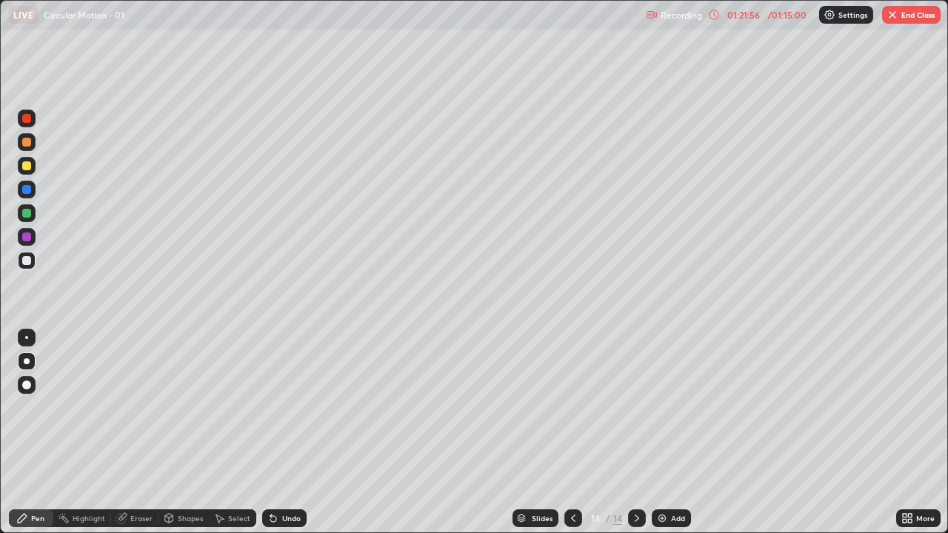
click at [768, 10] on div "01:21:56 / 01:15:00" at bounding box center [759, 15] width 102 height 12
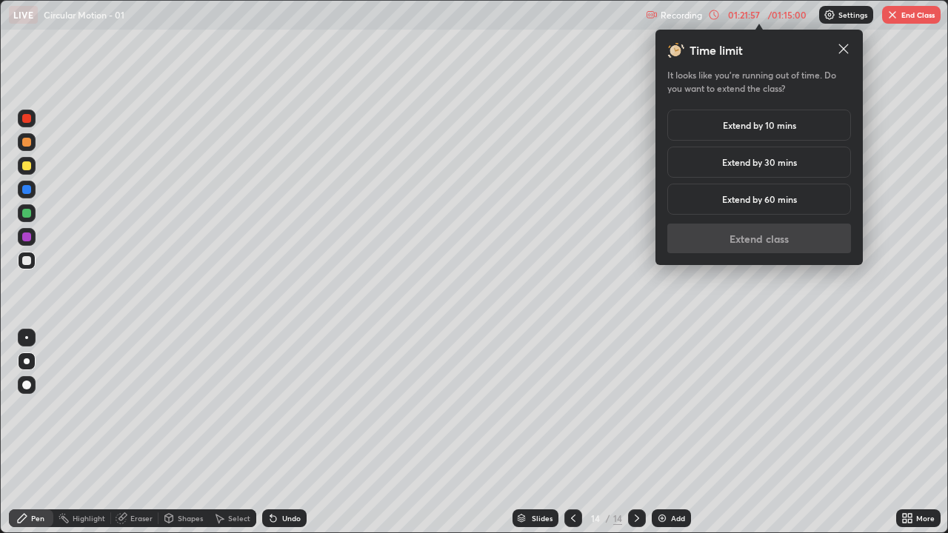
click at [771, 130] on h5 "Extend by 10 mins" at bounding box center [759, 125] width 73 height 13
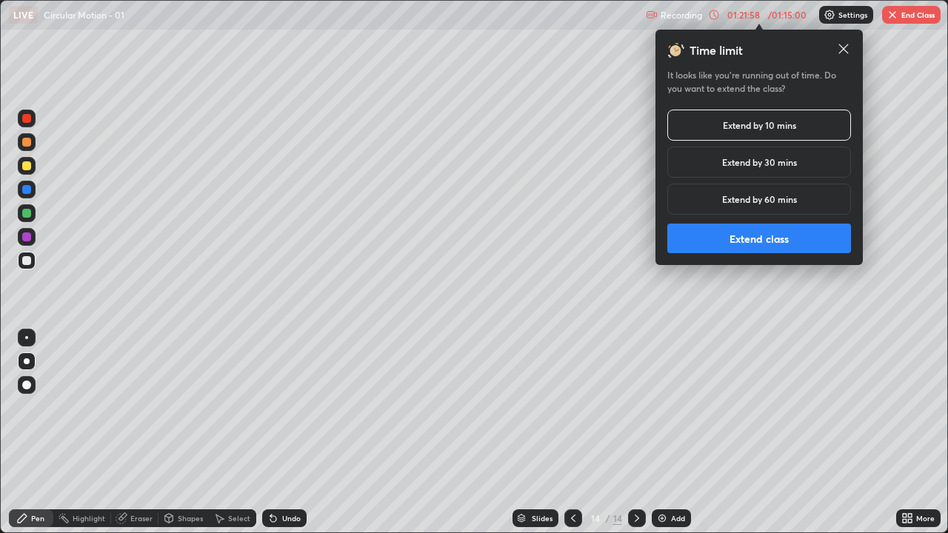
click at [774, 239] on button "Extend class" at bounding box center [760, 239] width 184 height 30
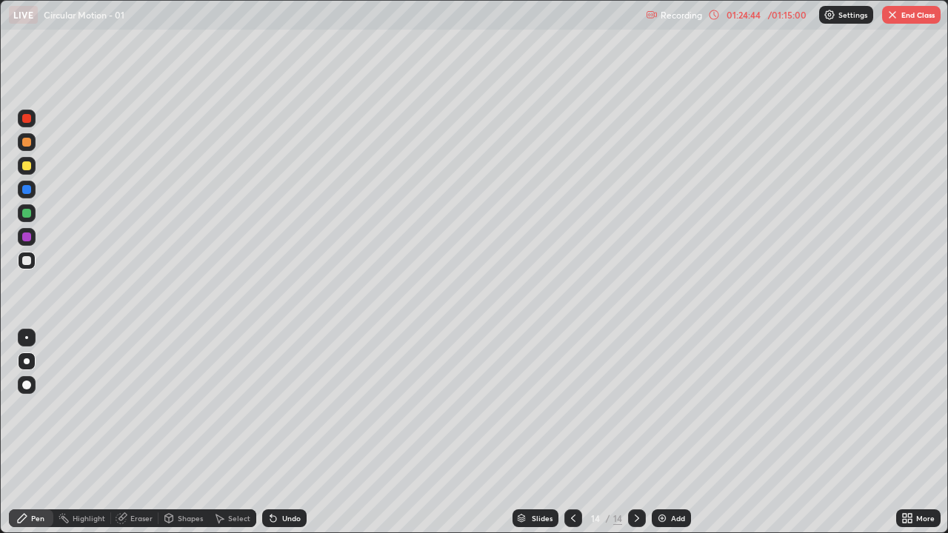
click at [571, 408] on div at bounding box center [574, 519] width 18 height 18
click at [572, 408] on icon at bounding box center [573, 518] width 4 height 7
click at [573, 408] on icon at bounding box center [574, 519] width 12 height 12
click at [579, 408] on div at bounding box center [574, 519] width 18 height 30
click at [636, 408] on icon at bounding box center [637, 519] width 12 height 12
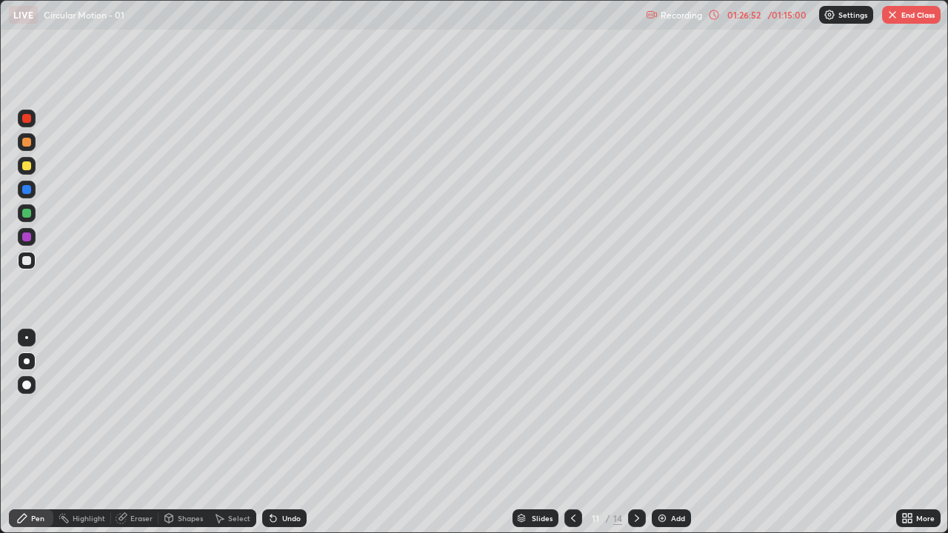
click at [636, 408] on icon at bounding box center [637, 519] width 12 height 12
click at [637, 408] on icon at bounding box center [637, 519] width 12 height 12
click at [635, 408] on icon at bounding box center [637, 518] width 4 height 7
click at [572, 408] on icon at bounding box center [574, 519] width 12 height 12
click at [889, 18] on img "button" at bounding box center [893, 15] width 12 height 12
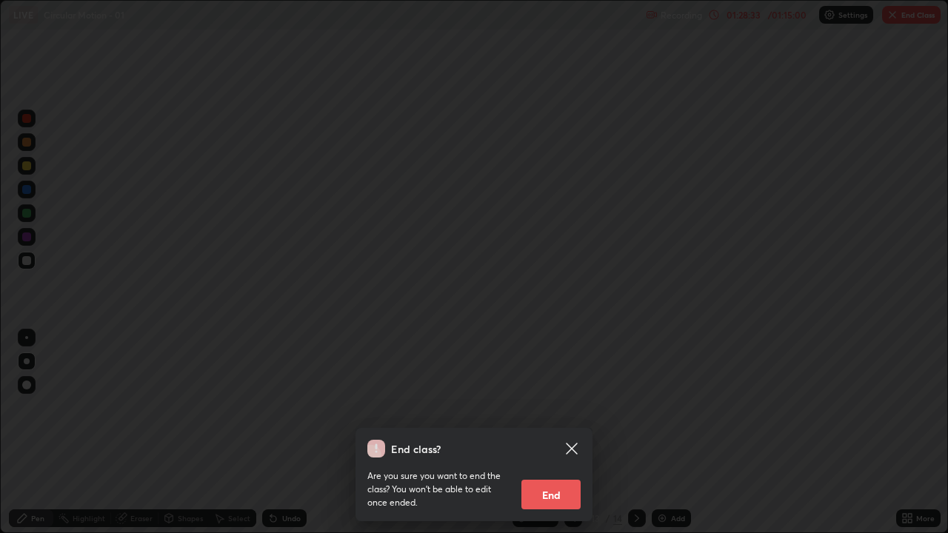
click at [550, 408] on button "End" at bounding box center [551, 495] width 59 height 30
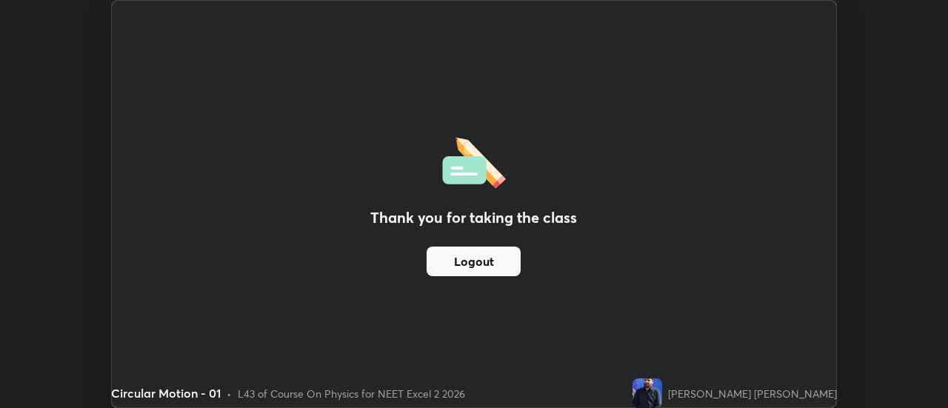
scroll to position [73685, 73145]
